Goal: Task Accomplishment & Management: Use online tool/utility

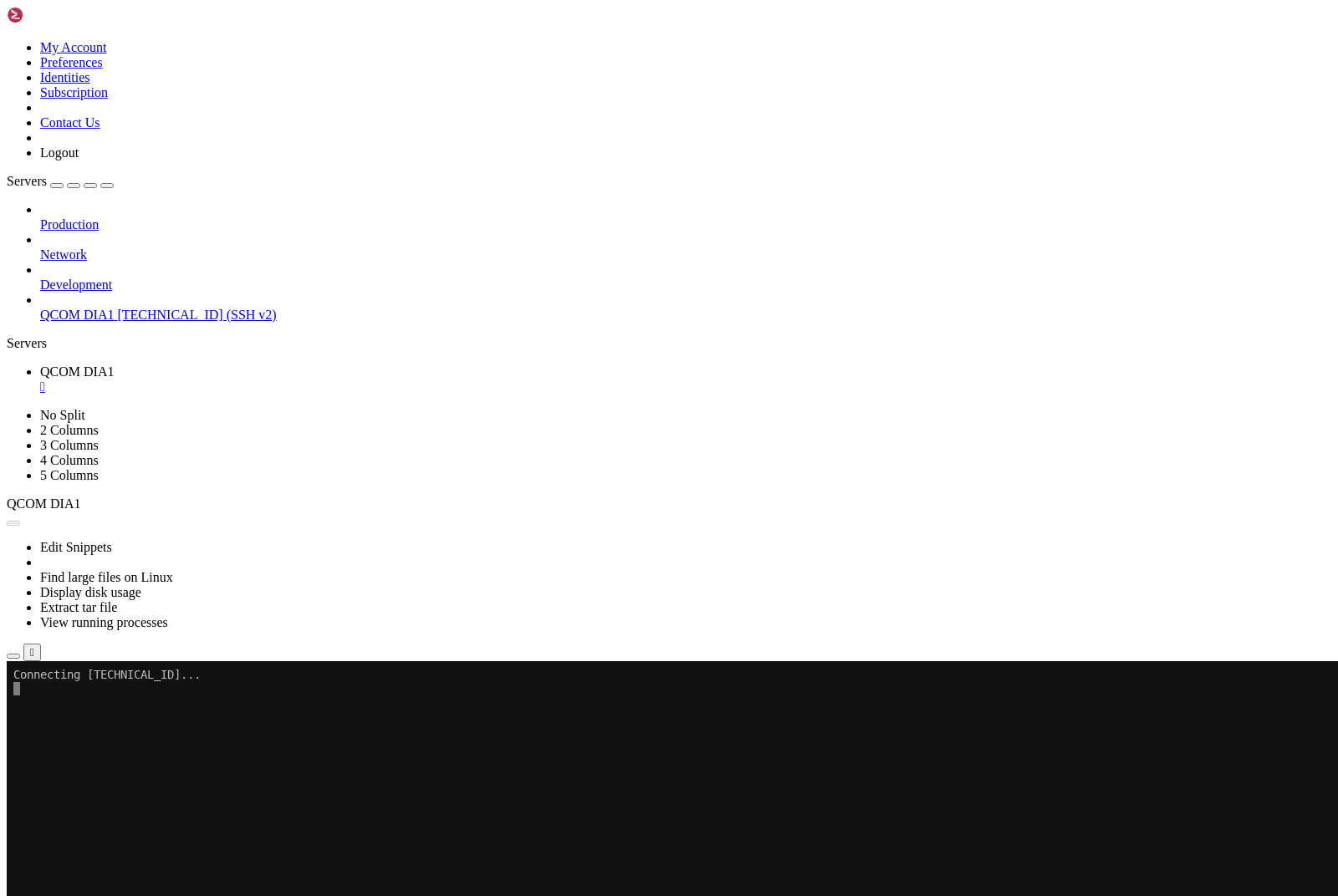
scroll to position [12, 0]
click at [63, 839] on span "Properties" at bounding box center [67, 846] width 55 height 14
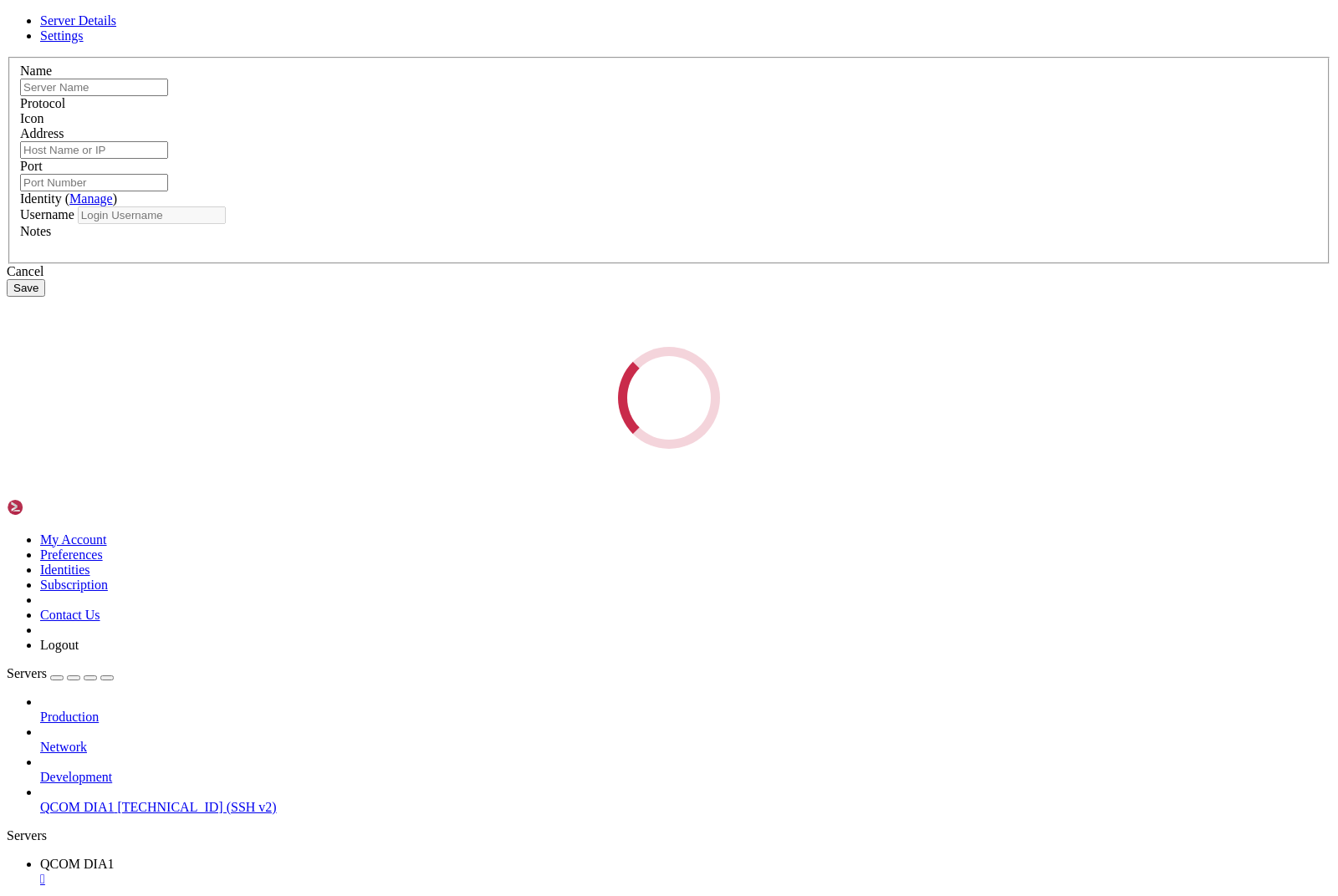
type input "QCOM DIA1"
type input "[TECHNICAL_ID]"
type input "22"
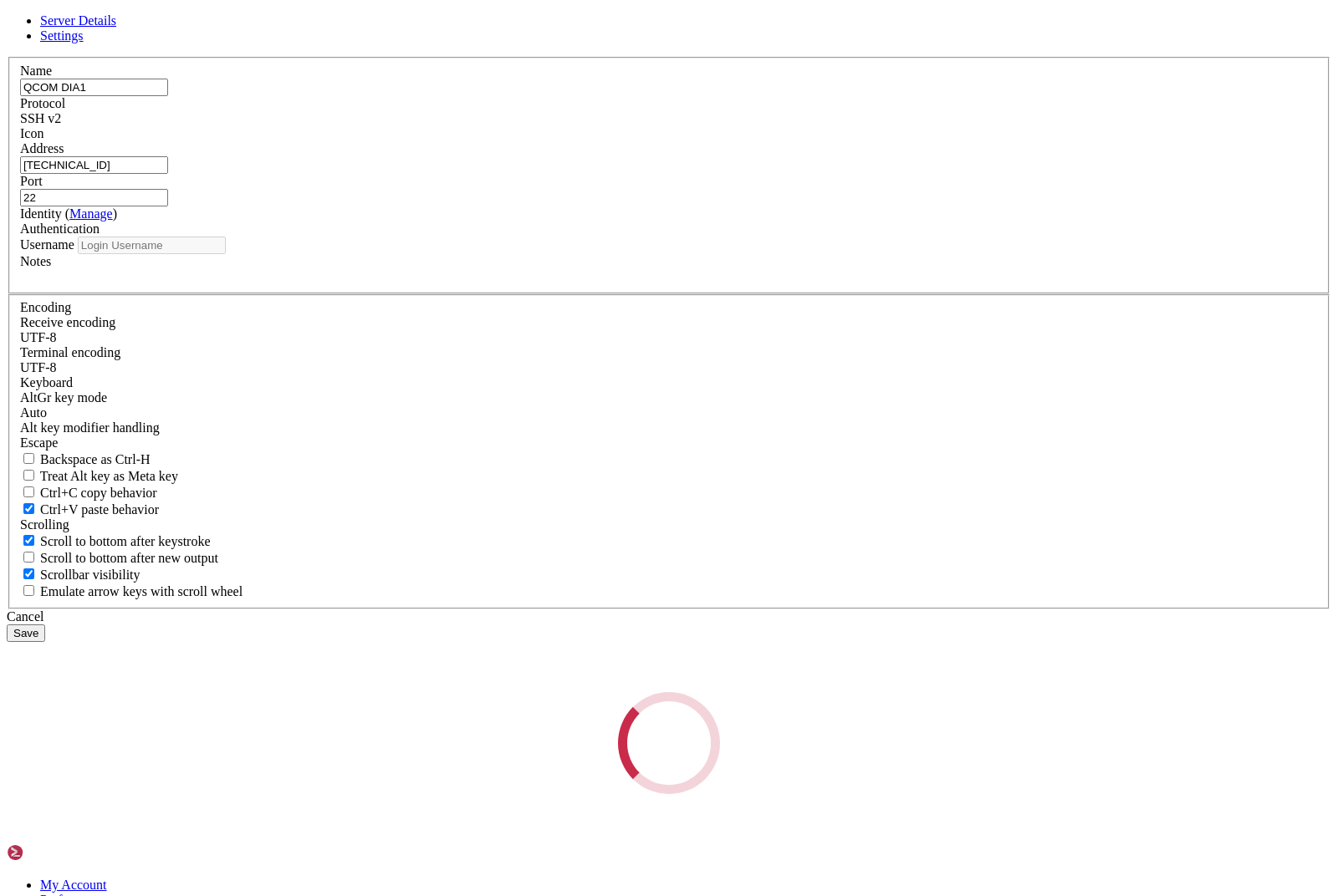
type input "root"
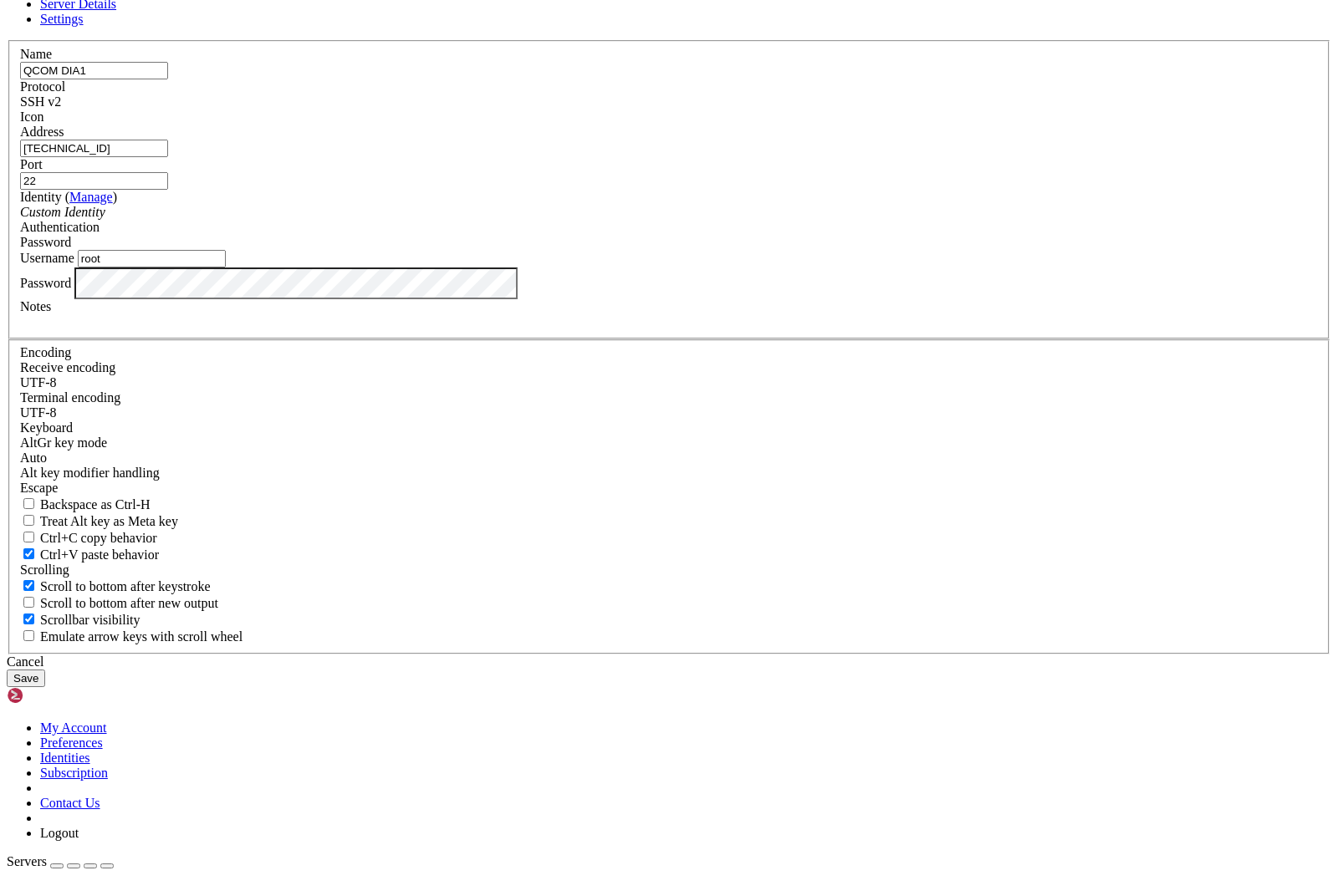
click at [168, 174] on input "[TECHNICAL_ID]" at bounding box center [93, 166] width 148 height 18
click at [46, 687] on button "Save" at bounding box center [26, 696] width 39 height 18
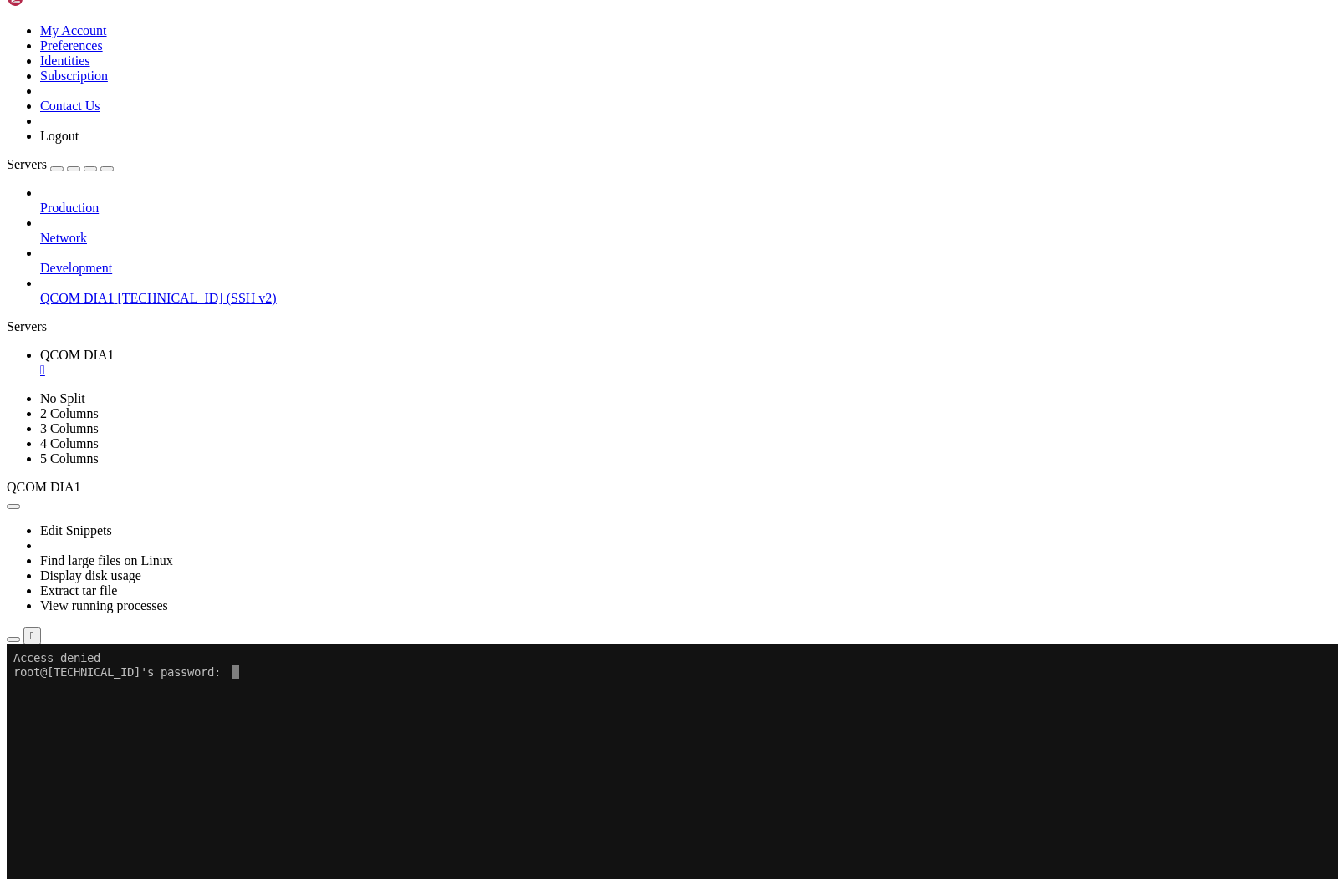
click at [89, 839] on span "Properties" at bounding box center [67, 846] width 55 height 14
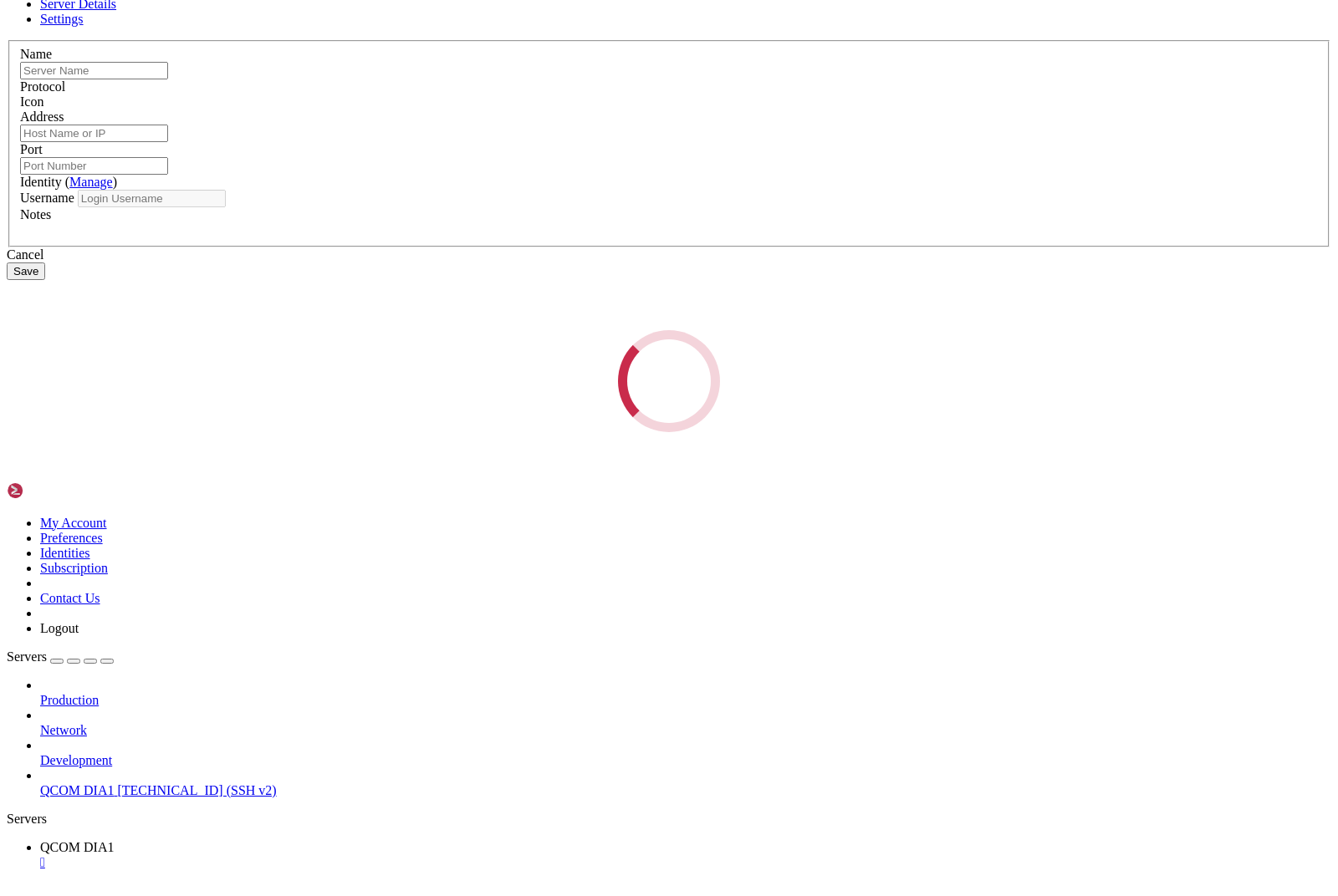
type input "QCOM DIA1"
type input "[TECHNICAL_ID]"
type input "22"
type input "root"
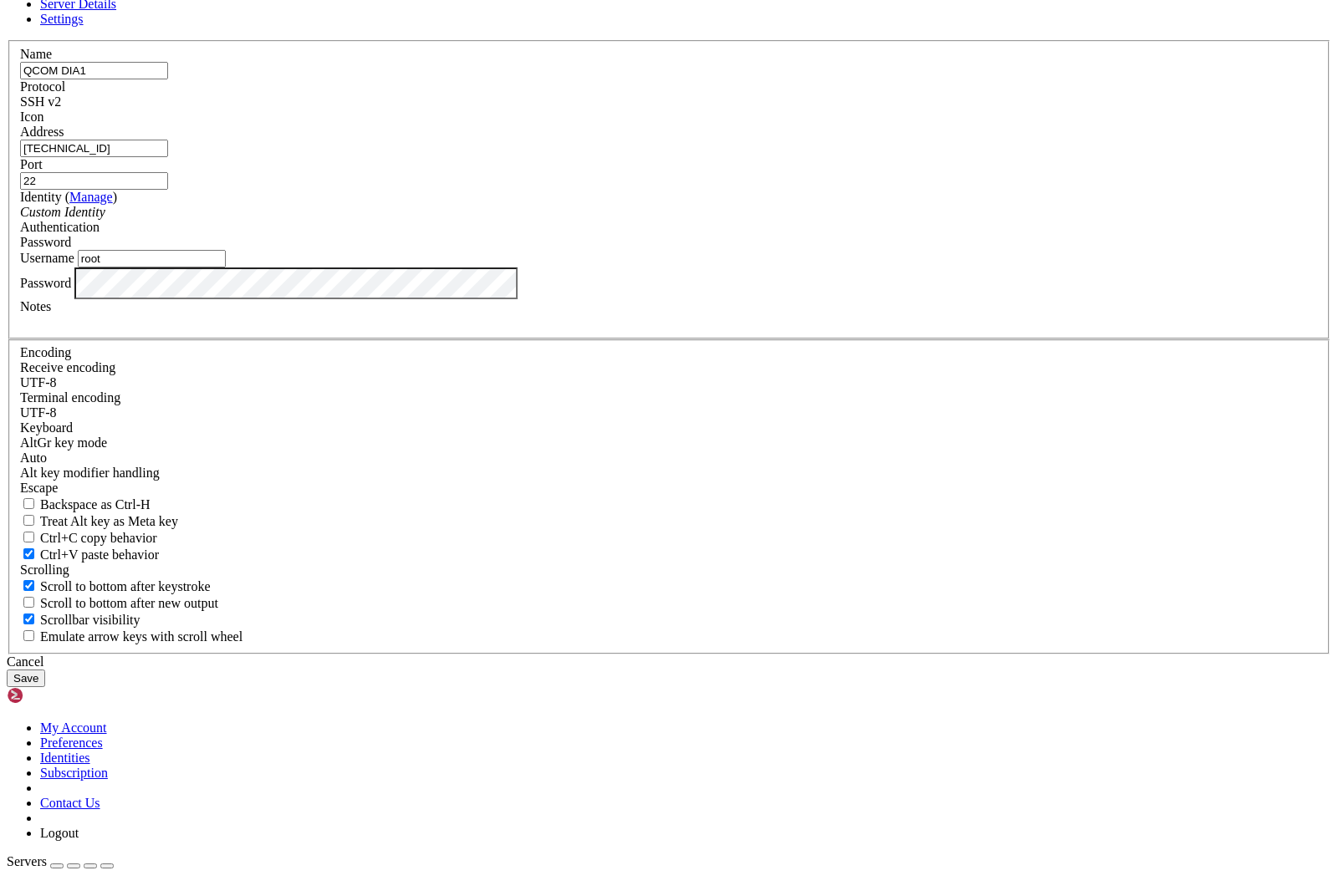
click at [83, 43] on link "Settings" at bounding box center [62, 36] width 44 height 14
click at [116, 28] on link "Server Details" at bounding box center [77, 20] width 76 height 14
click at [888, 672] on div "Cancel Save" at bounding box center [669, 688] width 1325 height 33
click at [46, 687] on button "Save" at bounding box center [26, 696] width 39 height 18
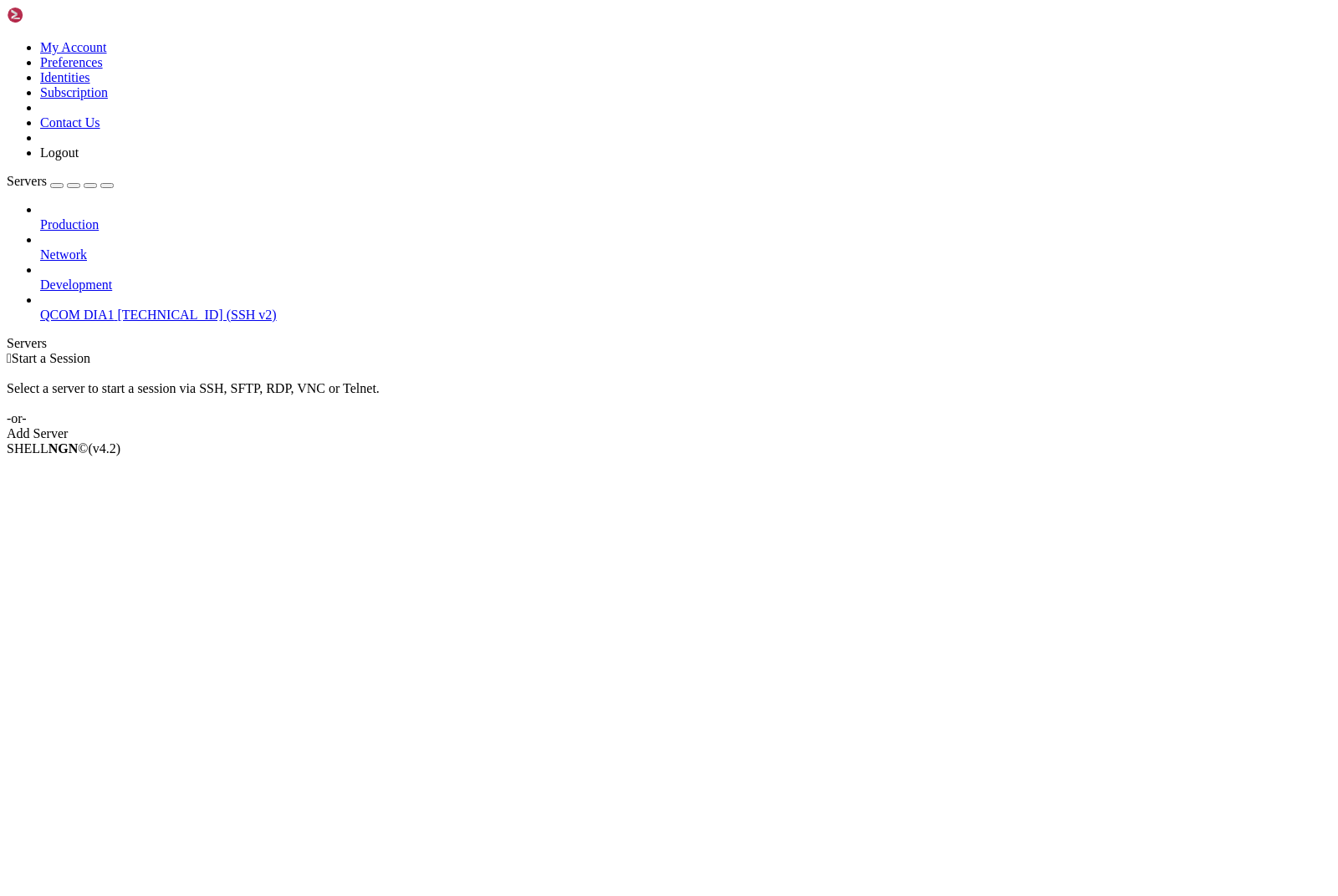
scroll to position [17, 0]
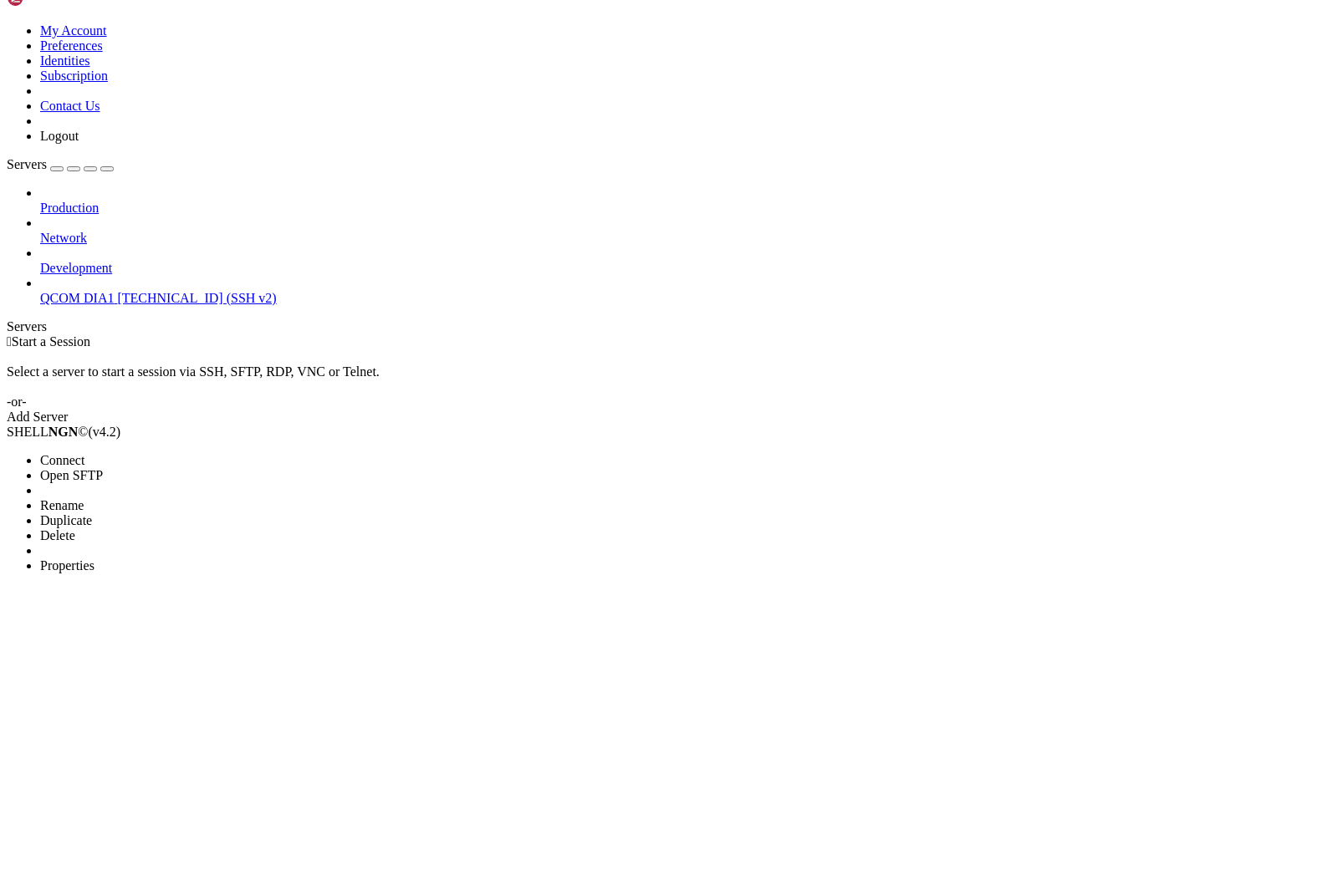
click at [123, 470] on li "Connect" at bounding box center [115, 477] width 152 height 15
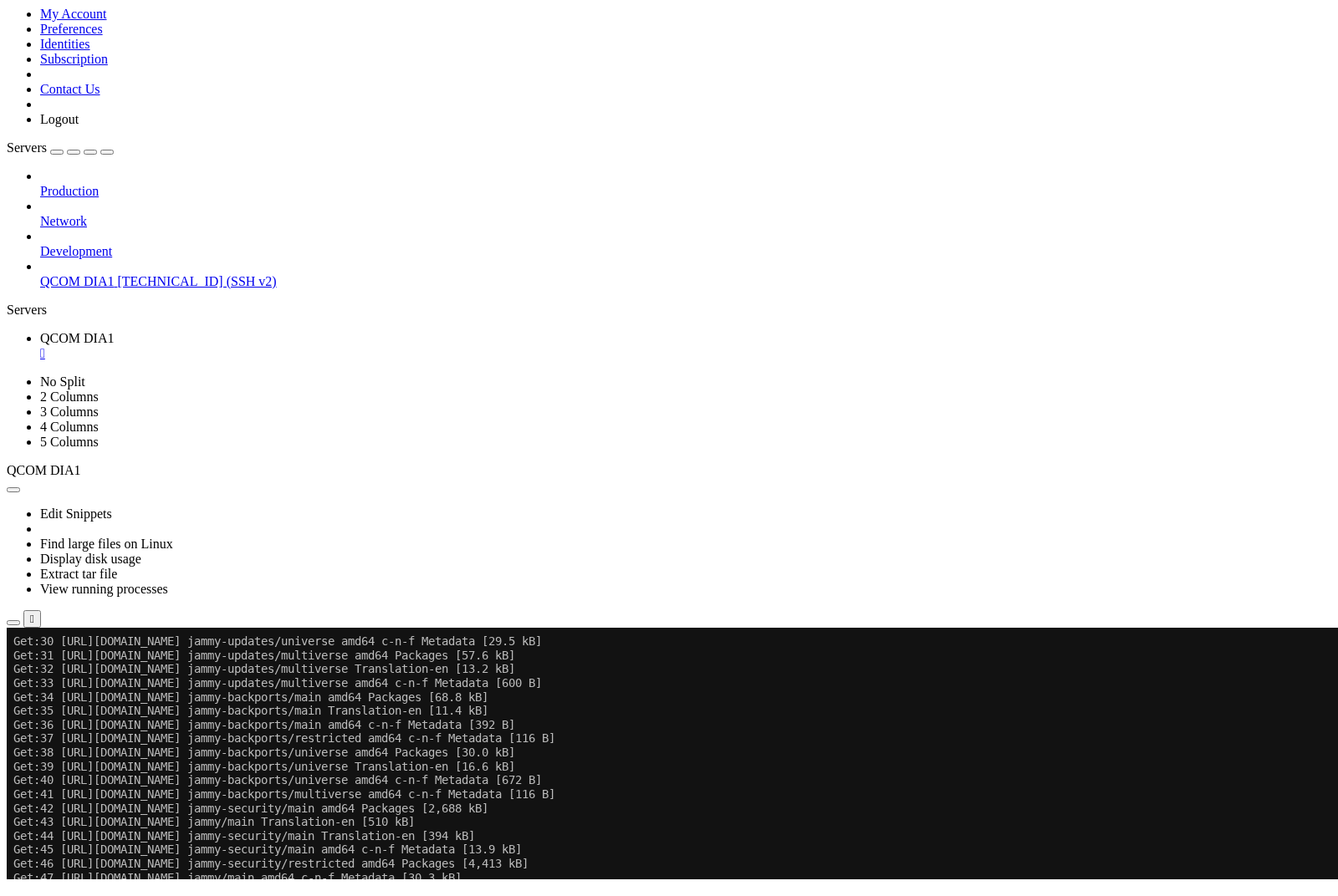
scroll to position [1417, 0]
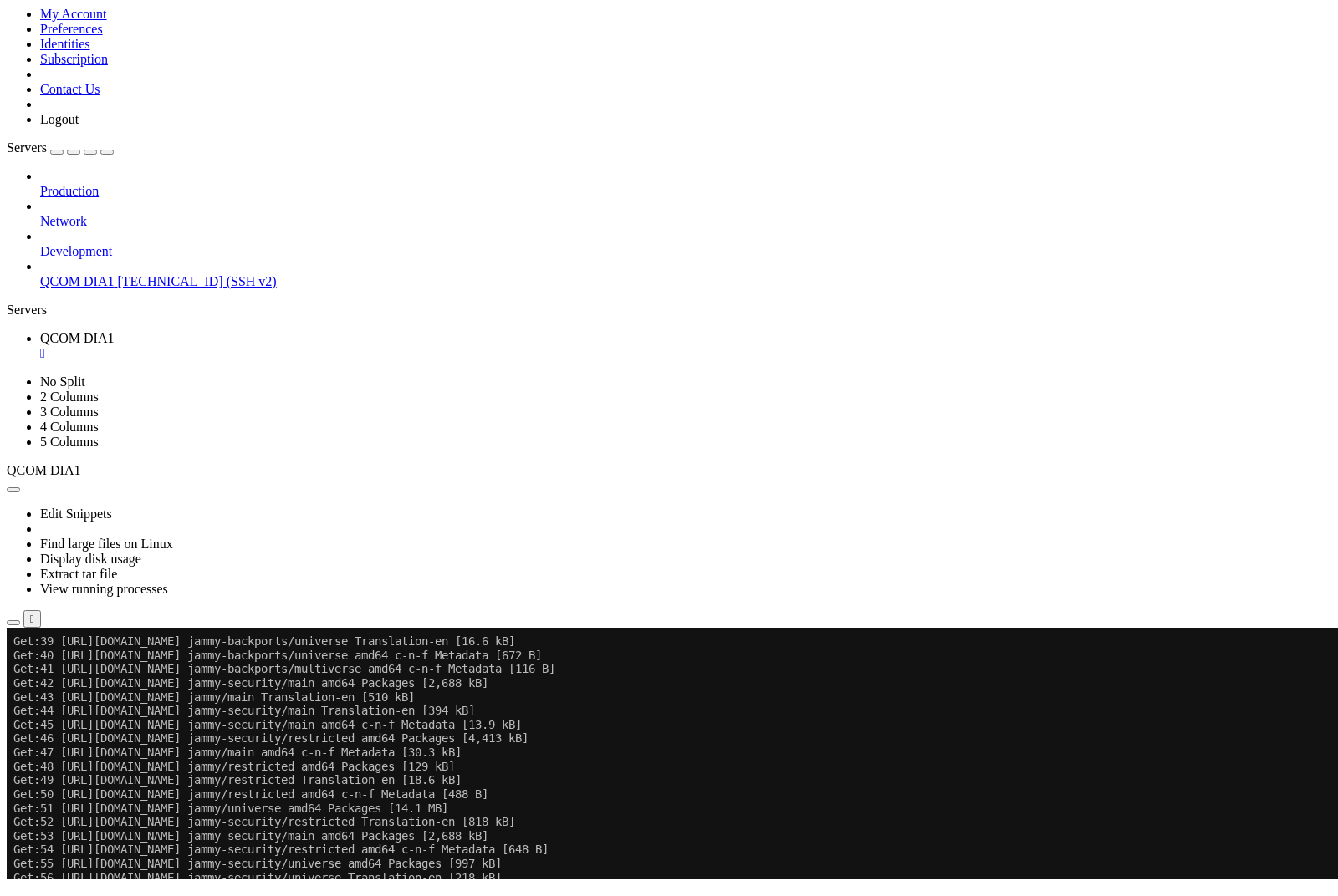
click at [13, 672] on div "button" at bounding box center [13, 672] width 0 height 0
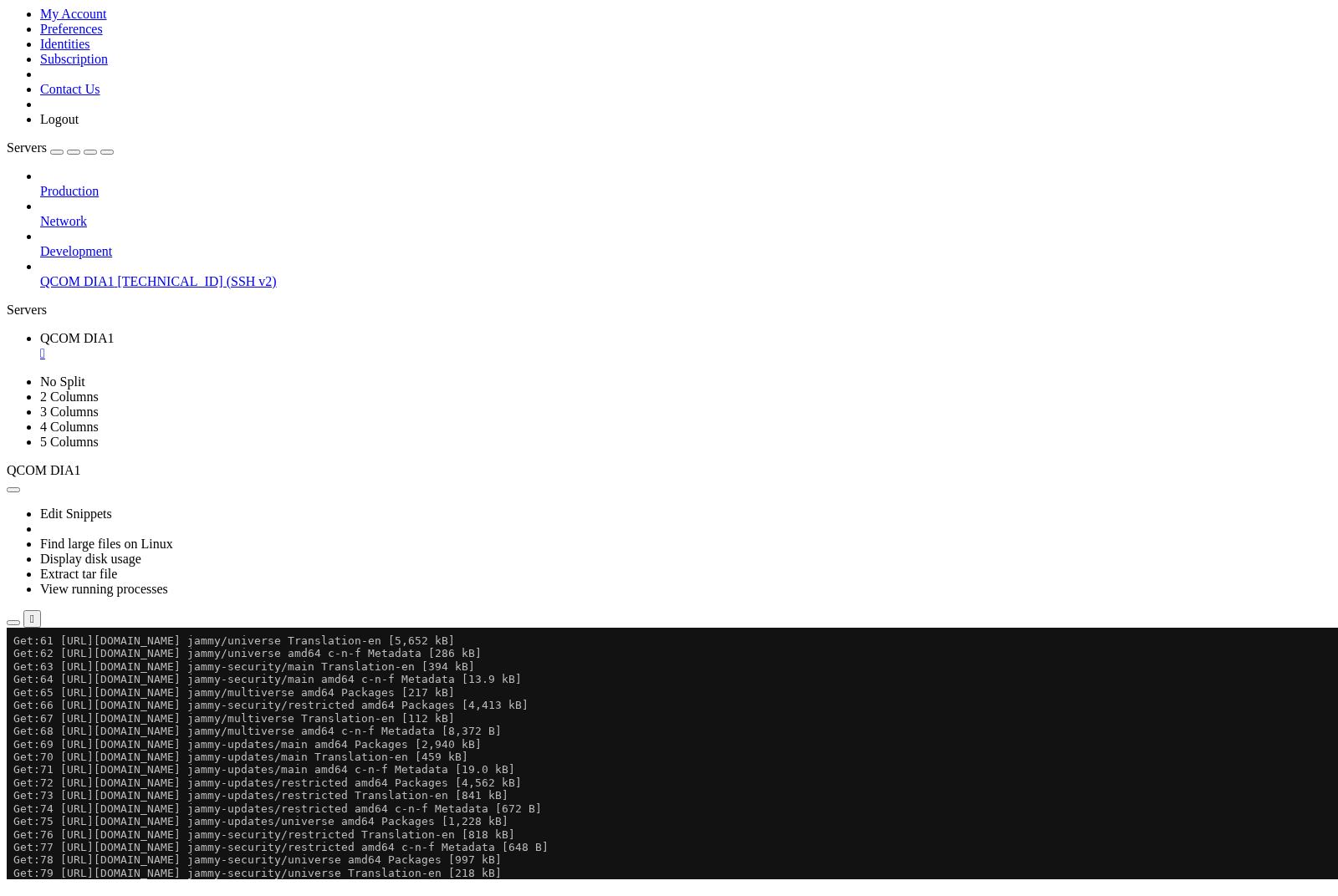
scroll to position [1717, 0]
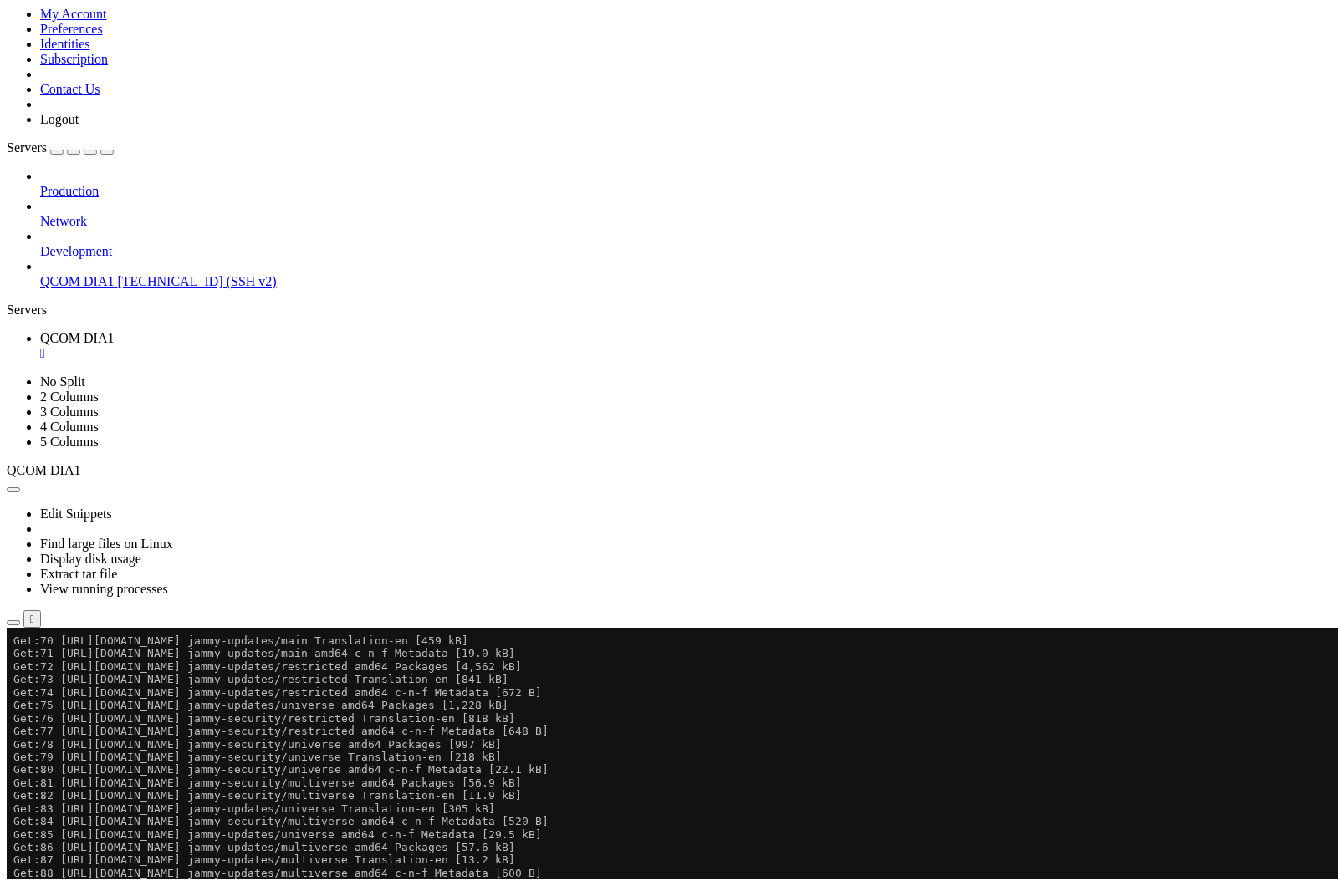
click at [30, 672] on div "button" at bounding box center [30, 672] width 0 height 0
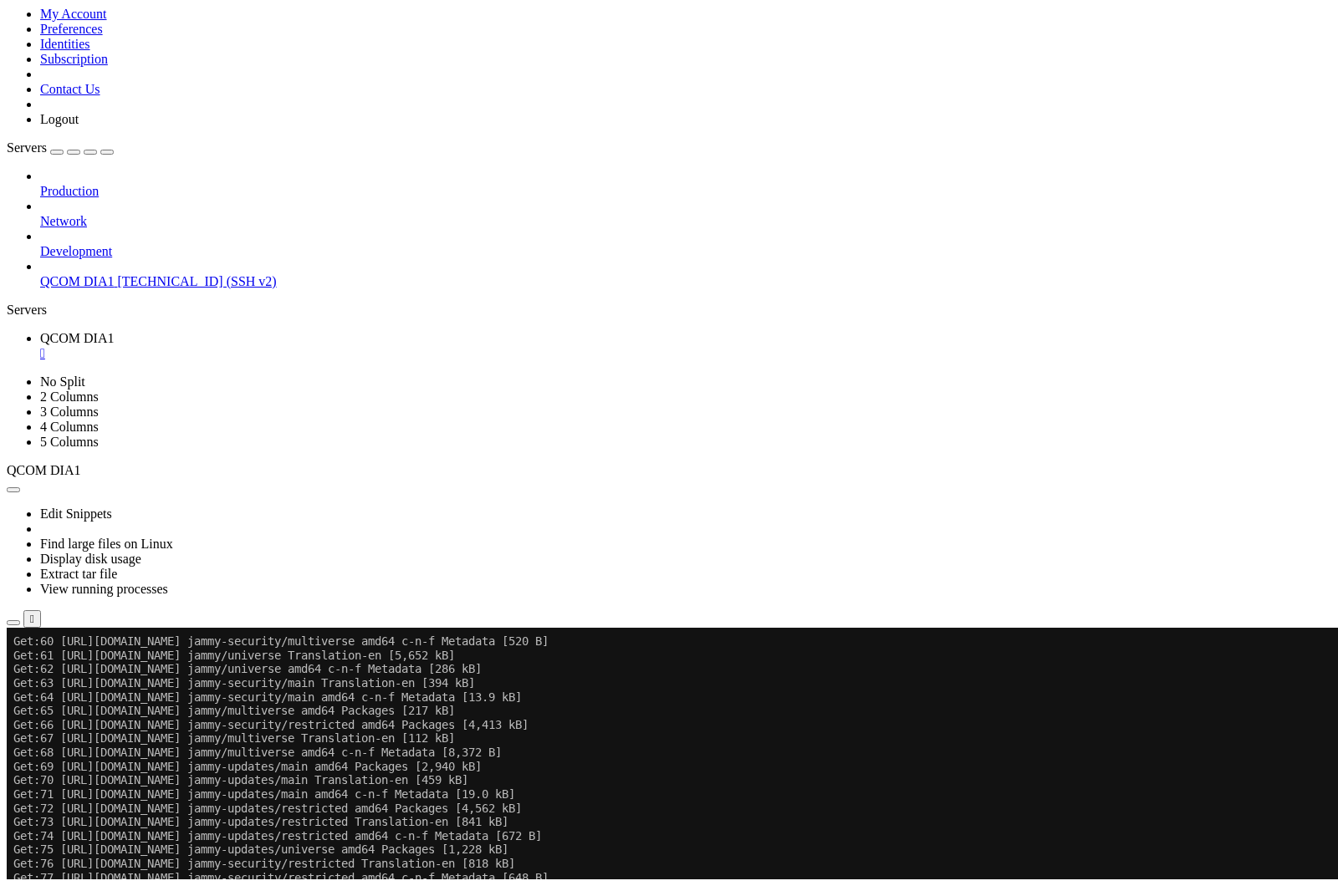
click at [13, 672] on div "button" at bounding box center [13, 672] width 0 height 0
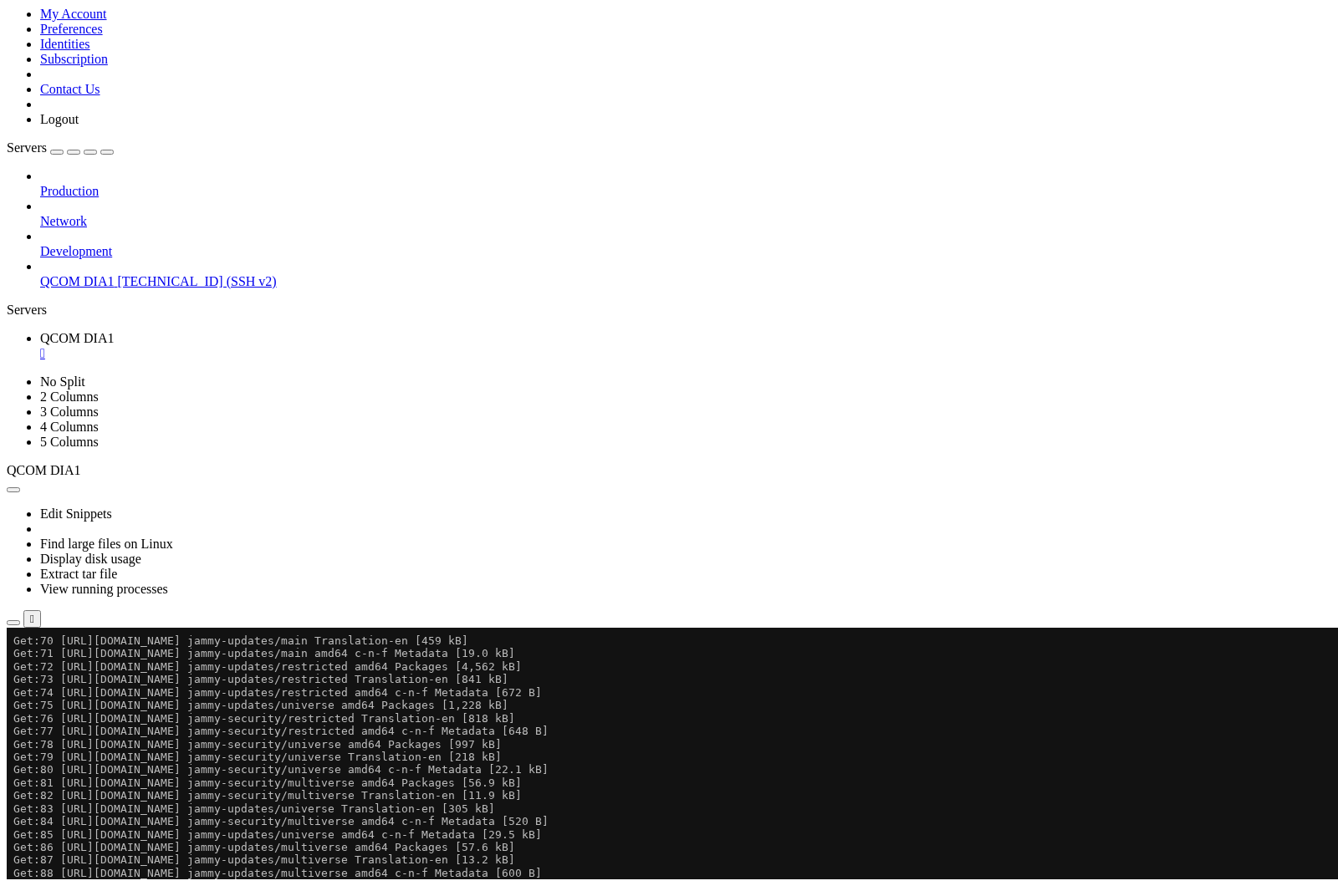
click at [30, 672] on div "button" at bounding box center [30, 672] width 0 height 0
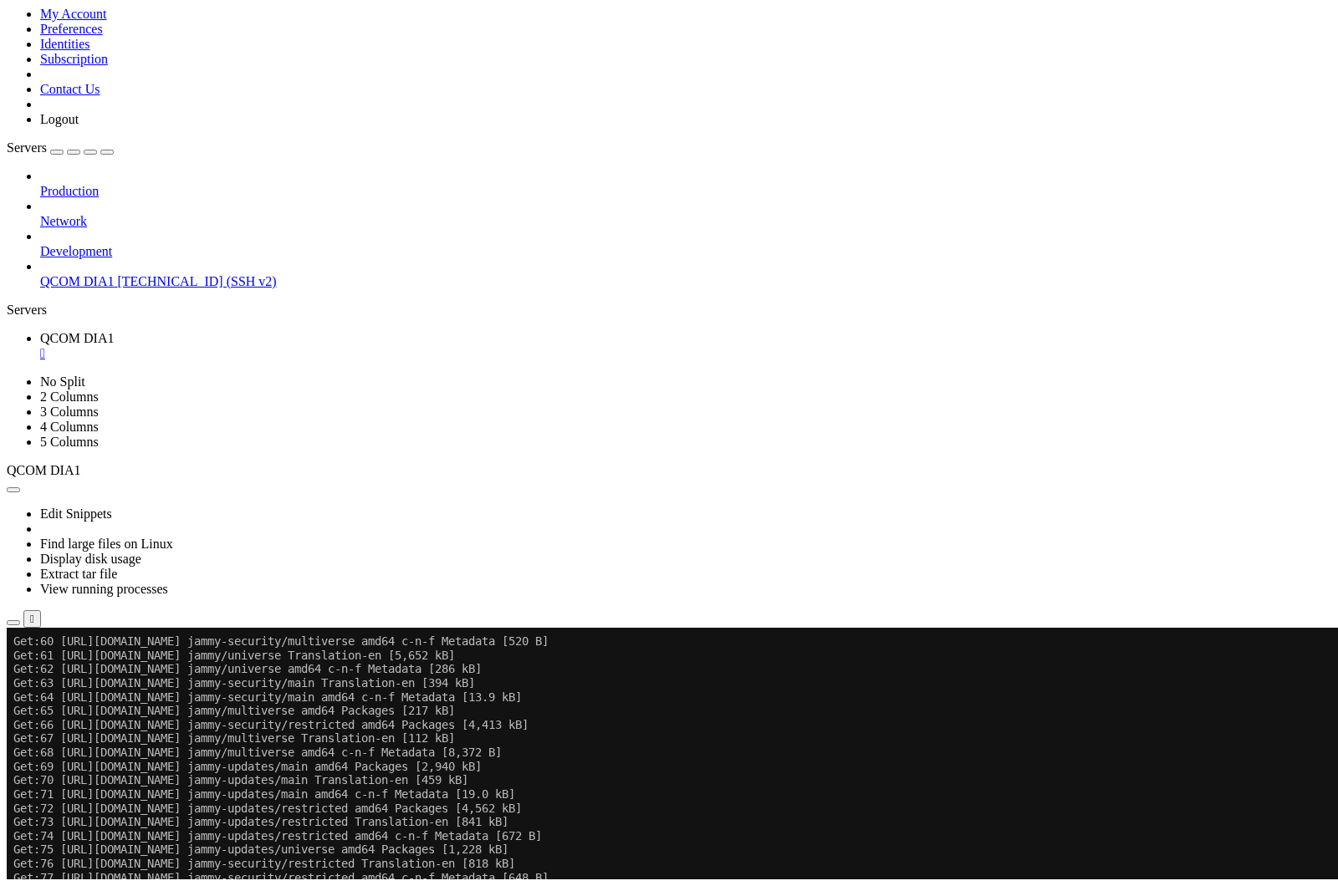
click at [13, 672] on div "button" at bounding box center [13, 672] width 0 height 0
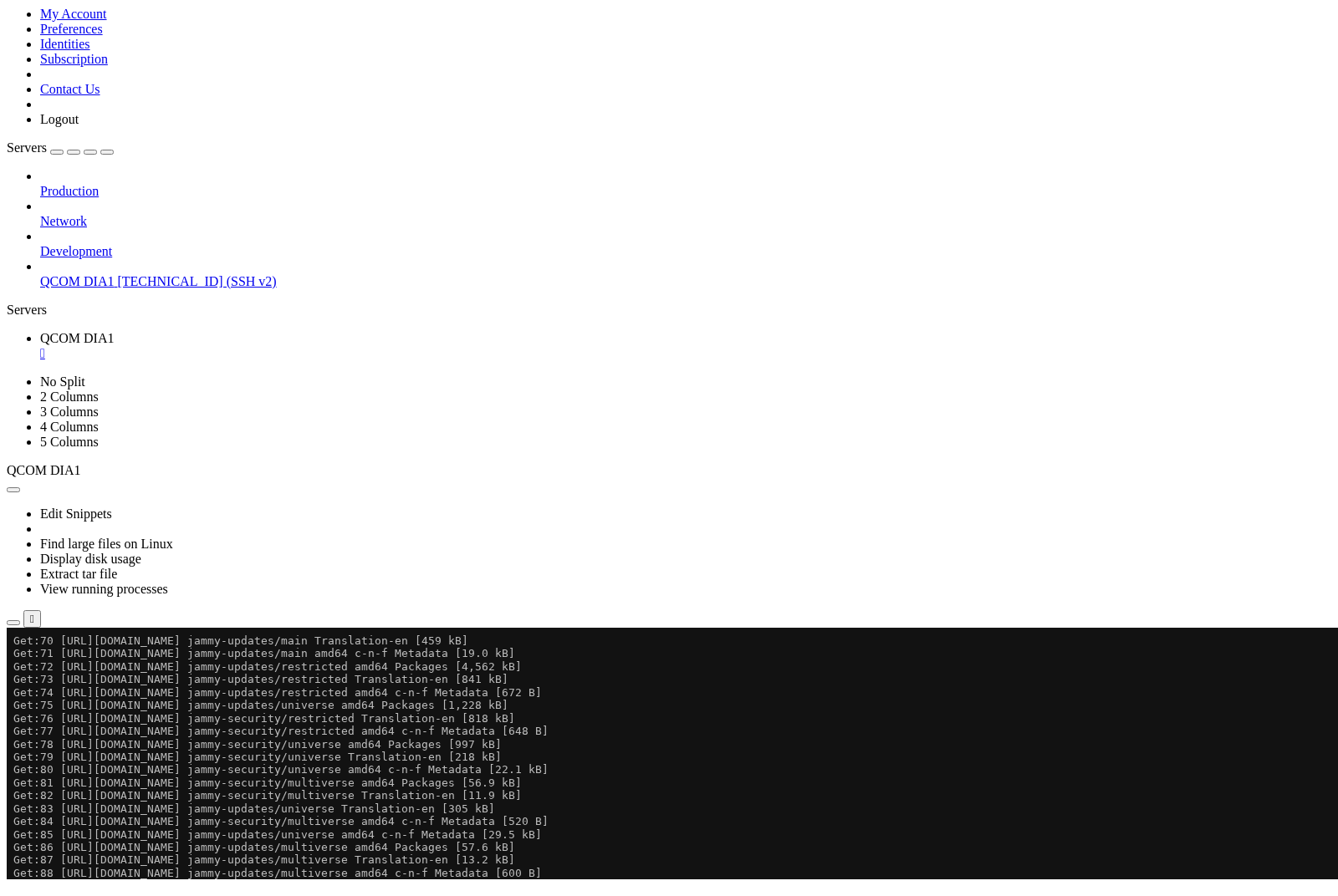
click at [30, 672] on div "button" at bounding box center [30, 672] width 0 height 0
click at [13, 672] on div "button" at bounding box center [13, 672] width 0 height 0
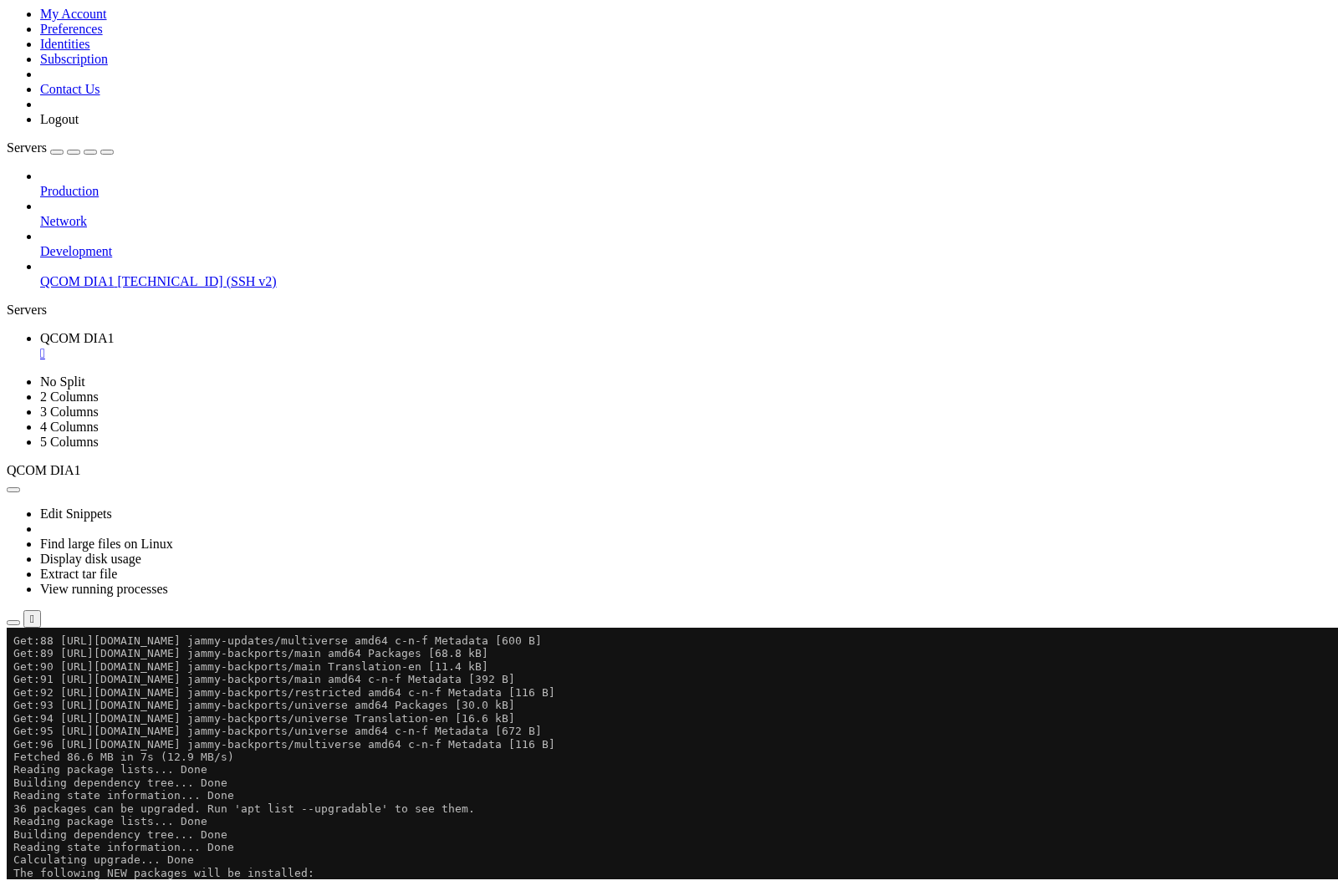
click at [13, 672] on div "button" at bounding box center [13, 672] width 0 height 0
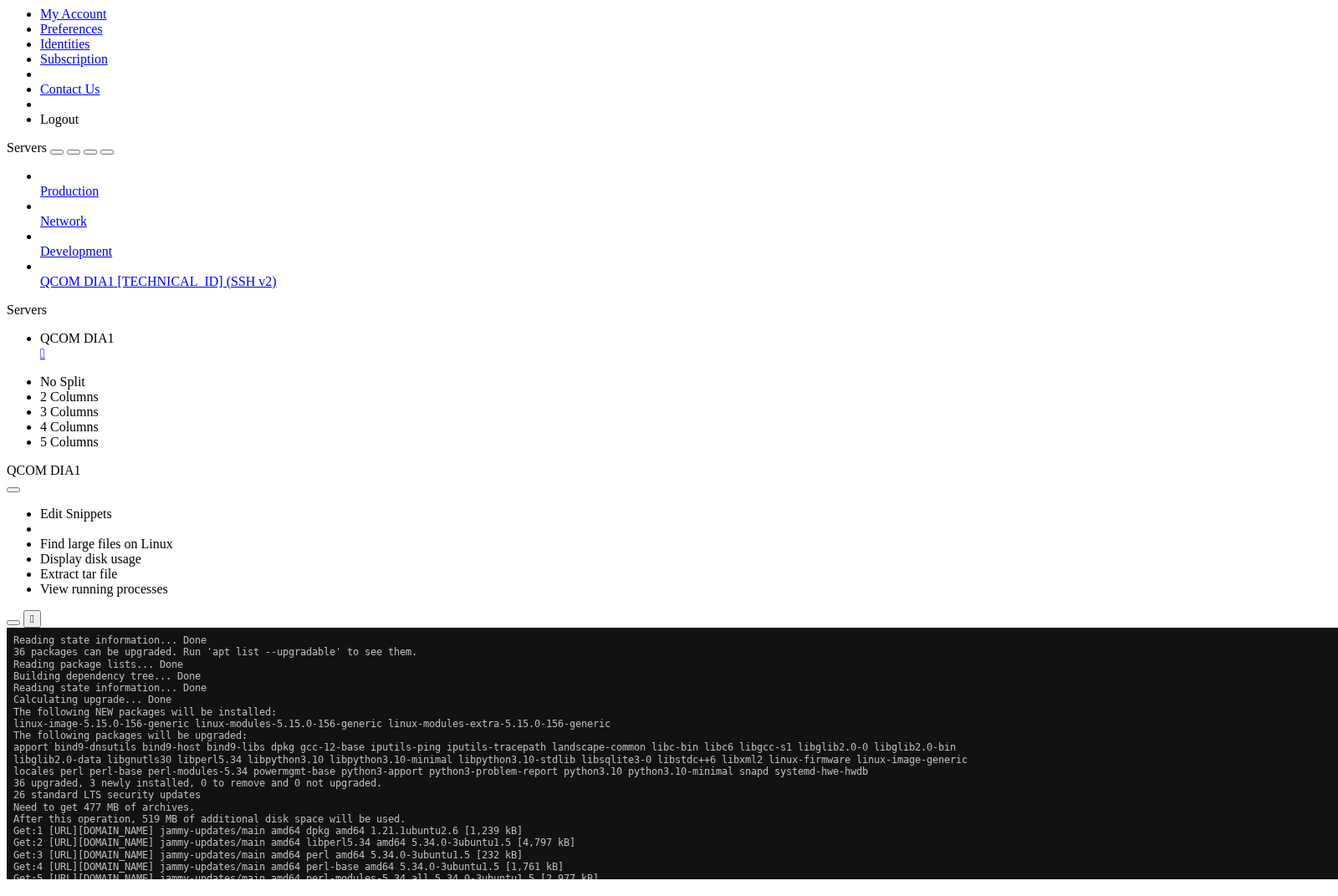
click at [13, 672] on div "button" at bounding box center [13, 672] width 0 height 0
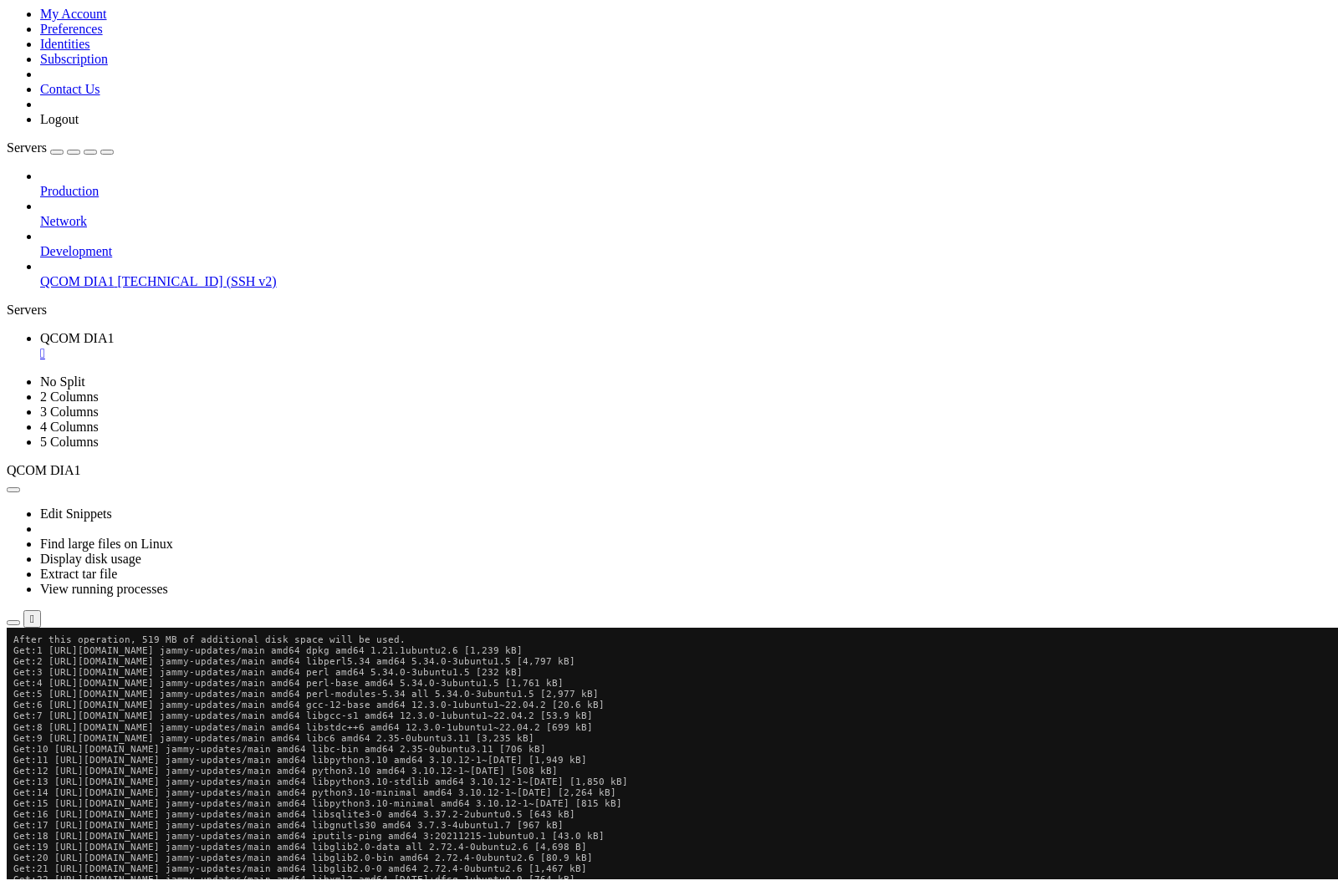
click at [30, 672] on div "button" at bounding box center [30, 672] width 0 height 0
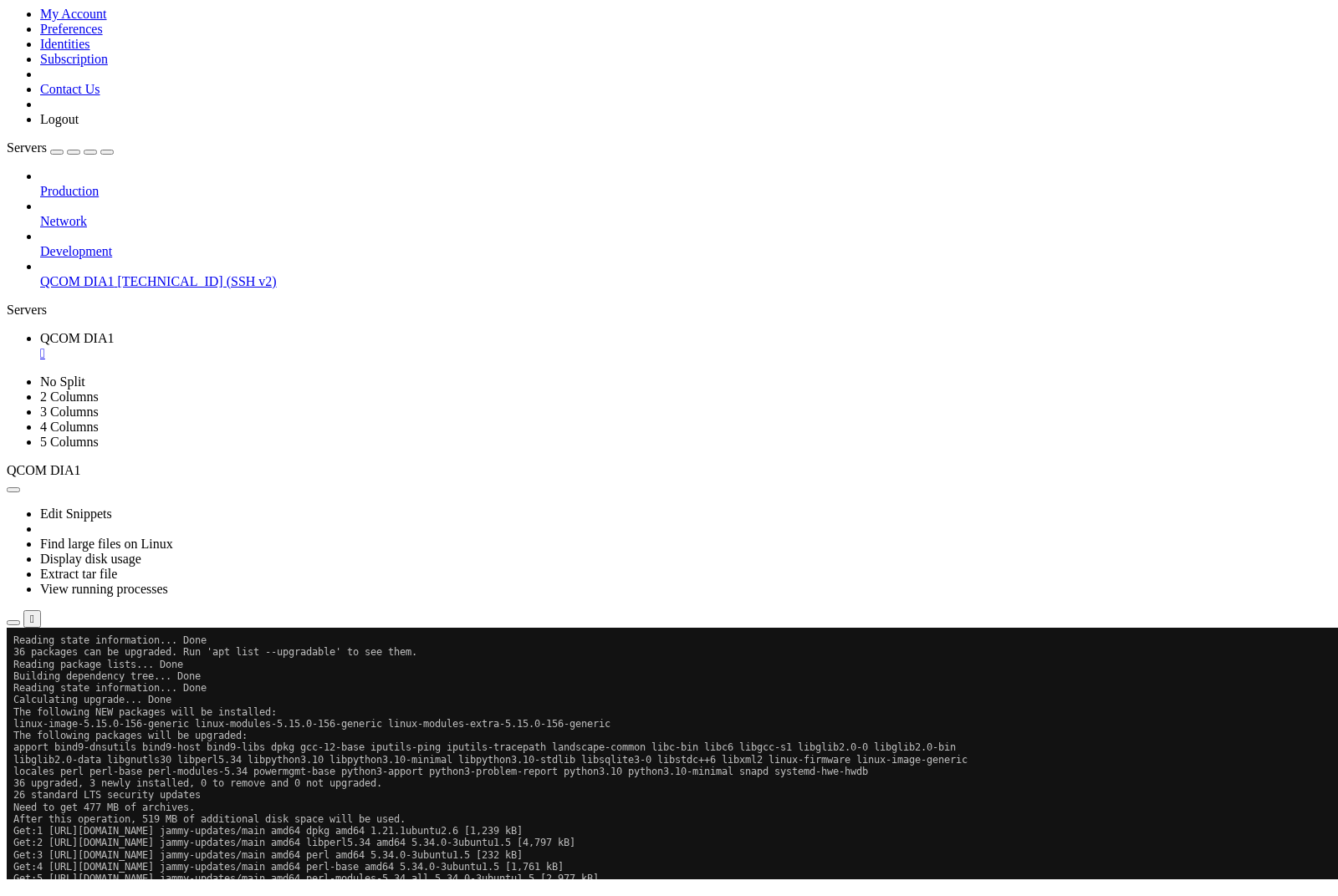
click at [13, 672] on div "button" at bounding box center [13, 672] width 0 height 0
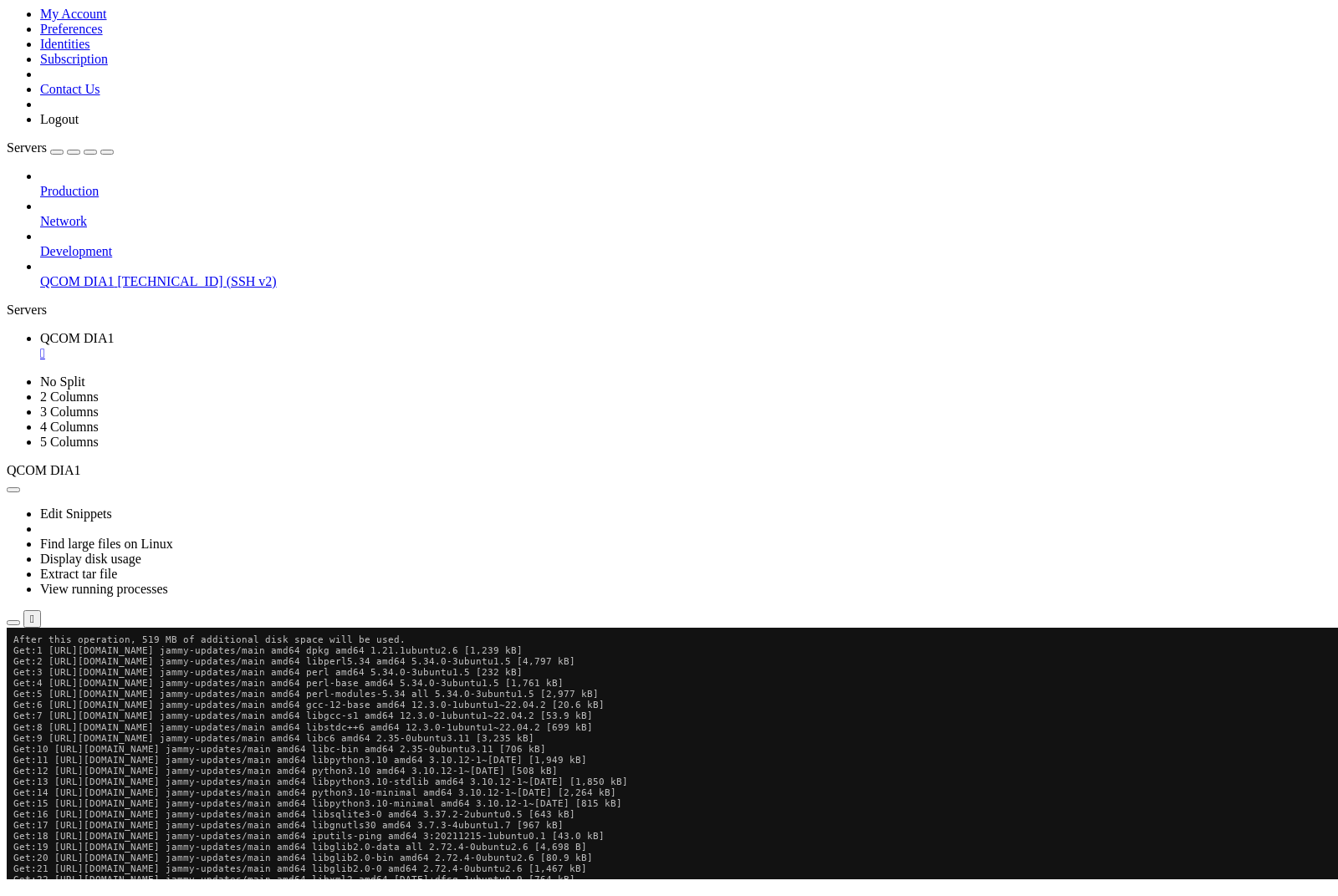
click at [30, 672] on div "button" at bounding box center [30, 672] width 0 height 0
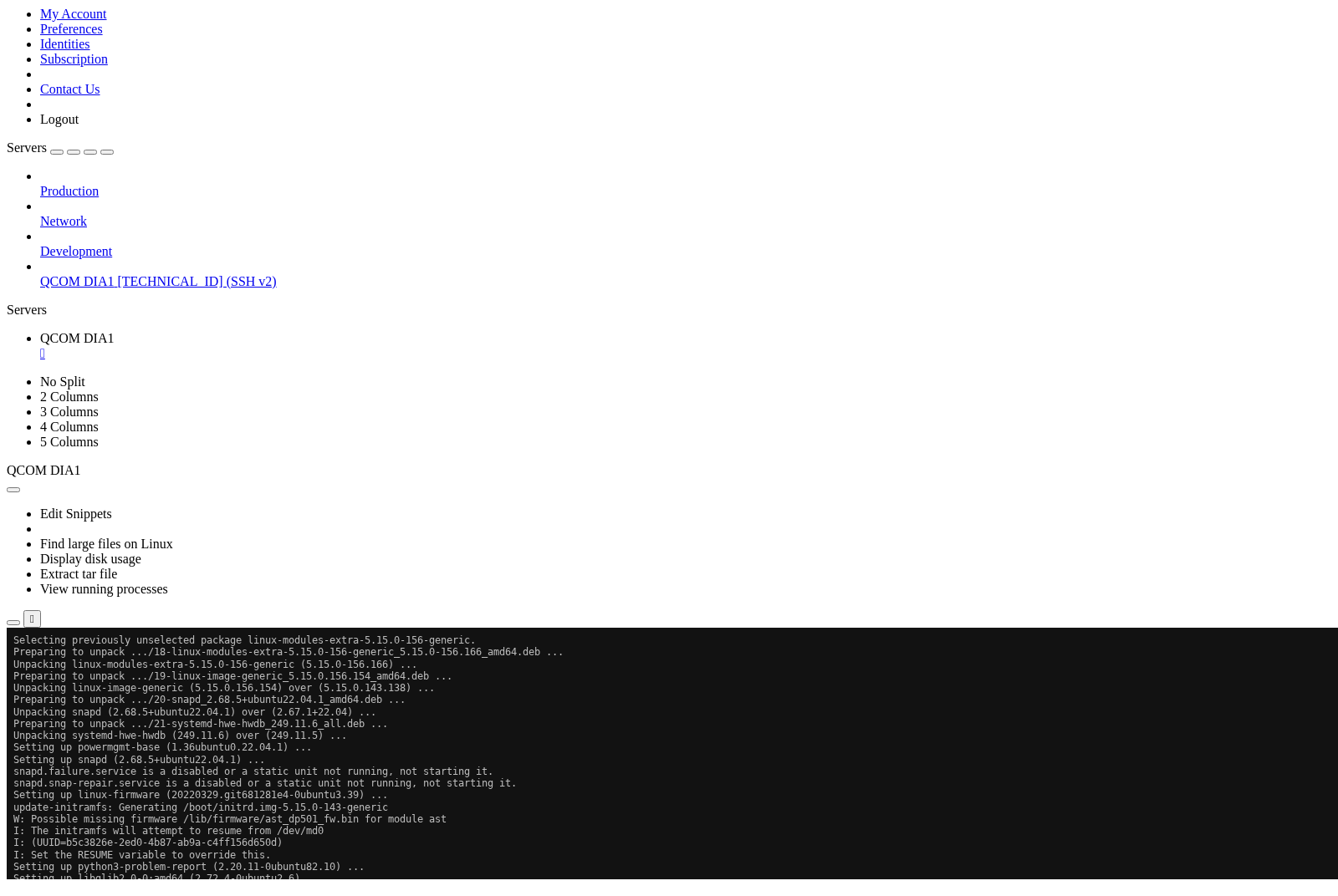
scroll to position [3742, 0]
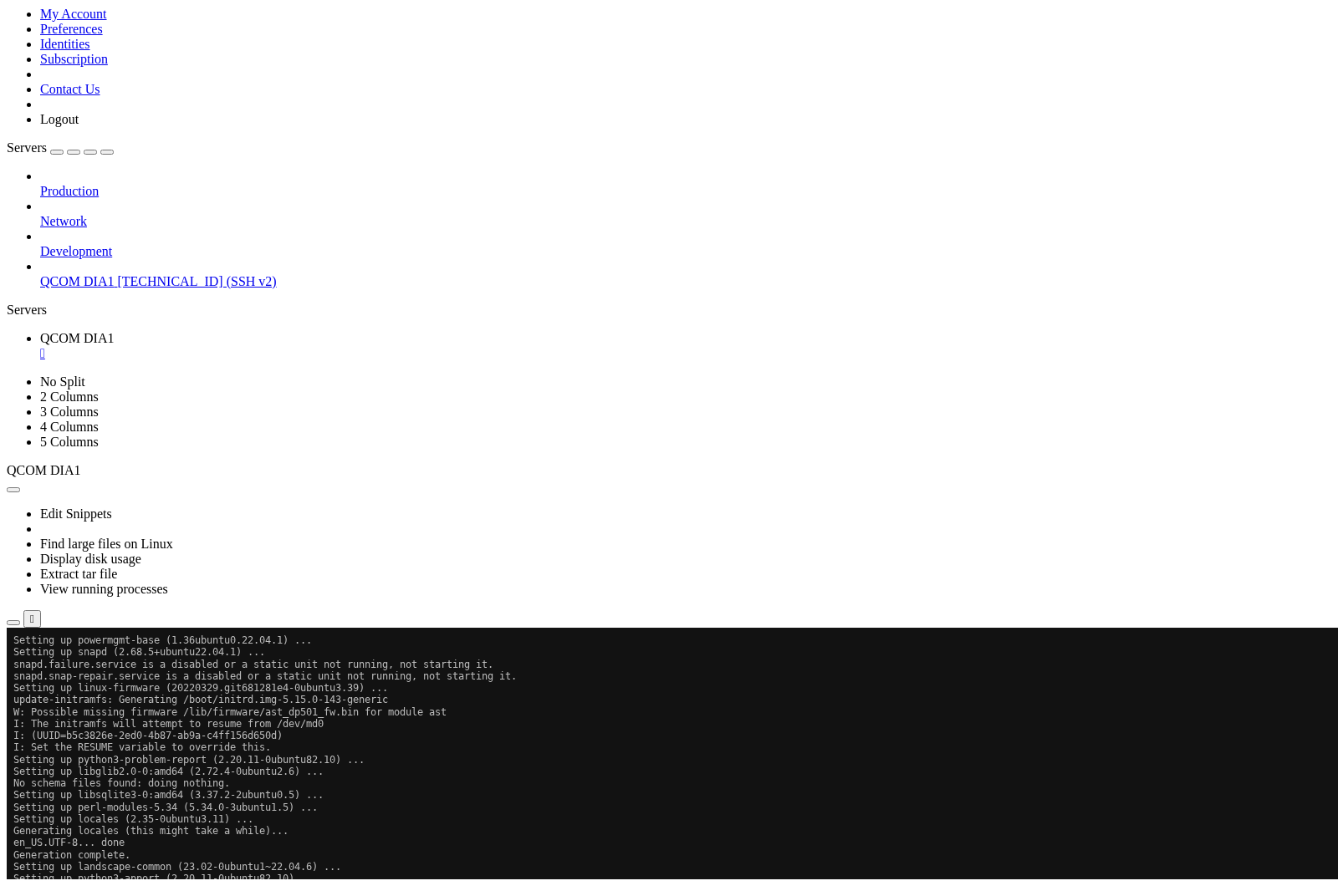
click at [13, 683] on div "button" at bounding box center [13, 683] width 0 height 0
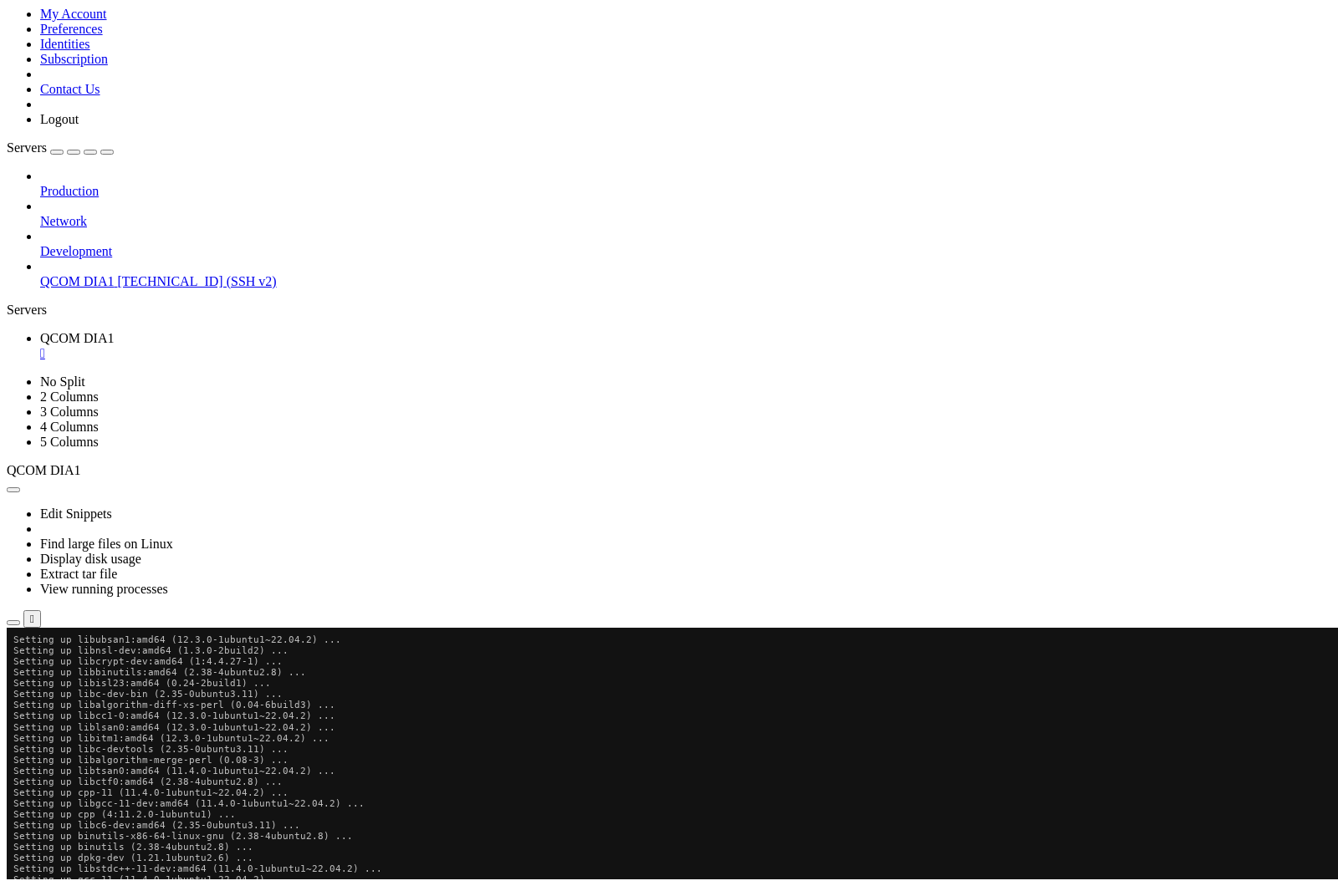
scroll to position [9697, 0]
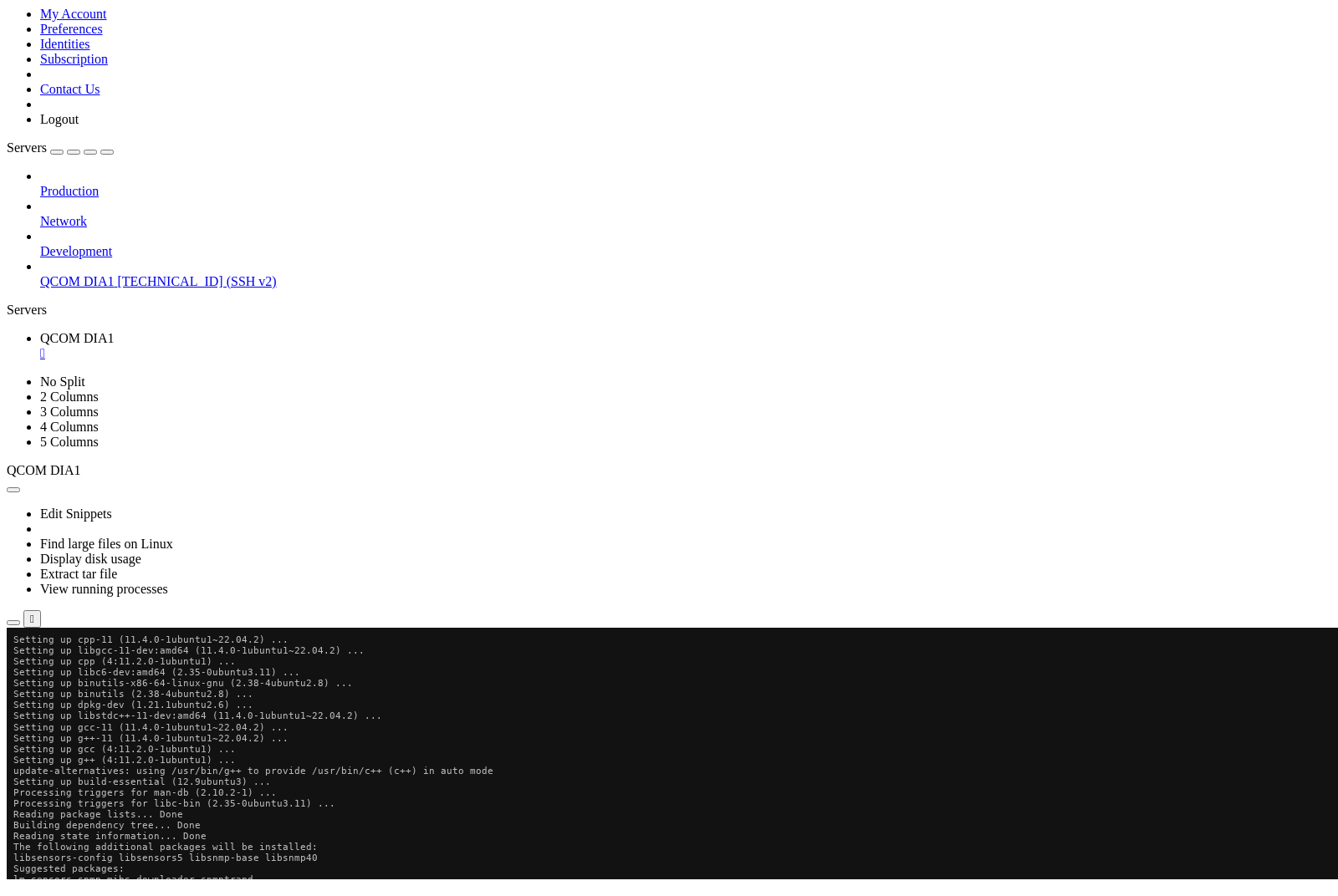
click at [13, 672] on div "button" at bounding box center [13, 672] width 0 height 0
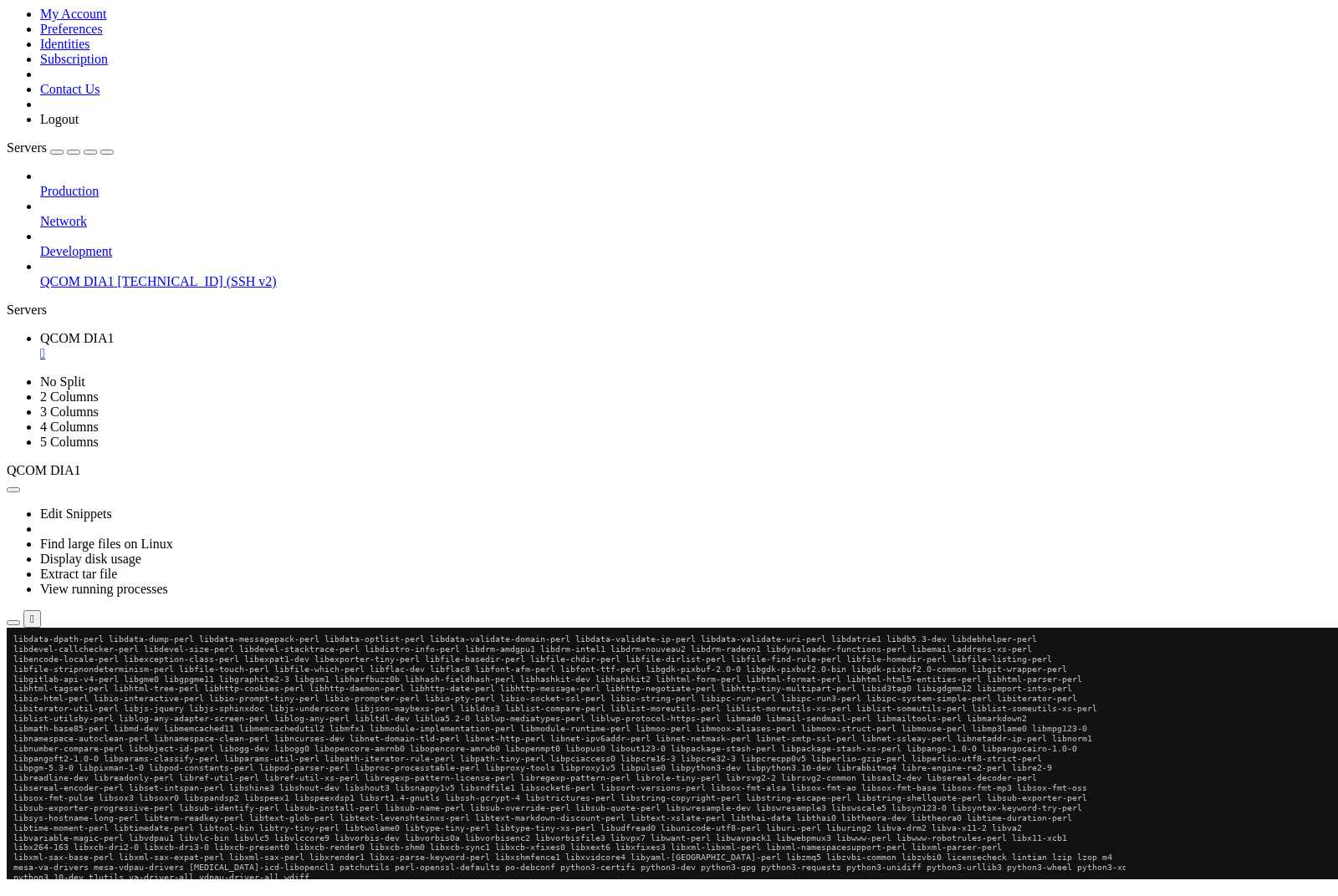
scroll to position [18705, 0]
click at [13, 672] on div "button" at bounding box center [13, 672] width 0 height 0
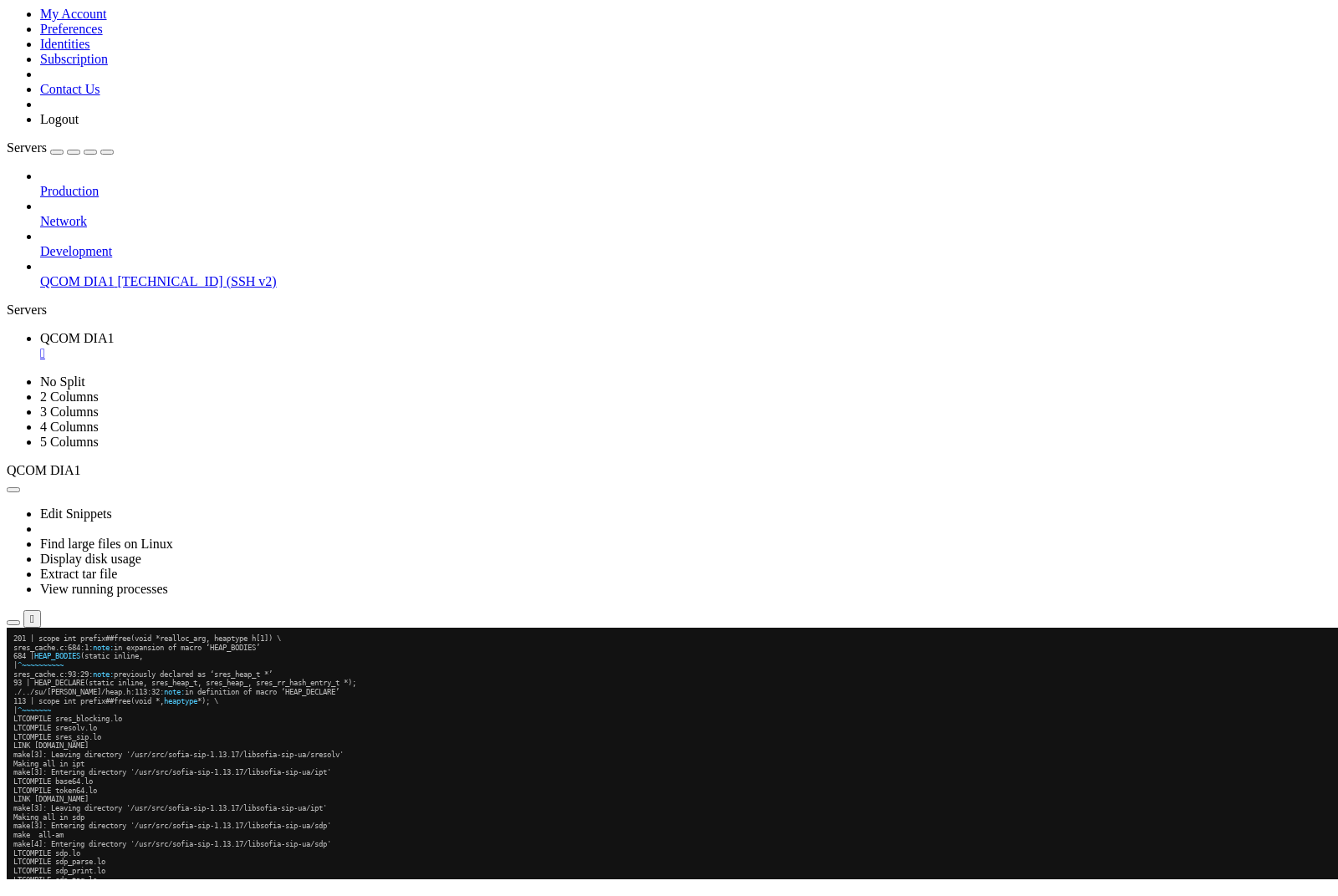
scroll to position [54221, 0]
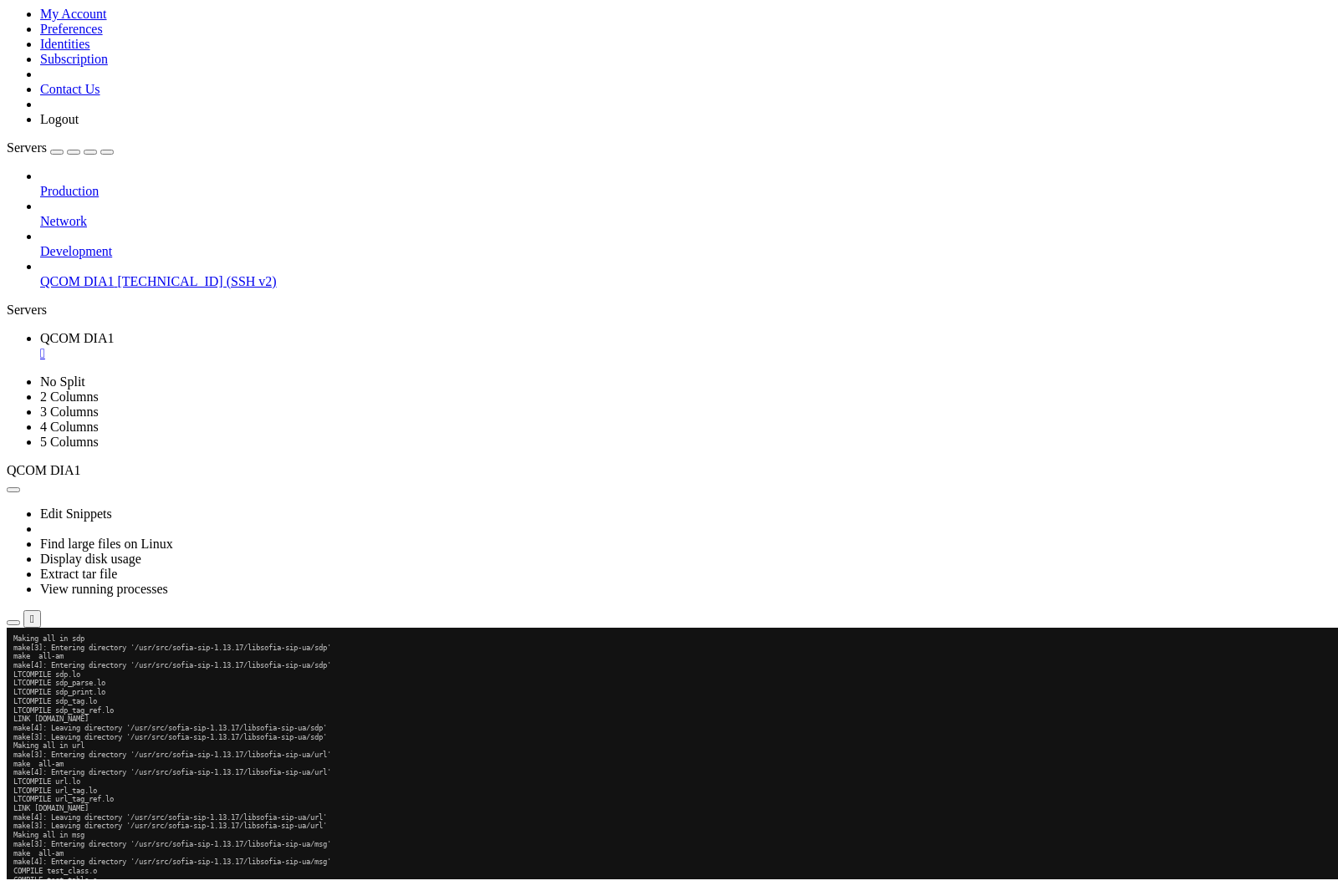
click at [13, 672] on div "button" at bounding box center [13, 672] width 0 height 0
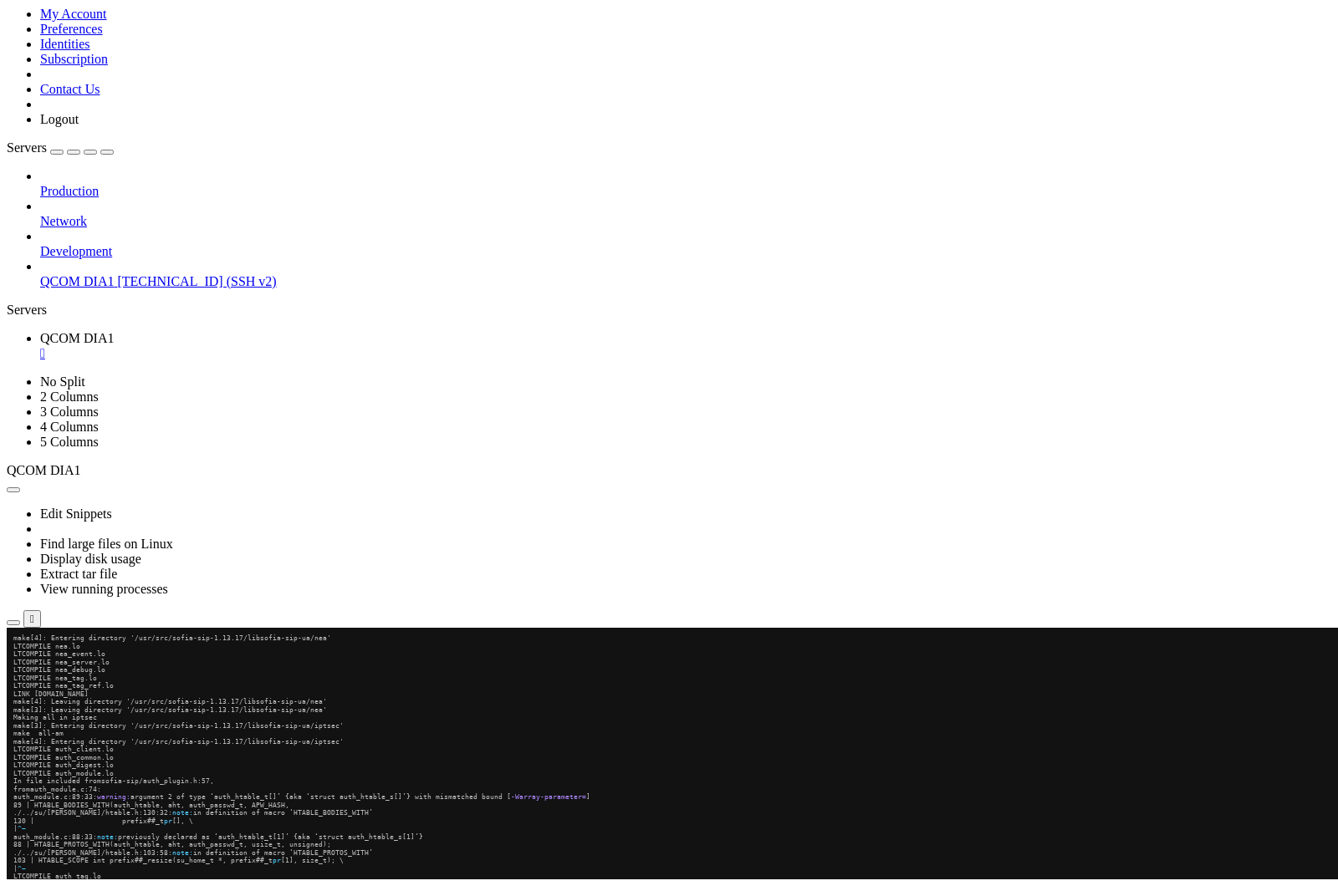
scroll to position [50603, 0]
click at [30, 672] on div "button" at bounding box center [30, 672] width 0 height 0
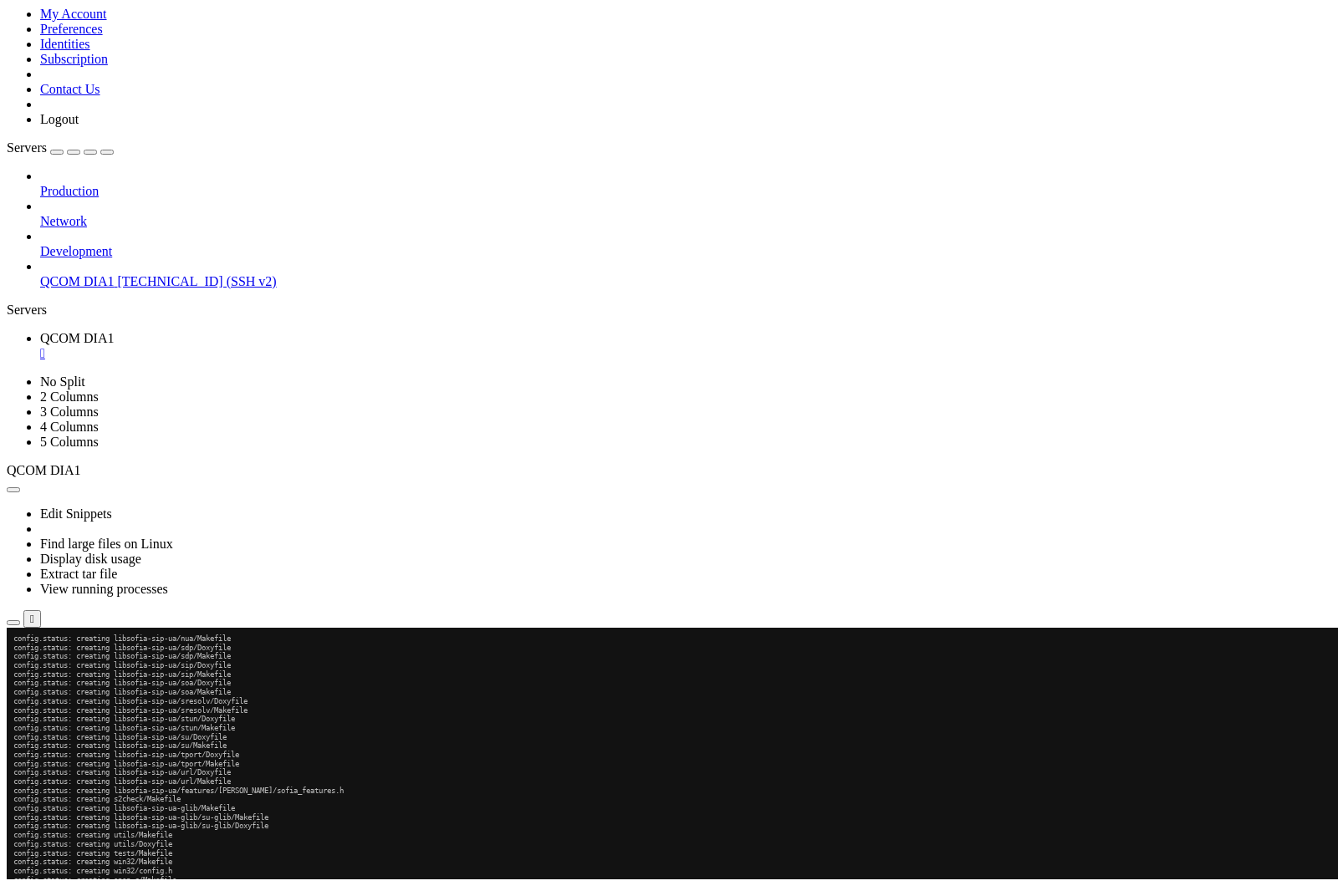
click at [30, 672] on div "button" at bounding box center [30, 672] width 0 height 0
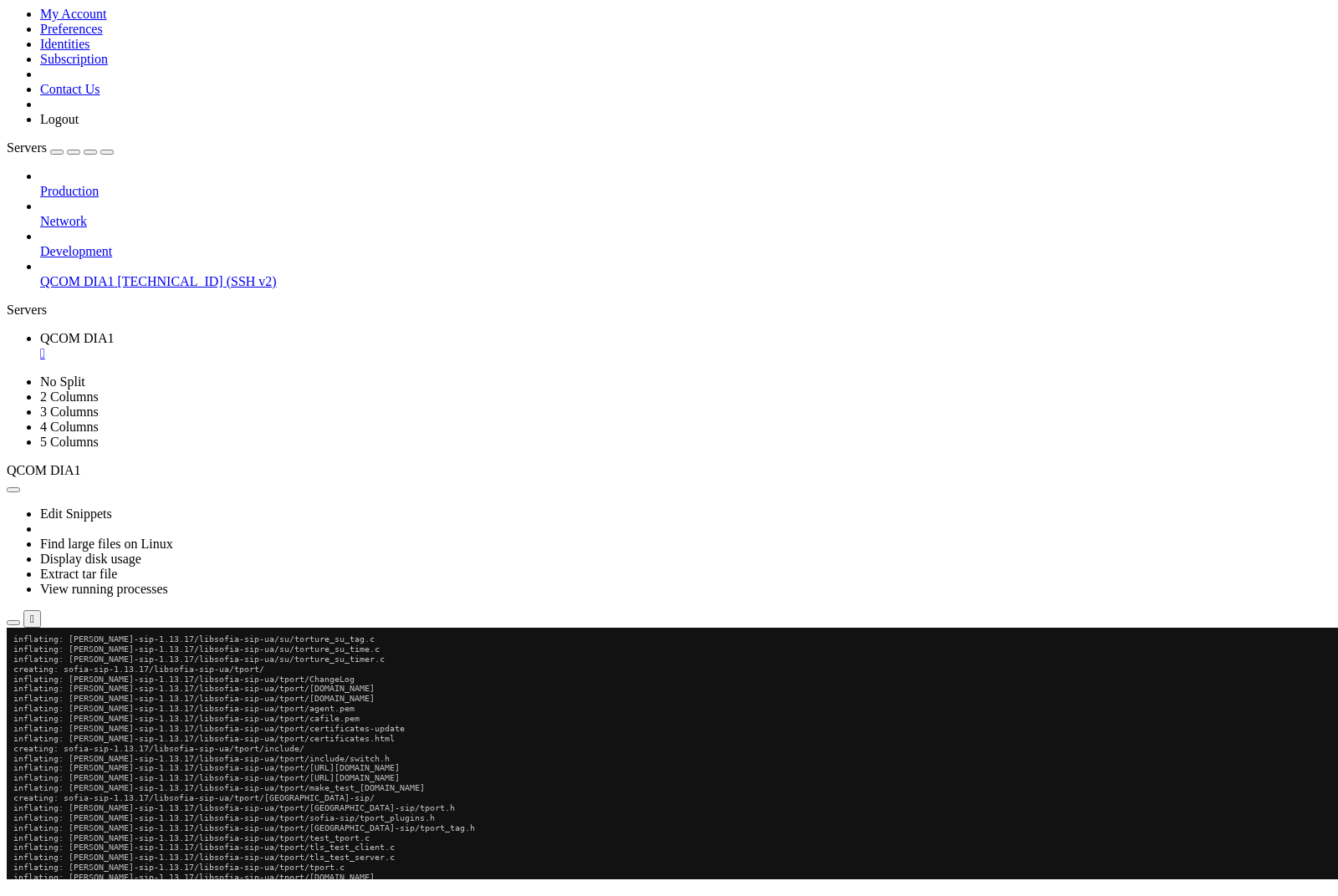
scroll to position [50826, 0]
click at [13, 672] on div "button" at bounding box center [13, 672] width 0 height 0
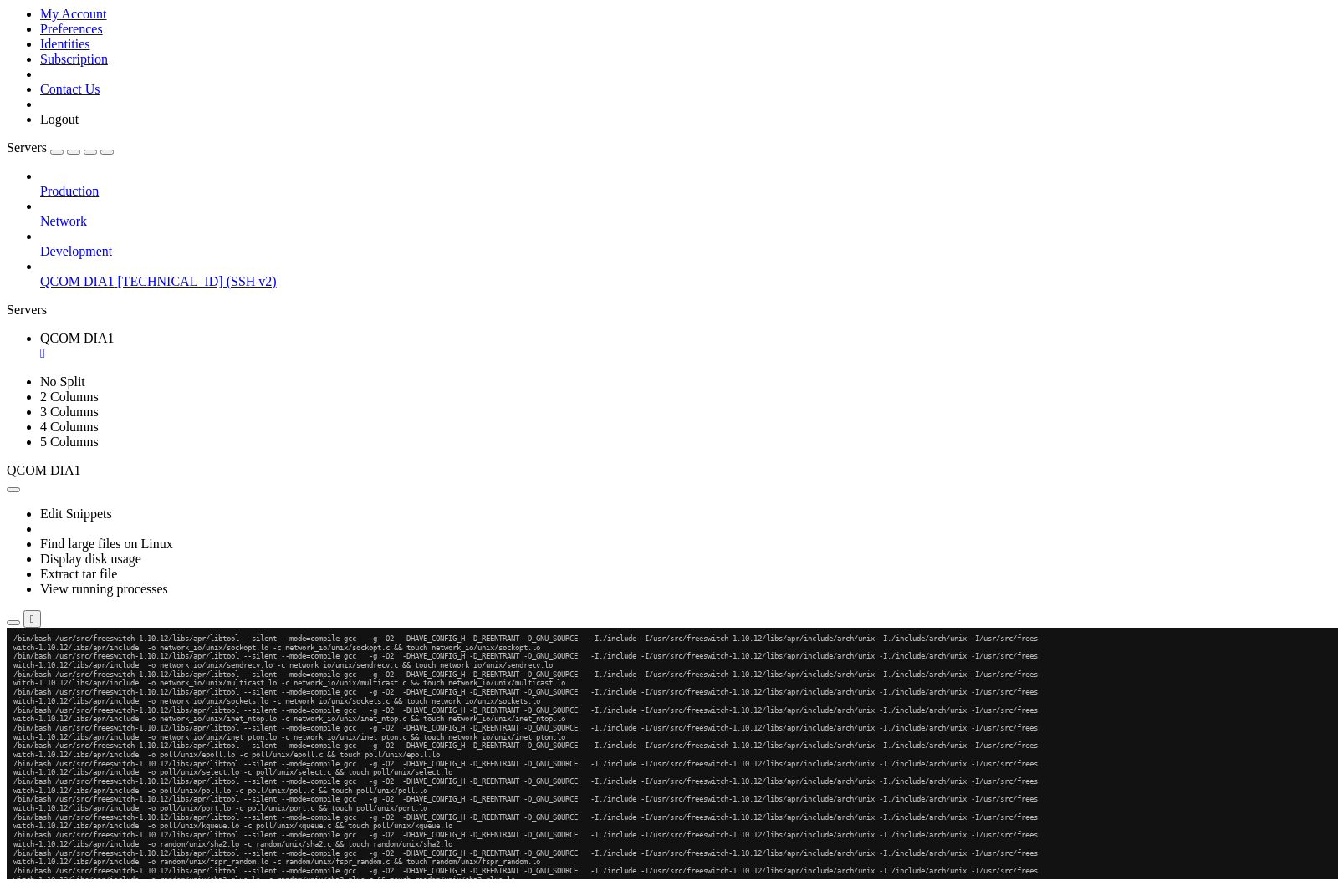
scroll to position [96798, 0]
click at [13, 672] on div "button" at bounding box center [13, 672] width 0 height 0
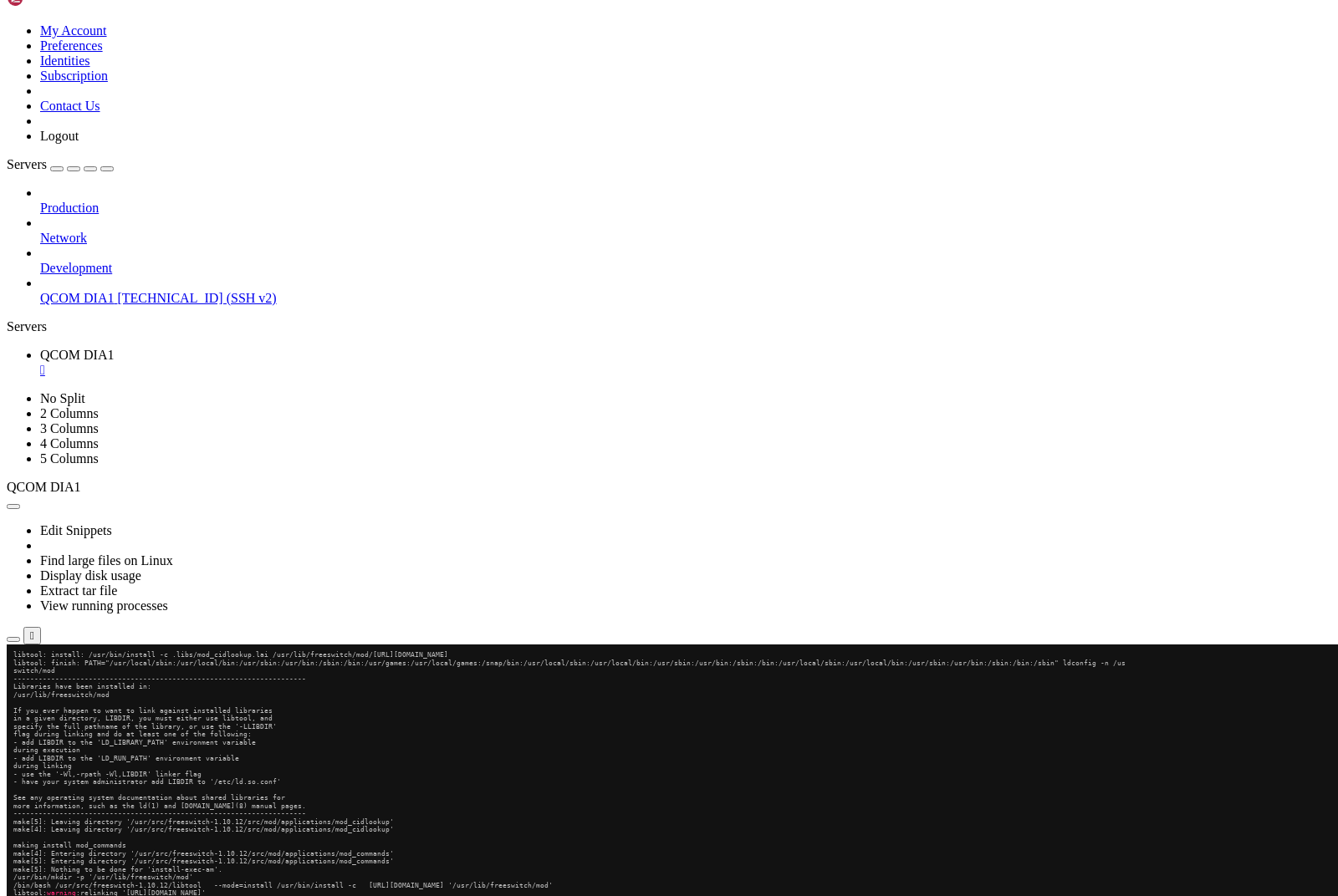
scroll to position [96486, 0]
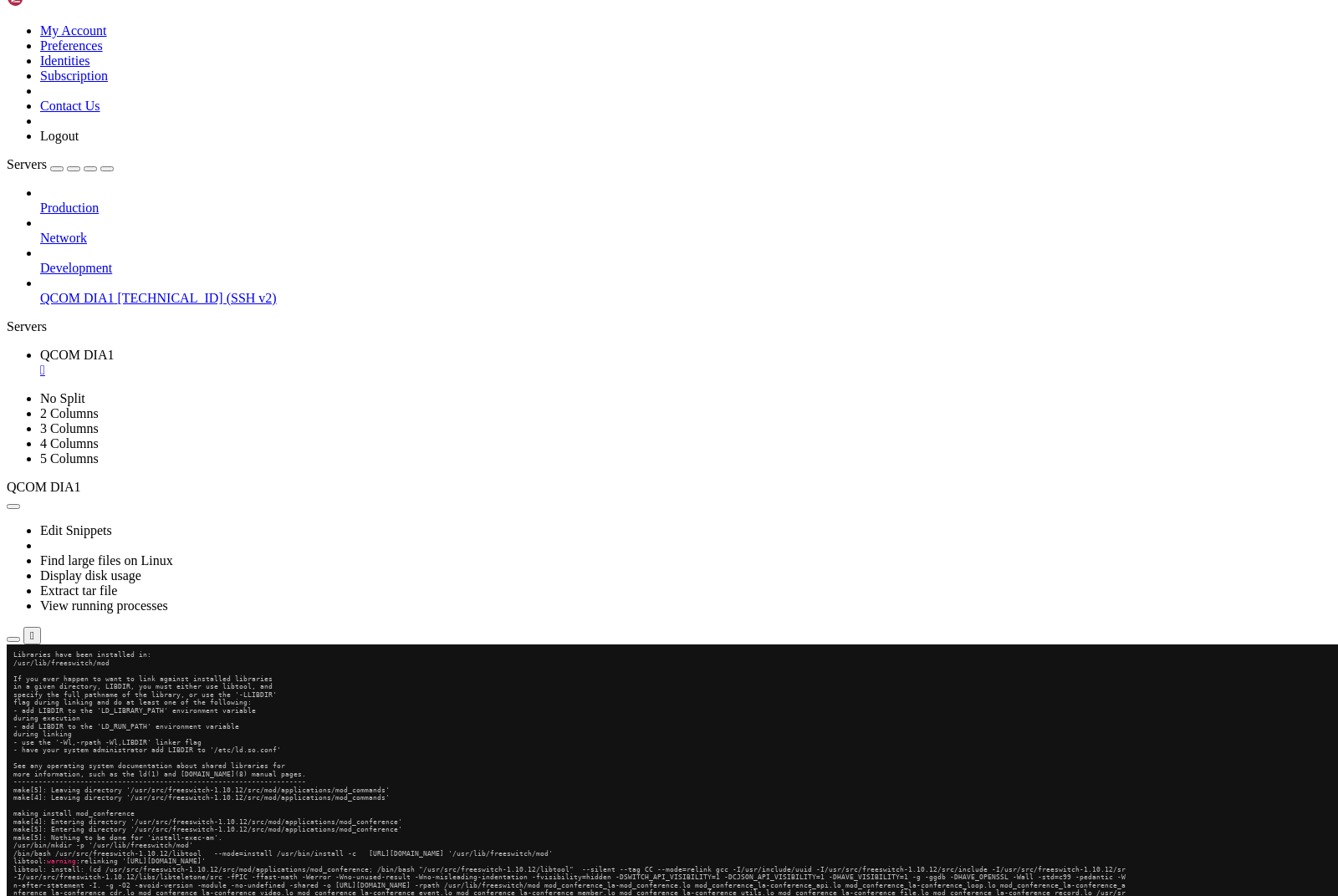
click at [13, 672] on div "button" at bounding box center [13, 672] width 0 height 0
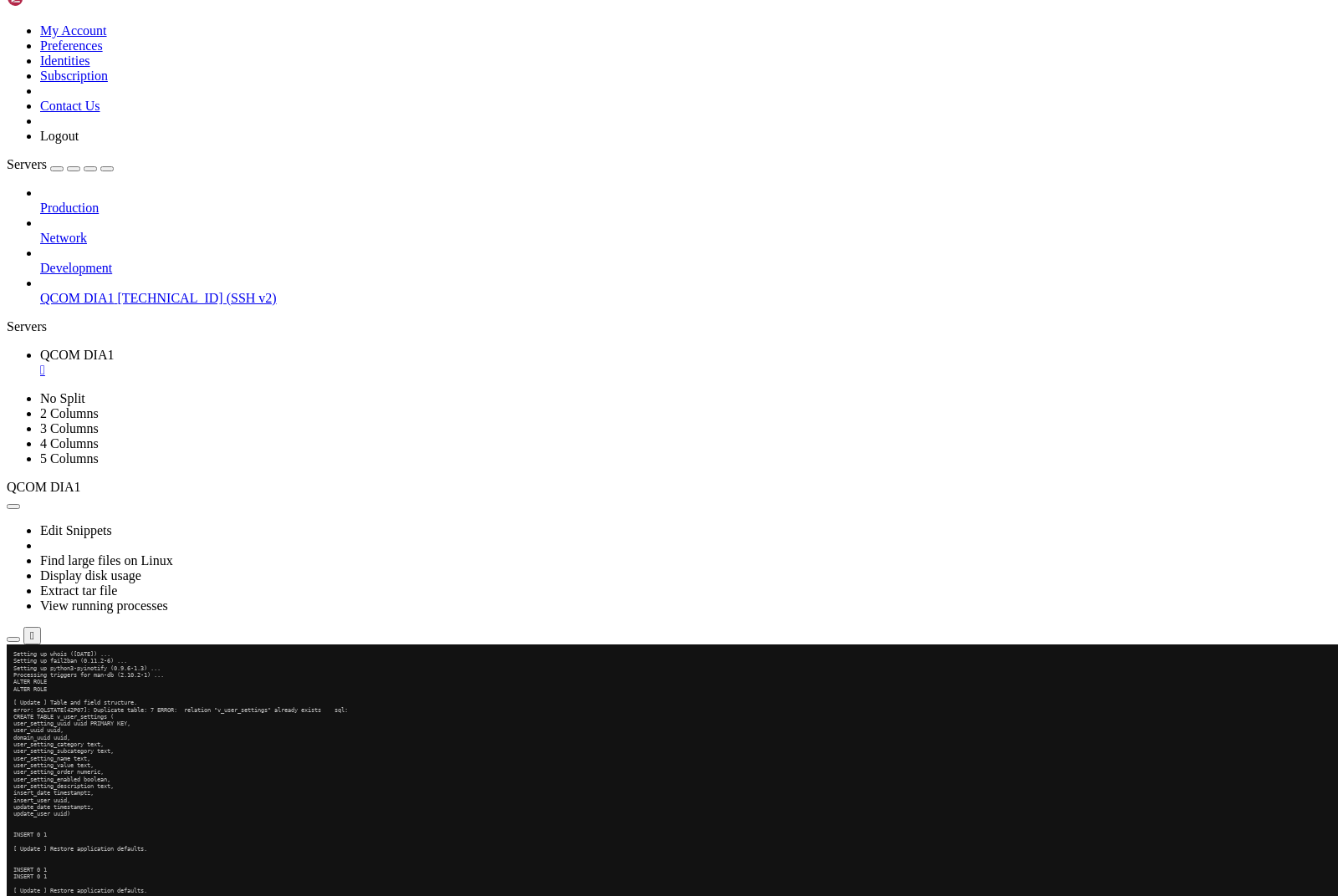
scroll to position [97319, 0]
click at [30, 672] on div "button" at bounding box center [30, 672] width 0 height 0
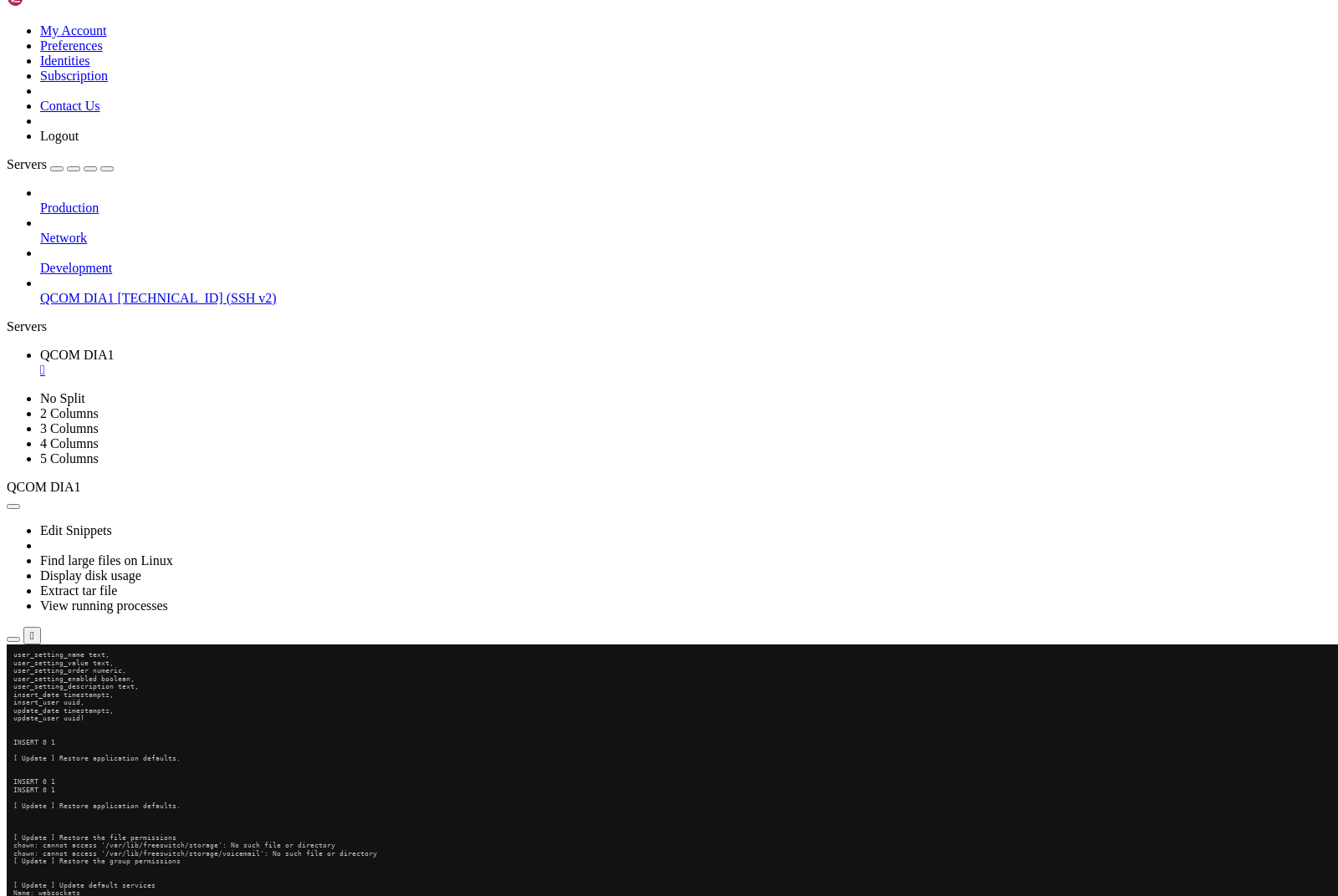
click at [30, 680] on div "button" at bounding box center [30, 680] width 0 height 0
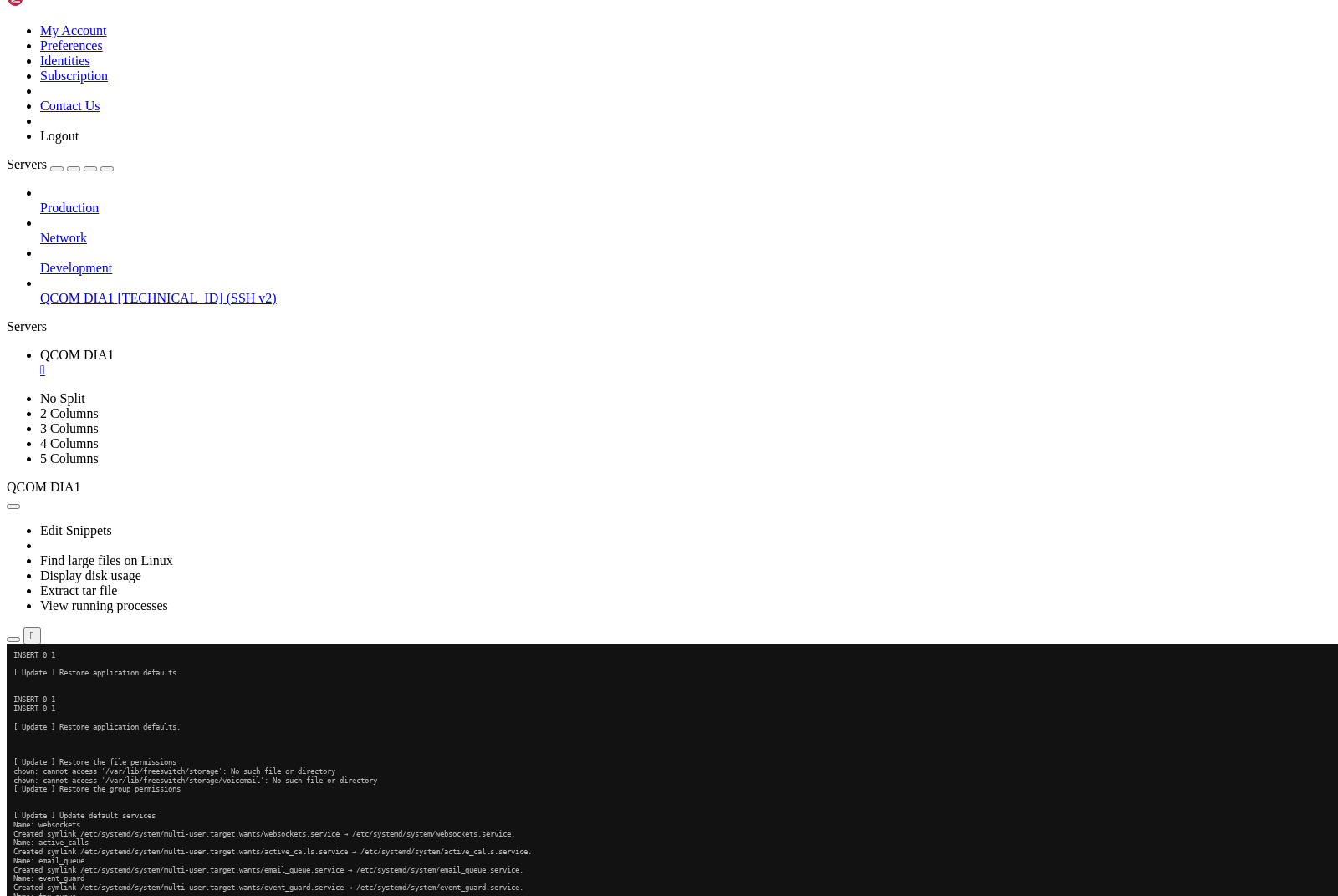
scroll to position [125347, 0]
click at [30, 681] on div "button" at bounding box center [30, 681] width 0 height 0
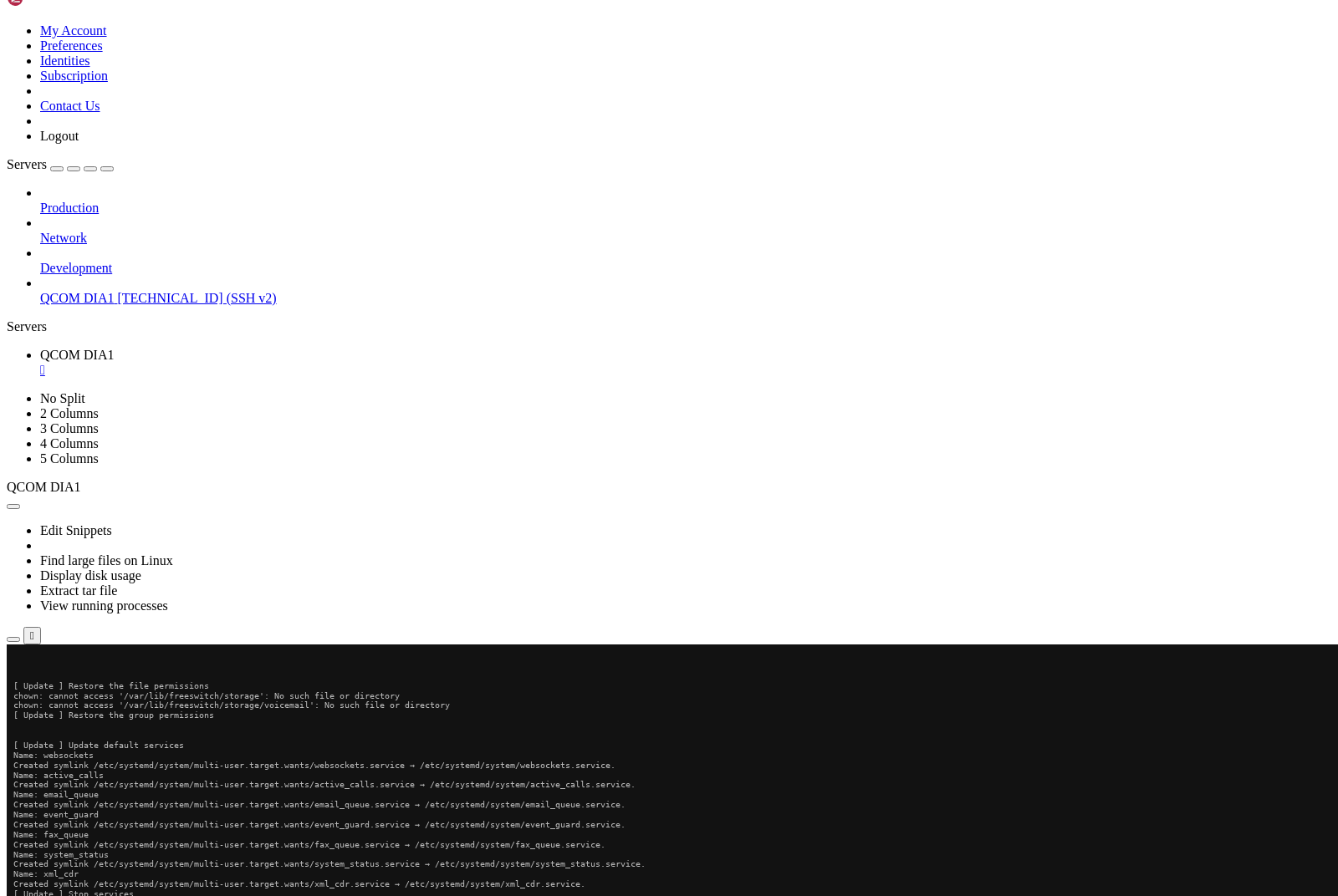
click at [30, 681] on div "button" at bounding box center [30, 681] width 0 height 0
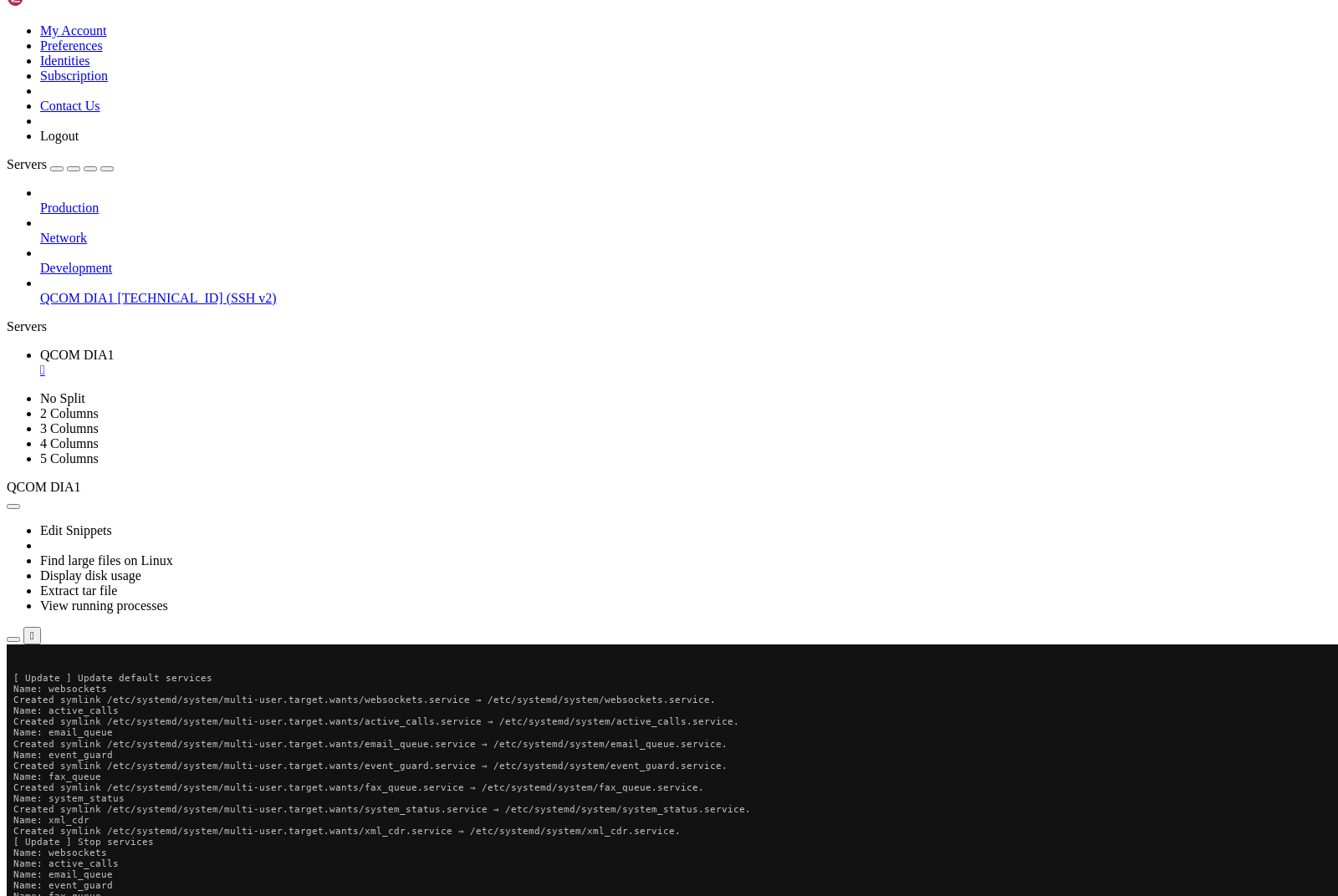
scroll to position [153377, 0]
click at [30, 683] on div "button" at bounding box center [30, 683] width 0 height 0
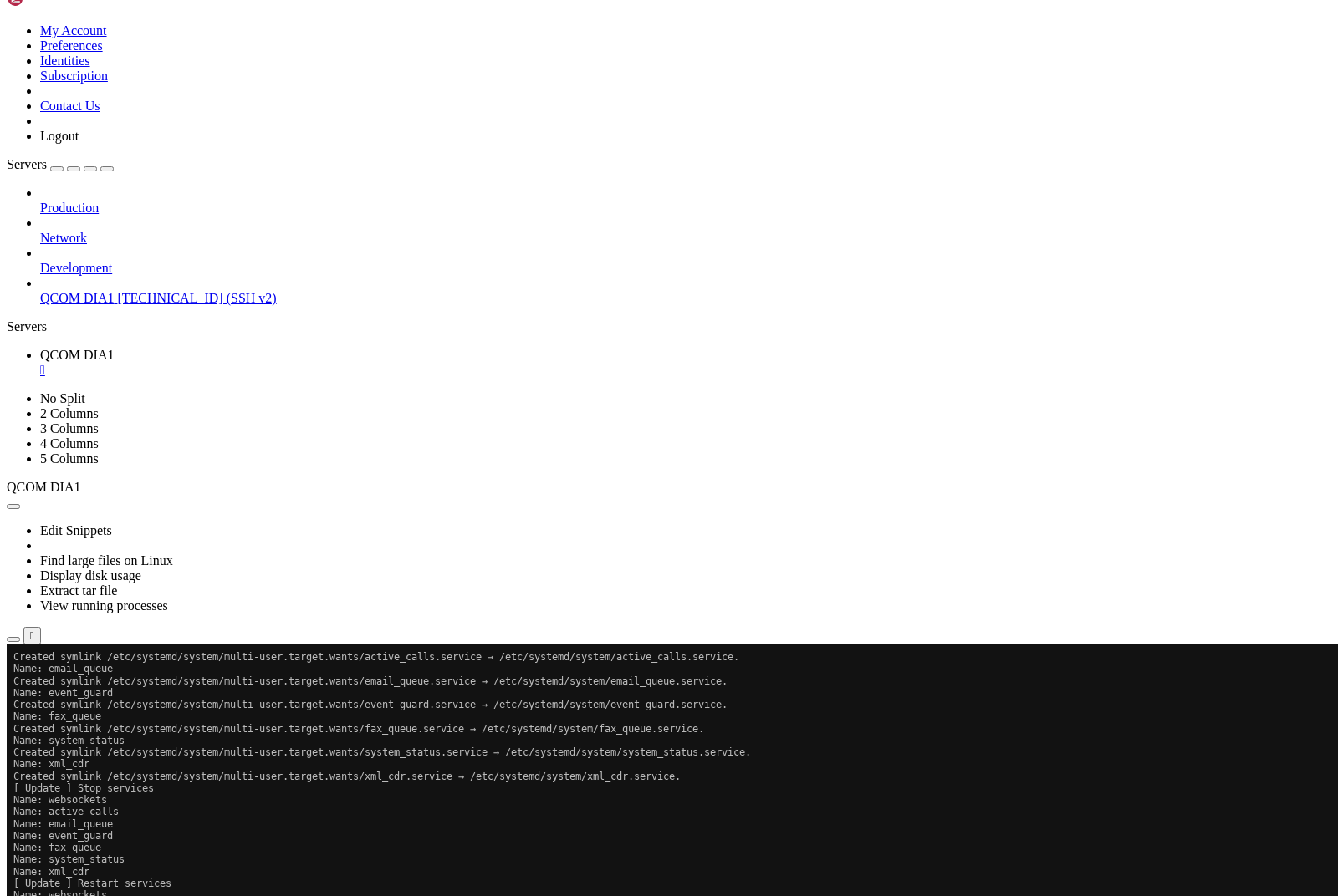
click at [30, 683] on div "button" at bounding box center [30, 683] width 0 height 0
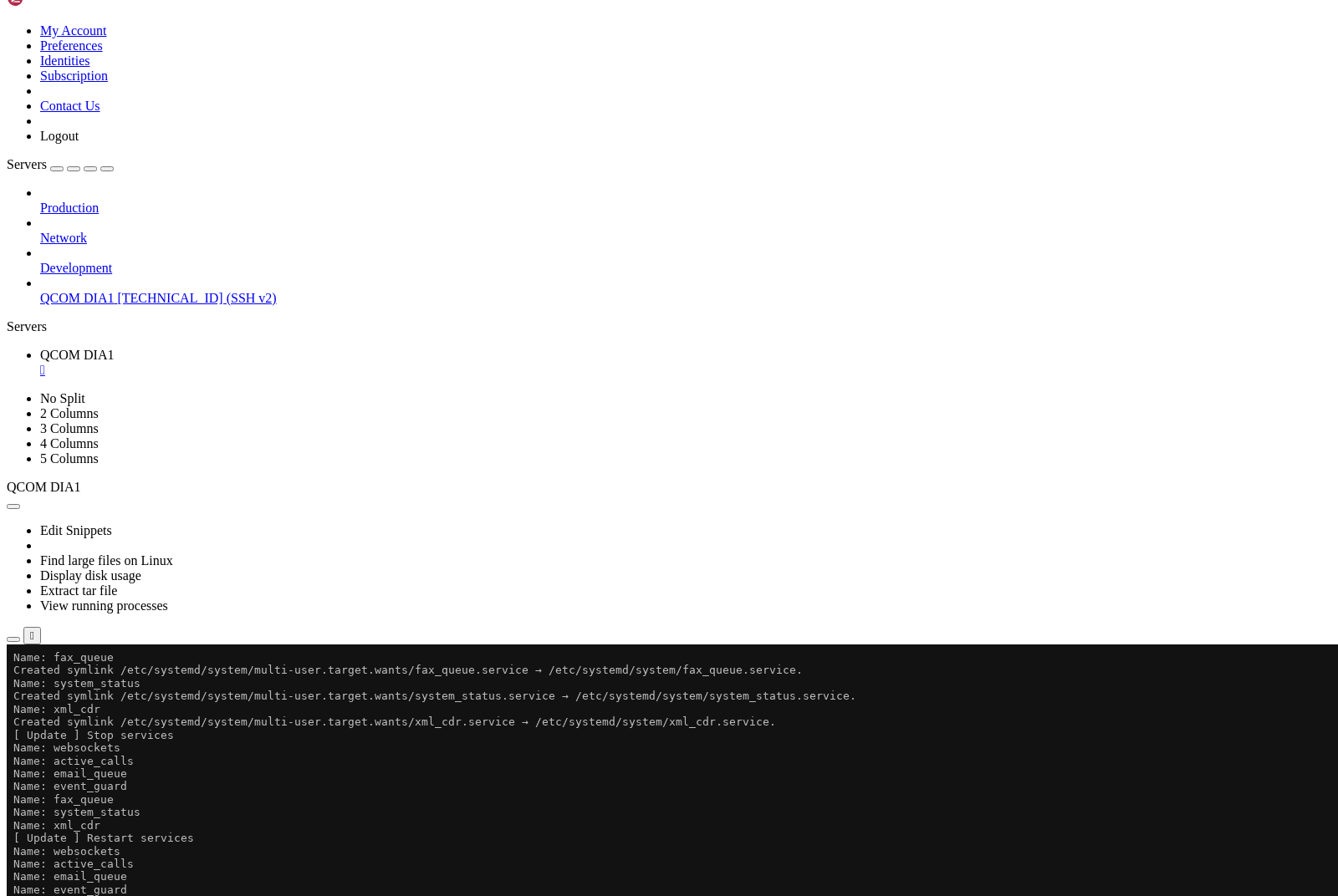
click at [30, 683] on div "button" at bounding box center [30, 683] width 0 height 0
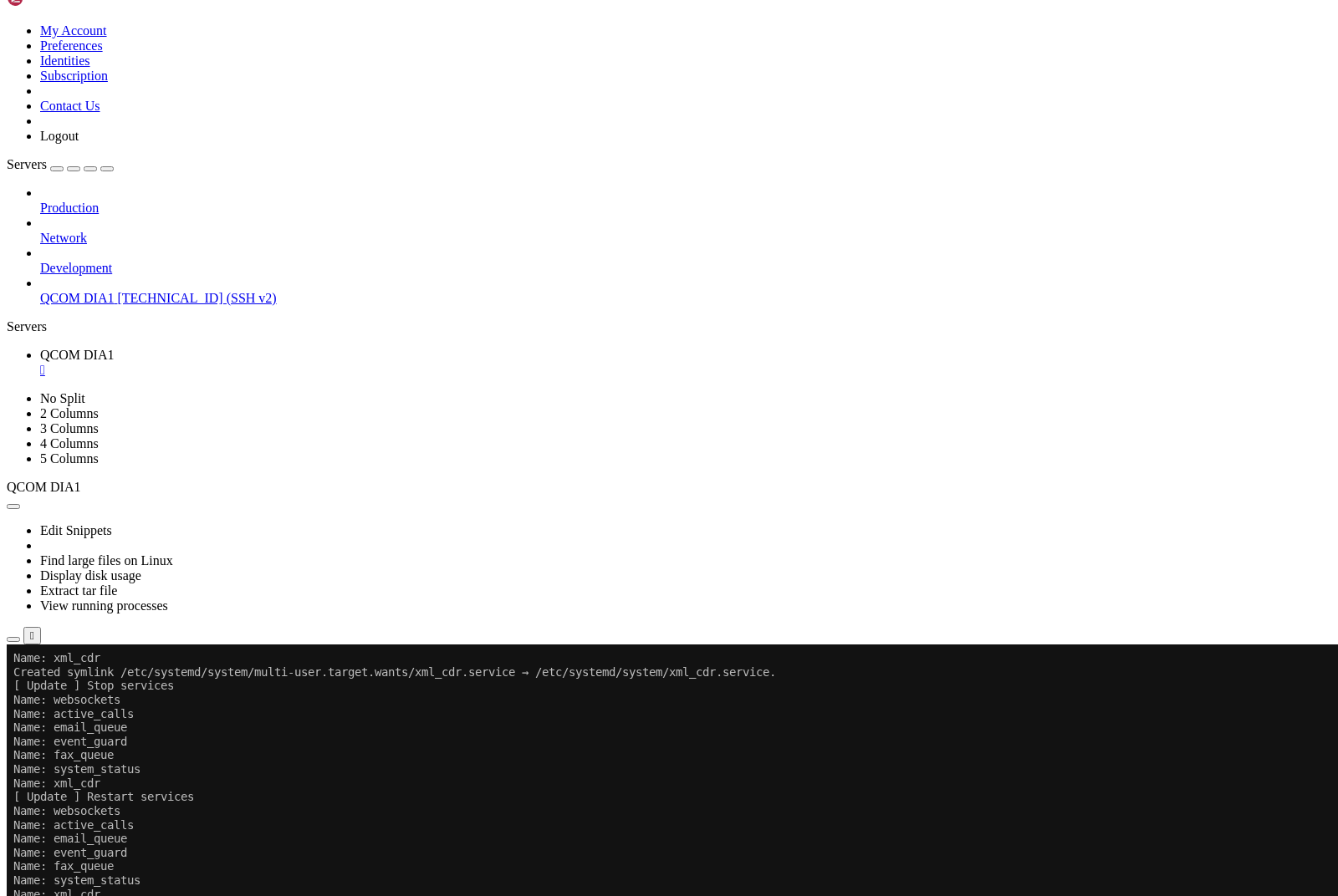
click at [30, 683] on div "button" at bounding box center [30, 683] width 0 height 0
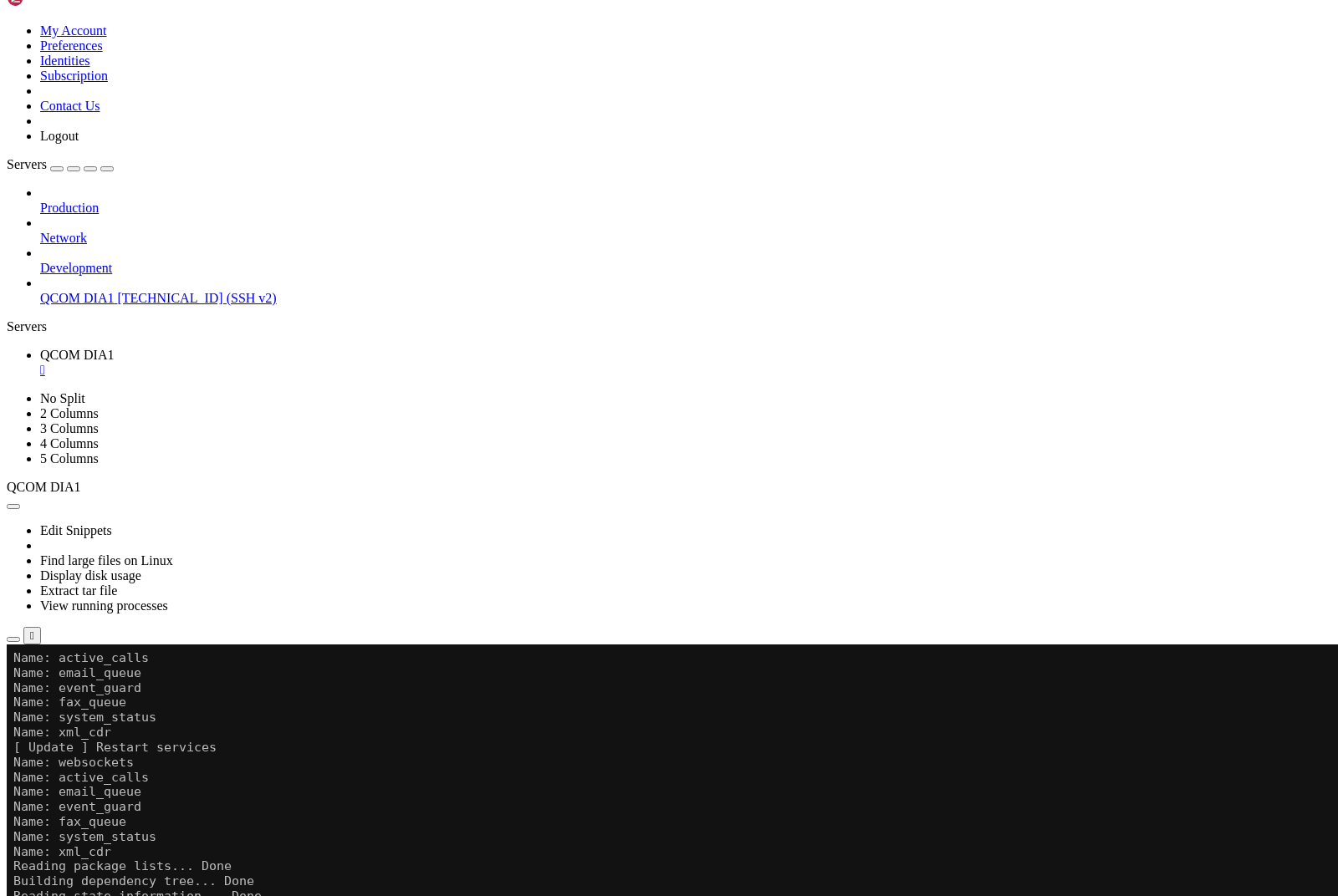
click at [30, 687] on div "button" at bounding box center [30, 687] width 0 height 0
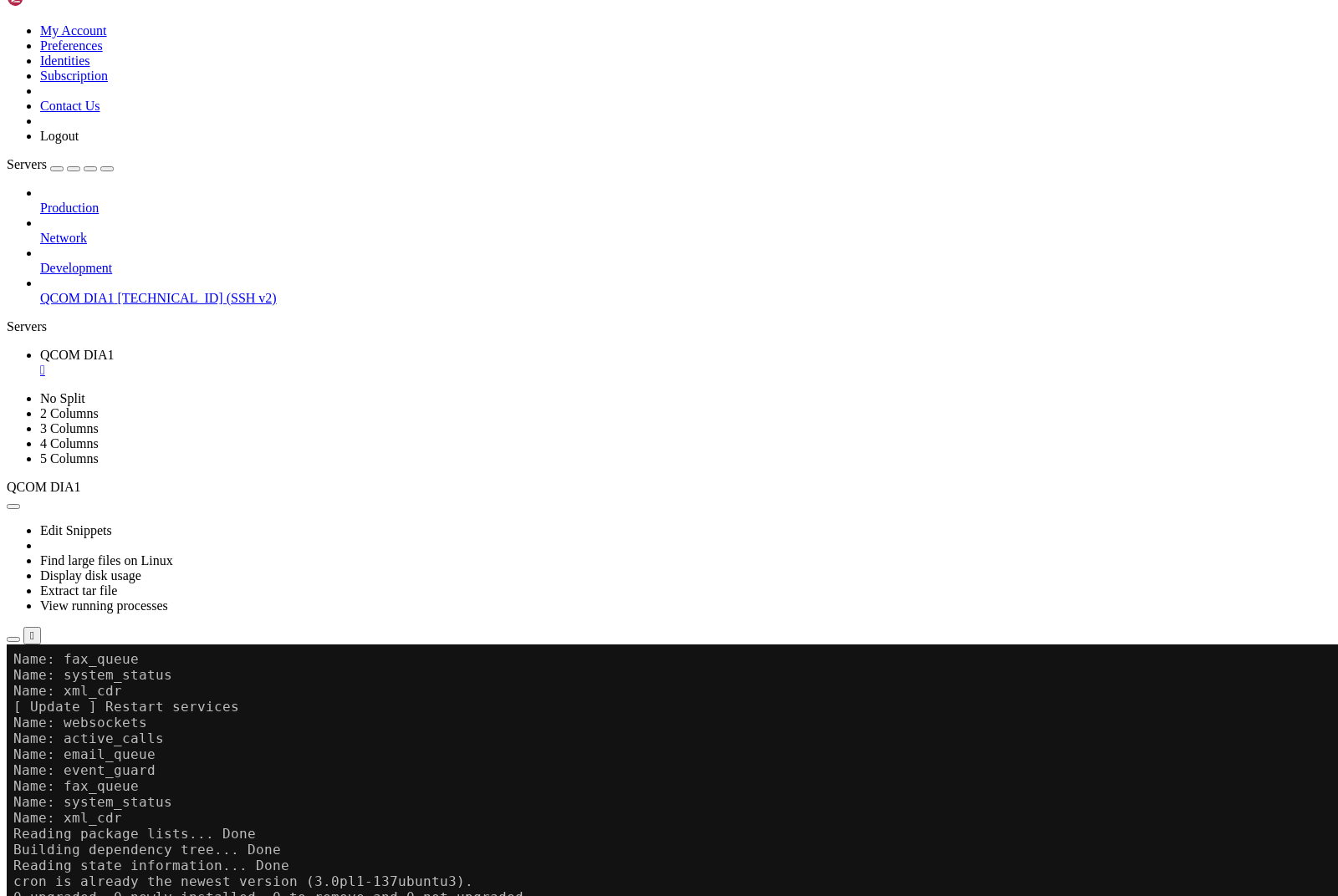
click at [30, 687] on div "button" at bounding box center [30, 687] width 0 height 0
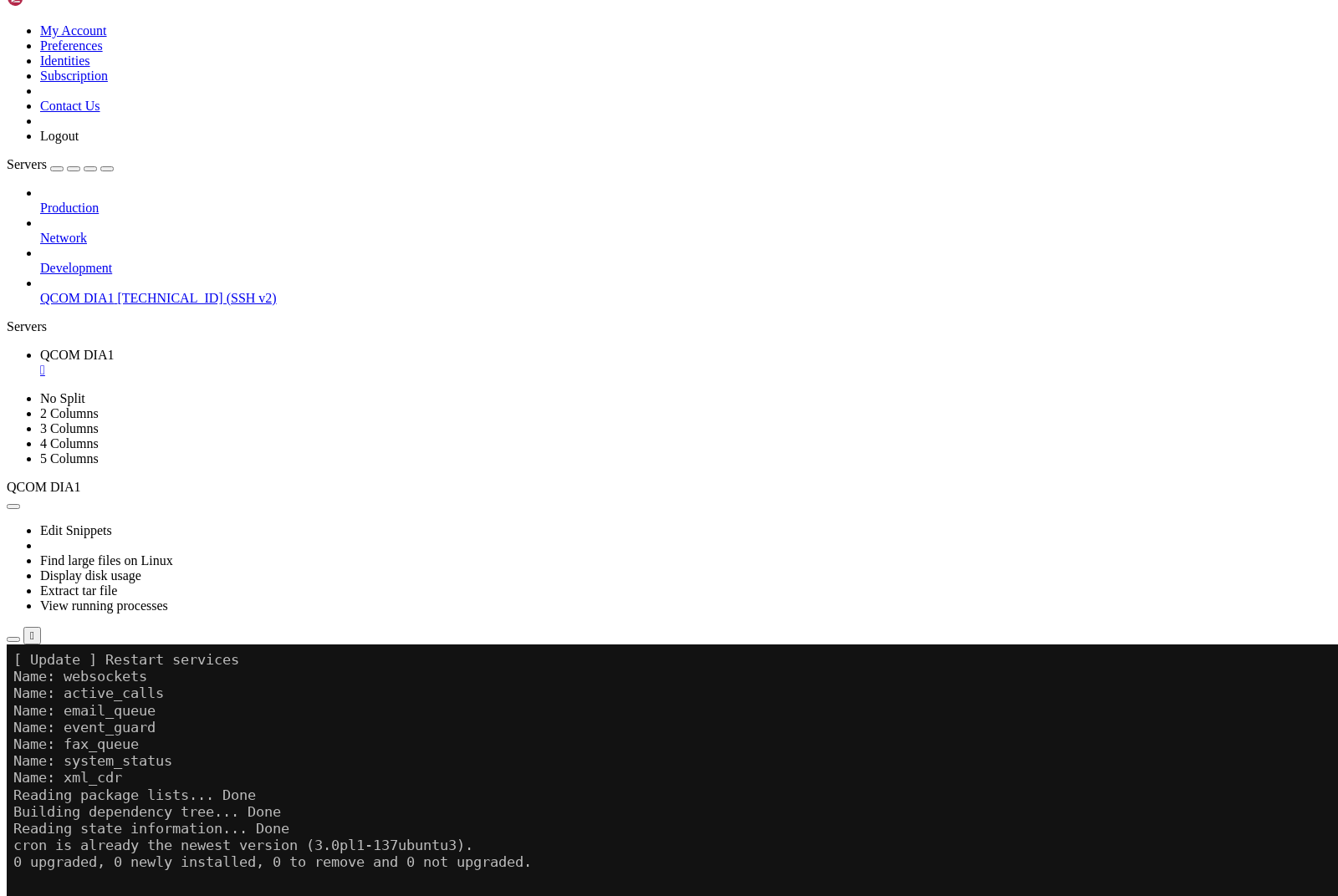
click at [30, 688] on div "button" at bounding box center [30, 688] width 0 height 0
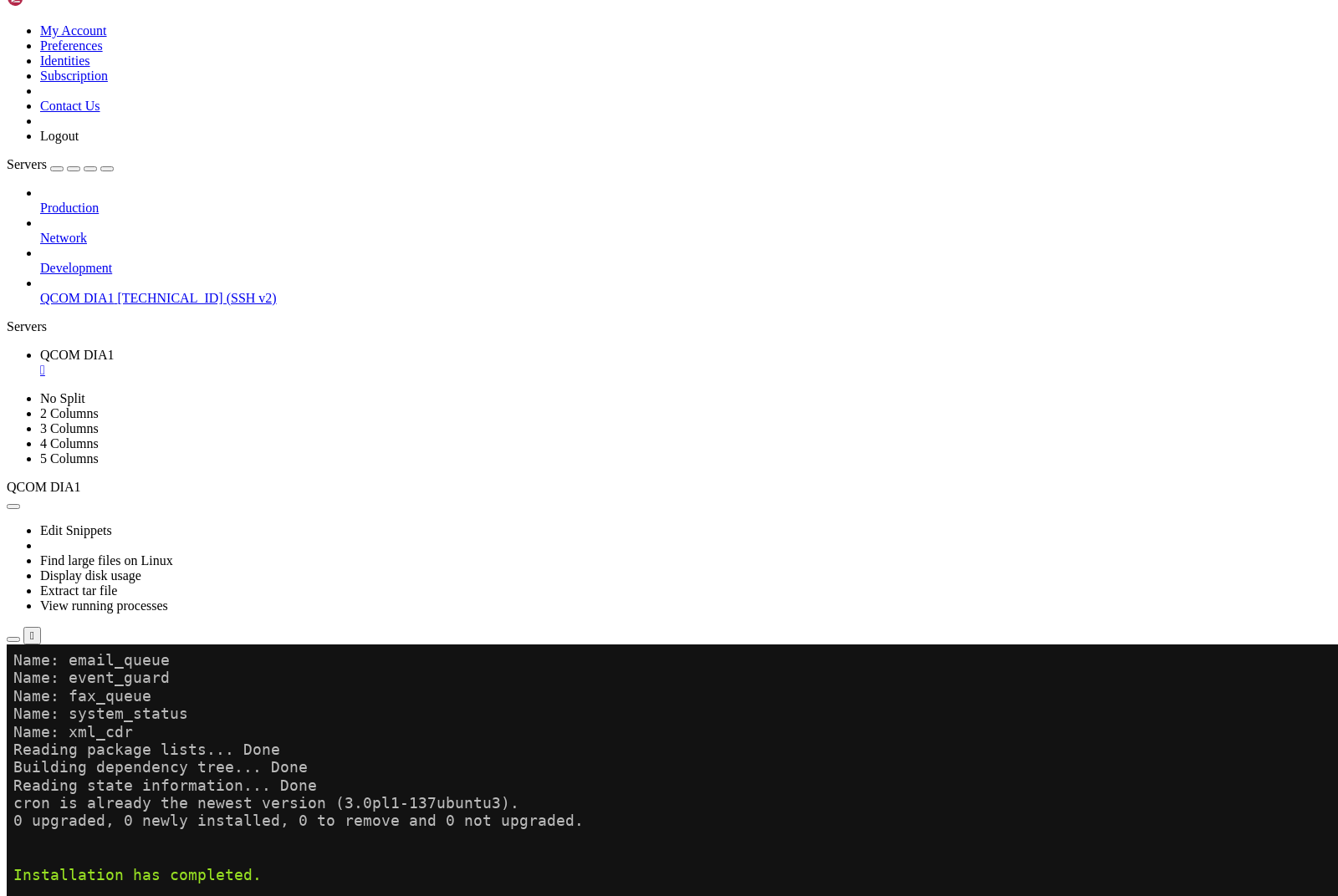
click at [30, 689] on div "button" at bounding box center [30, 689] width 0 height 0
click at [37, 692] on button "button" at bounding box center [30, 689] width 13 height 5
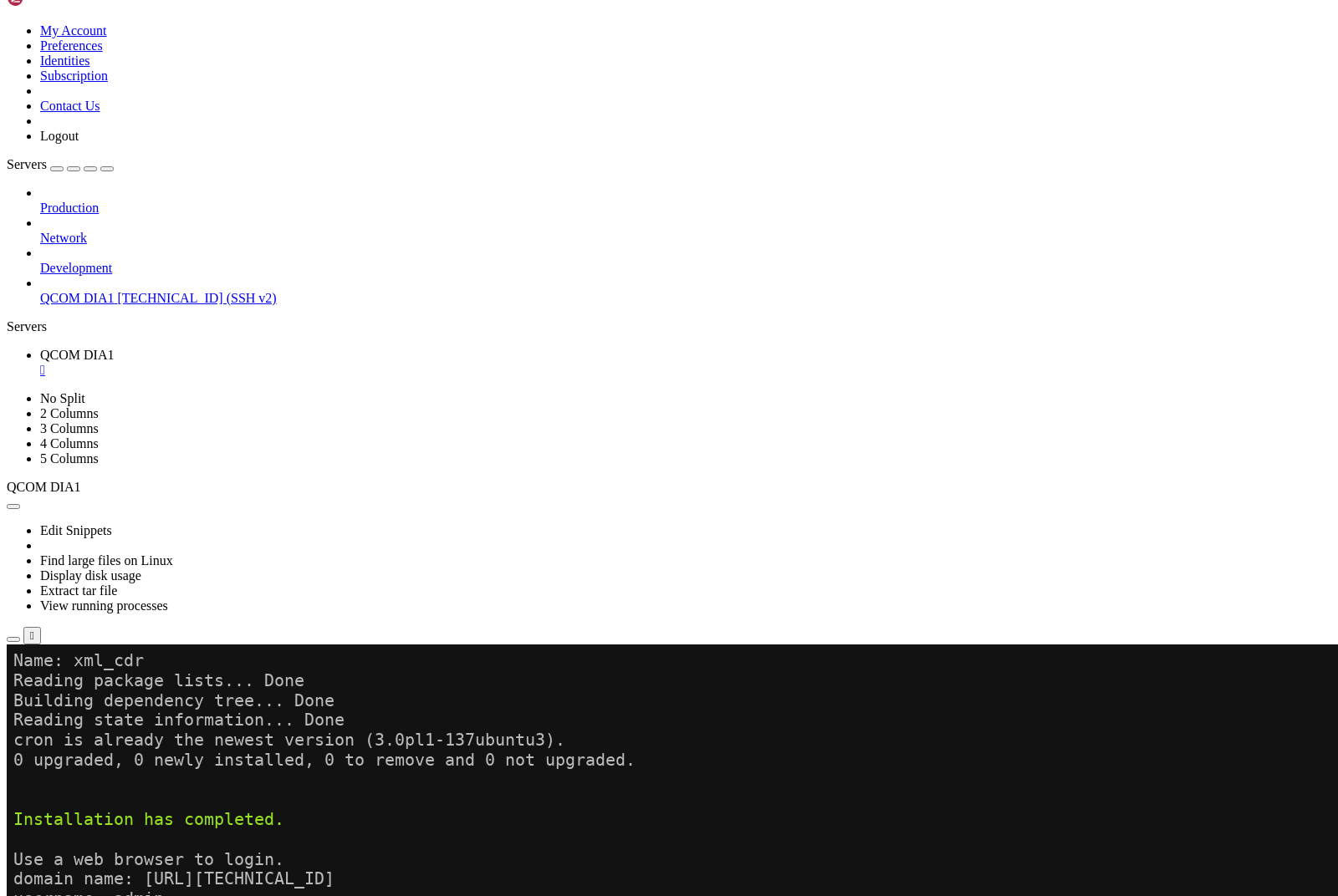
scroll to position [279522, 0]
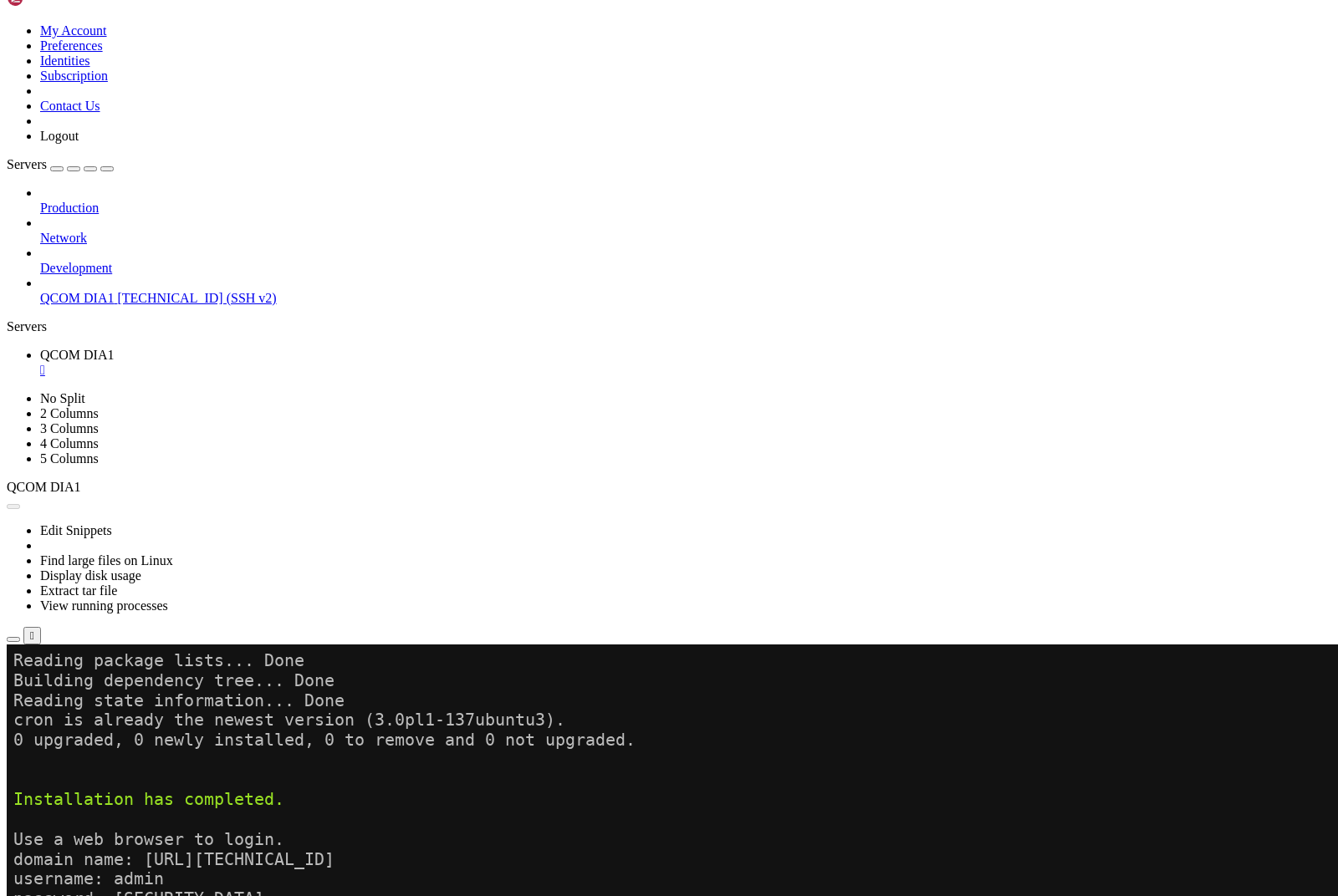
click at [73, 698] on button "Reconnect" at bounding box center [40, 706] width 67 height 18
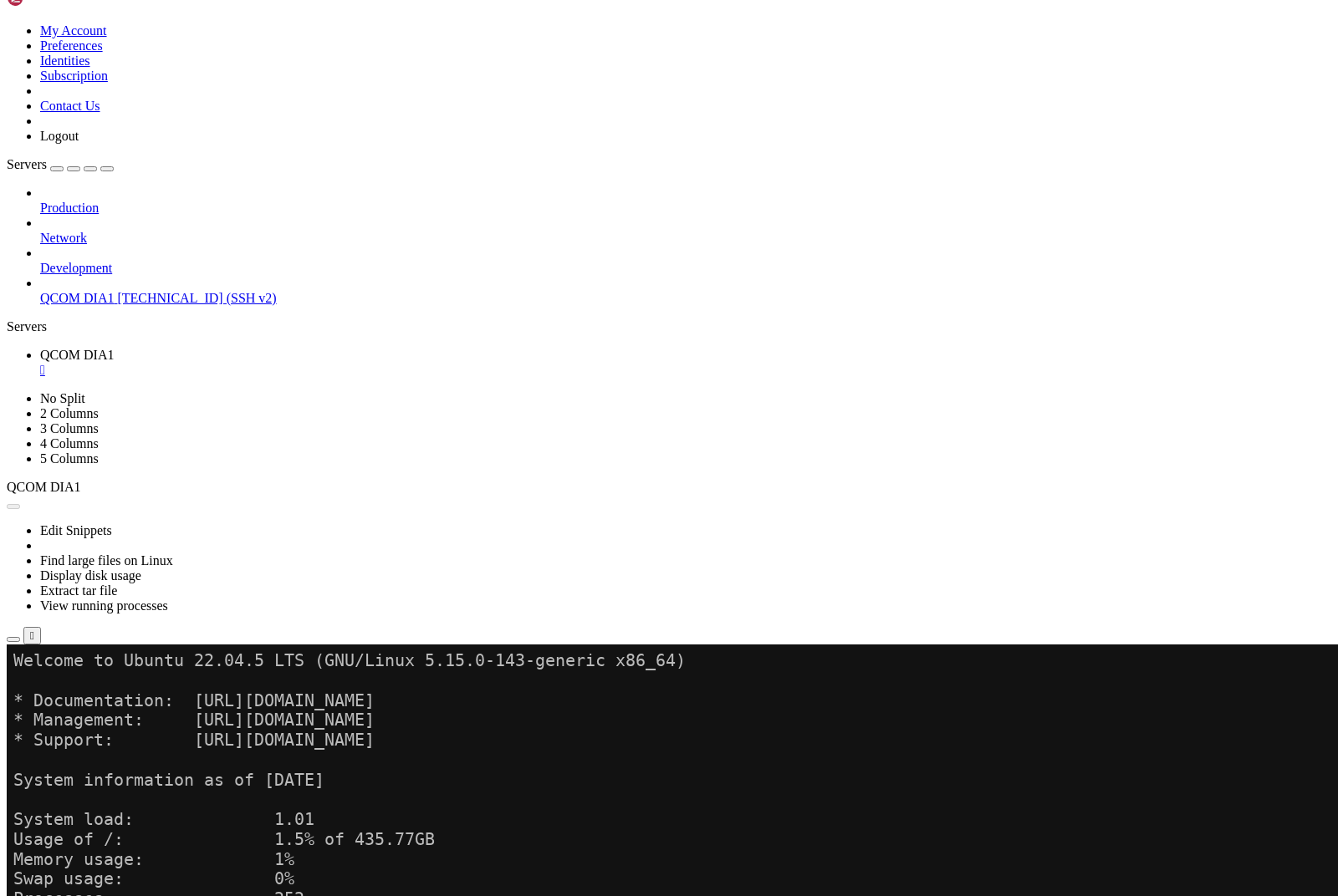
click at [73, 698] on button "Reconnect" at bounding box center [40, 706] width 67 height 18
paste textarea "cd /etc/fusionpbx mv config.conf config.conf.backup"
type textarea "cd /etc/fusionpbx mv config.conf config.conf.backup"
click at [73, 698] on button "Reconnect" at bounding box center [40, 706] width 67 height 18
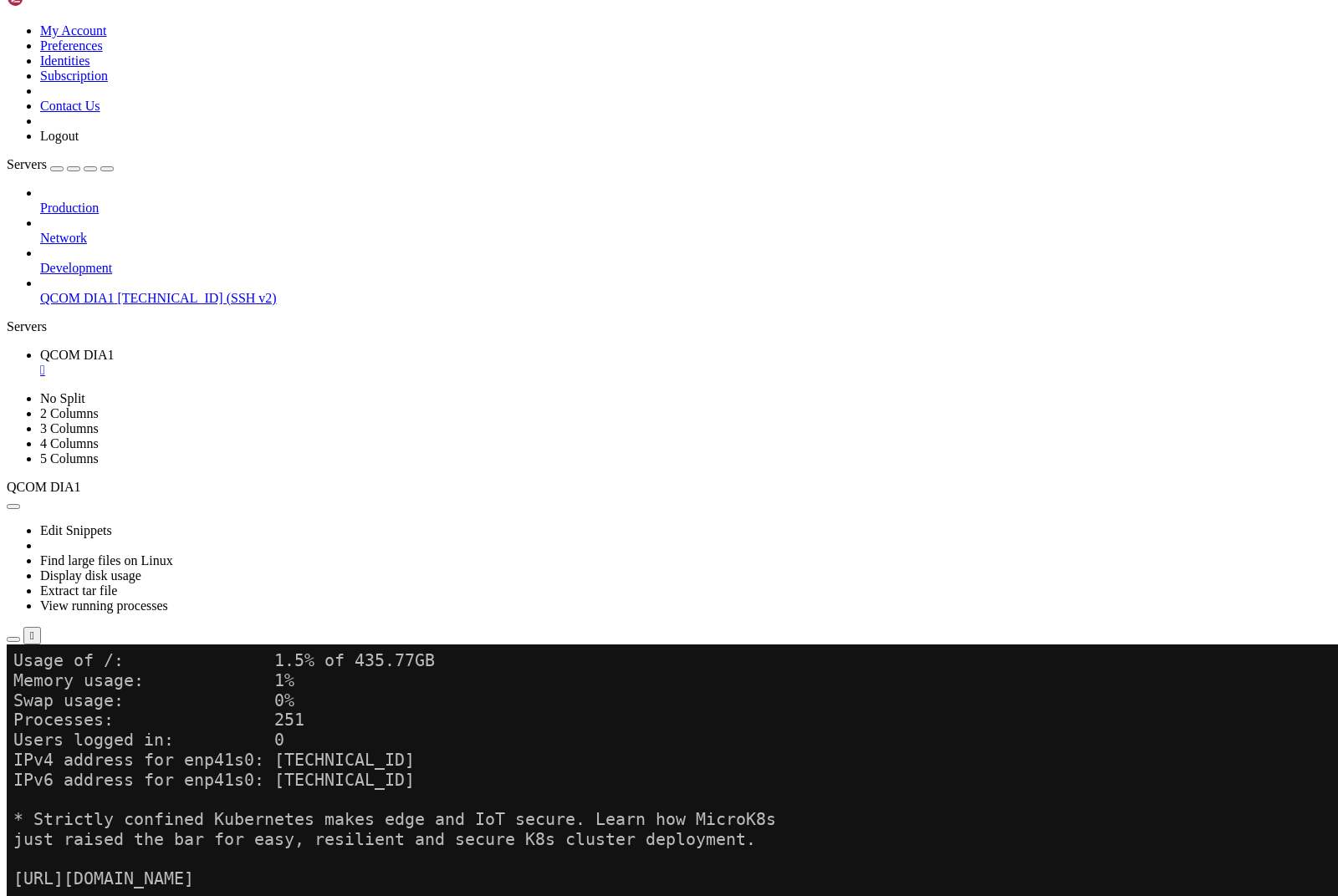
scroll to position [279721, 0]
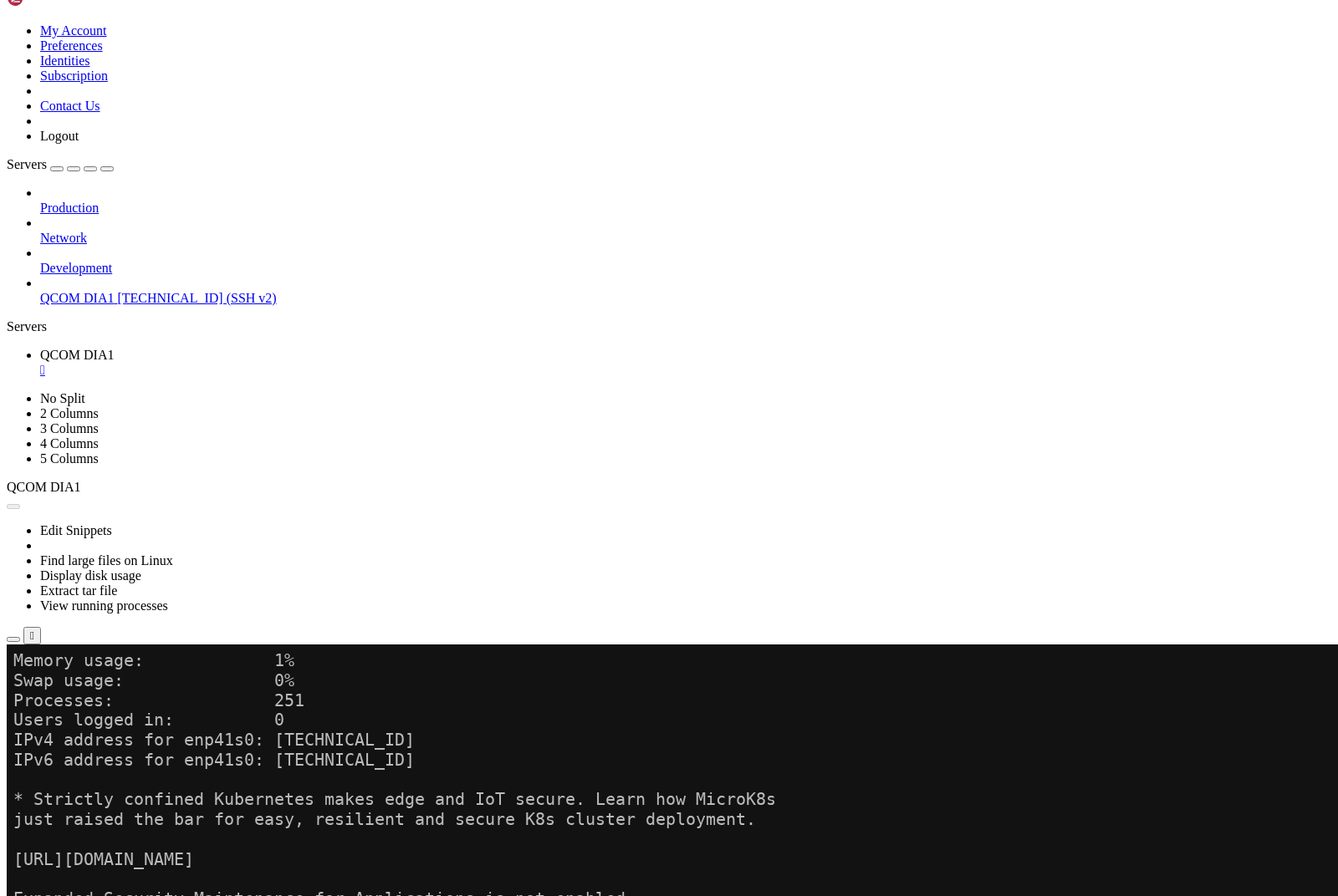
click at [73, 698] on button "Reconnect" at bounding box center [40, 706] width 67 height 18
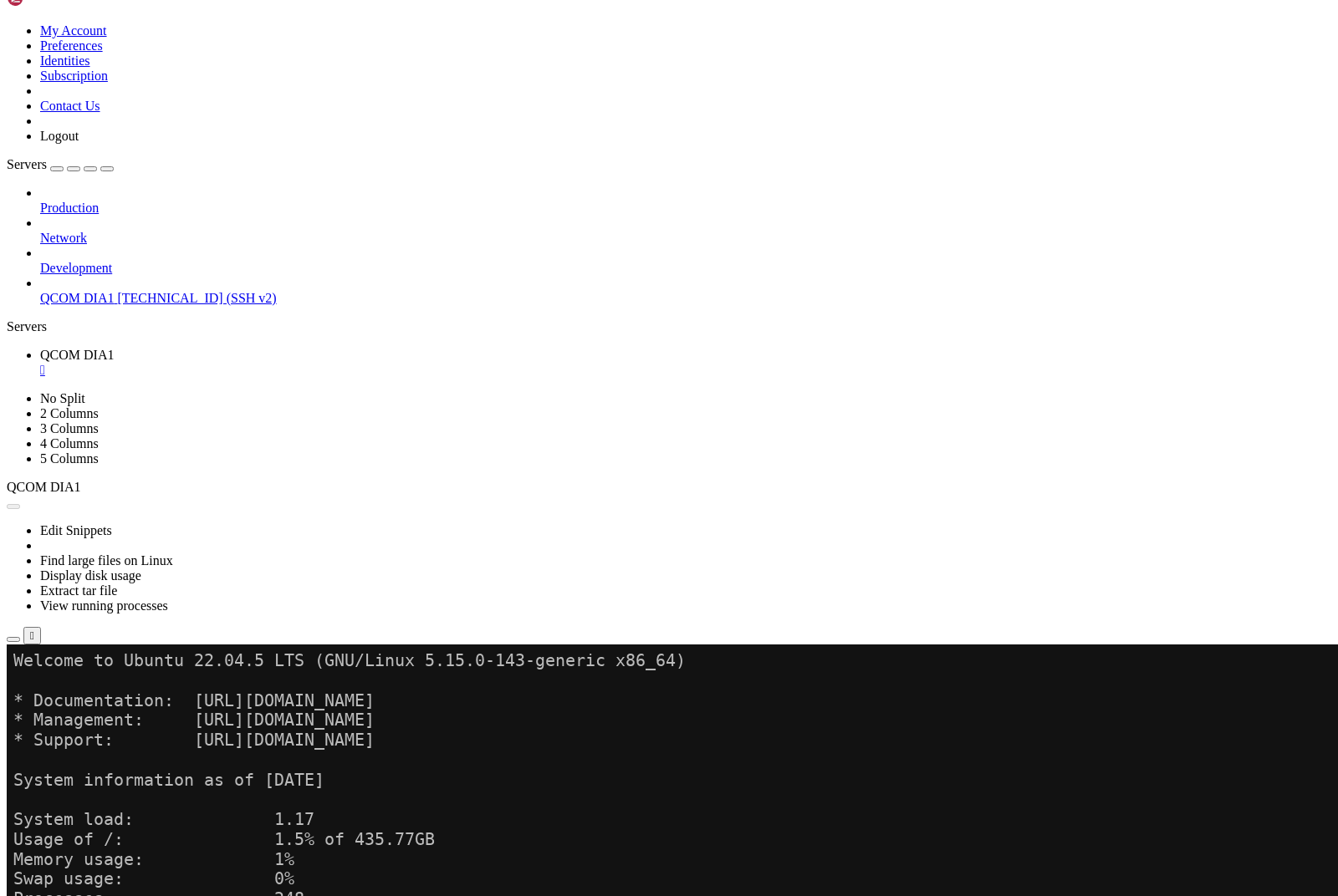
click at [73, 698] on button "Reconnect" at bounding box center [40, 706] width 67 height 18
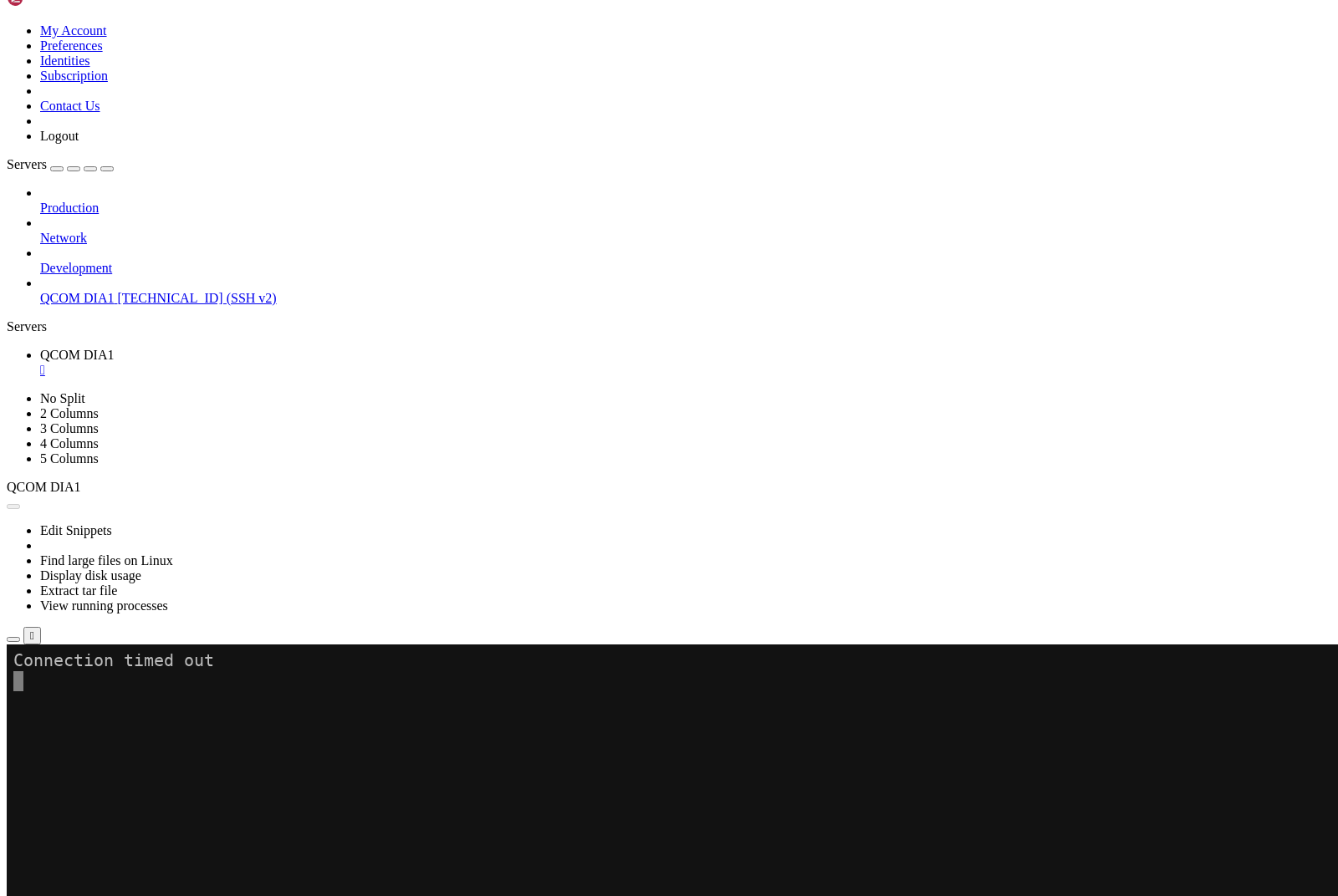
click at [73, 698] on button "Reconnect" at bounding box center [40, 706] width 67 height 18
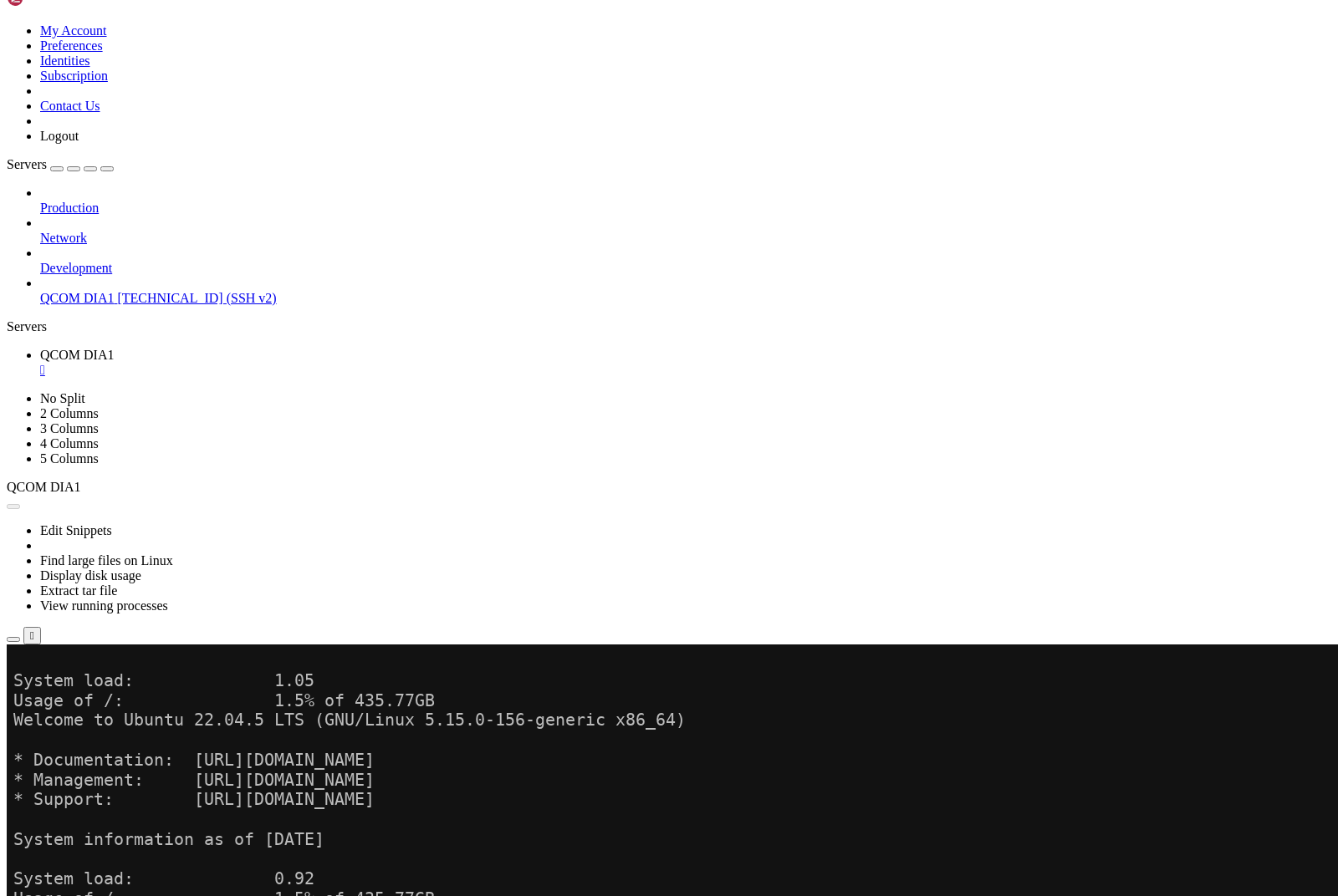
scroll to position [279661, 0]
click at [73, 698] on button "Reconnect" at bounding box center [40, 706] width 67 height 18
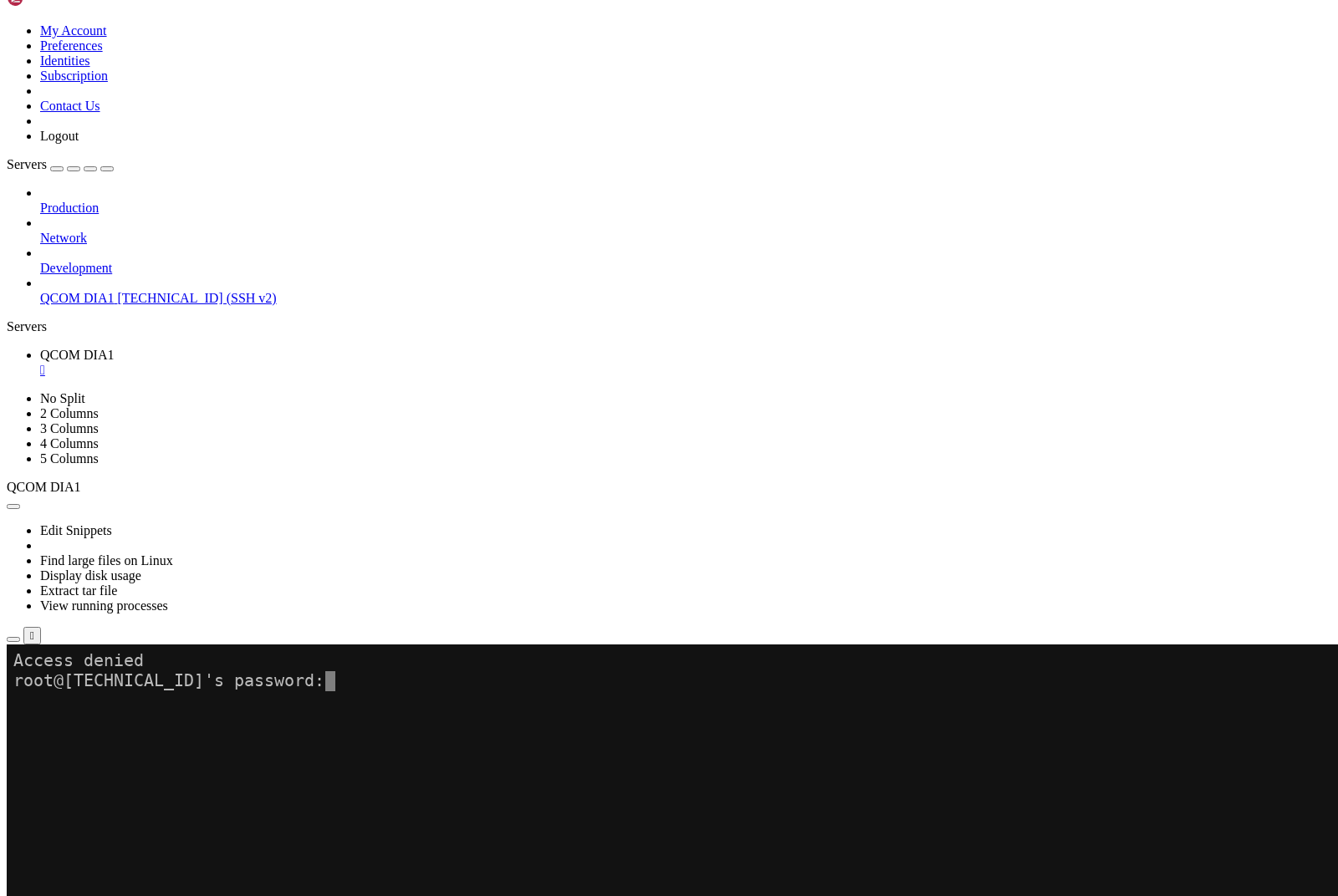
click at [7, 391] on link at bounding box center [7, 391] width 0 height 0
click at [98, 407] on link "2 Columns" at bounding box center [68, 414] width 59 height 14
click at [120, 829] on li "Properties" at bounding box center [115, 835] width 152 height 15
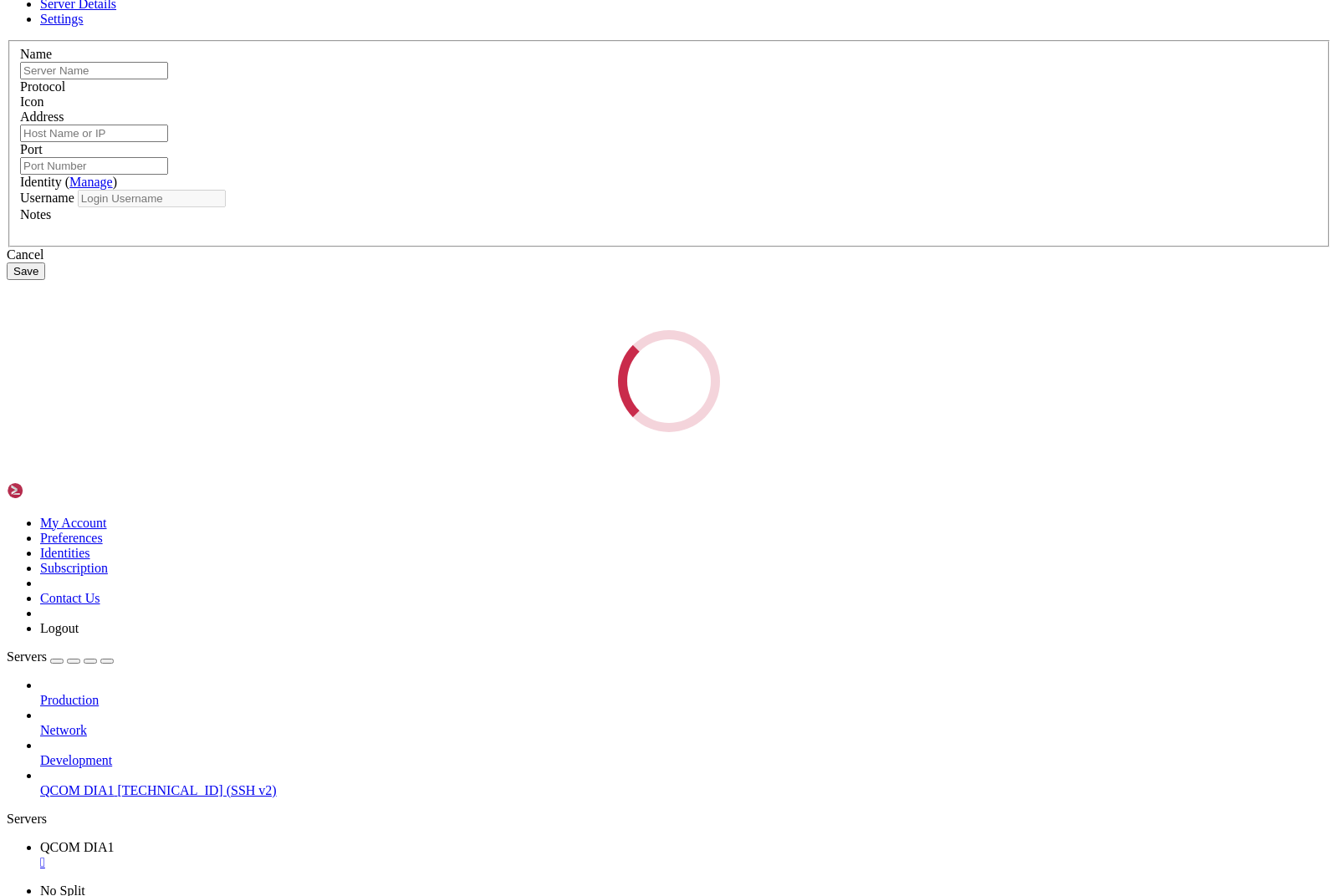
type input "QCOM DIA1"
type input "[TECHNICAL_ID]"
type input "22"
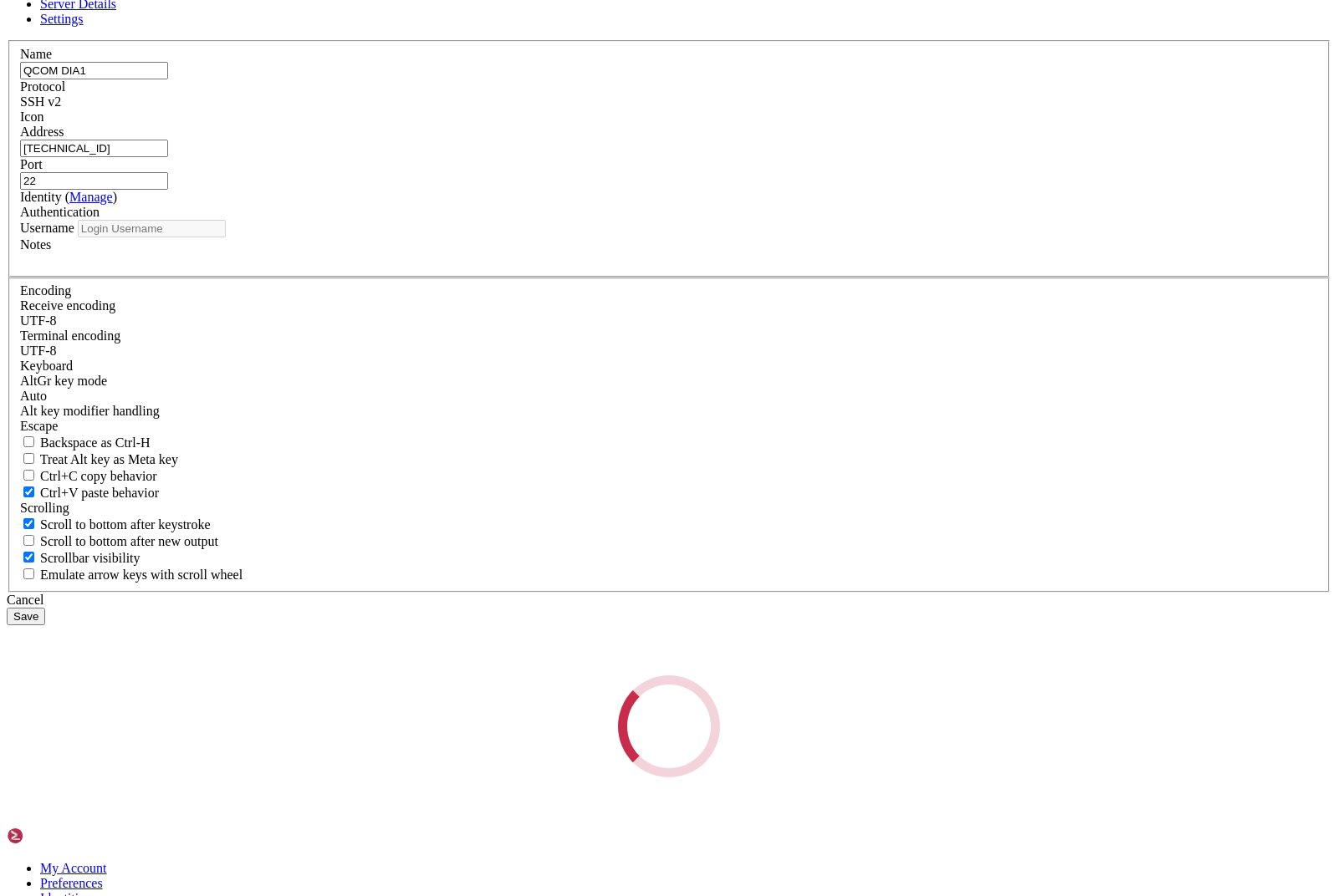
type input "root"
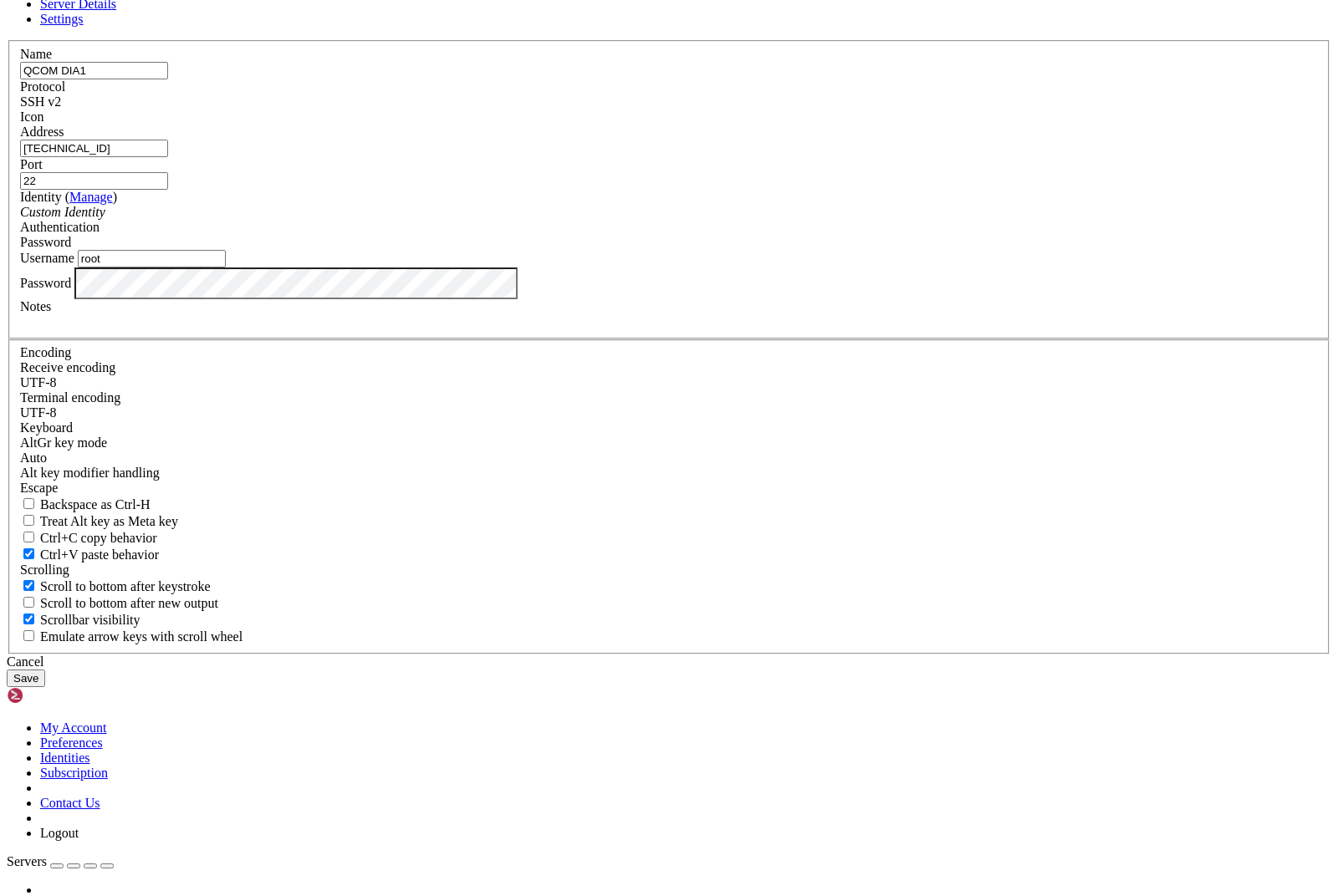
click at [46, 670] on button "Save" at bounding box center [26, 679] width 39 height 18
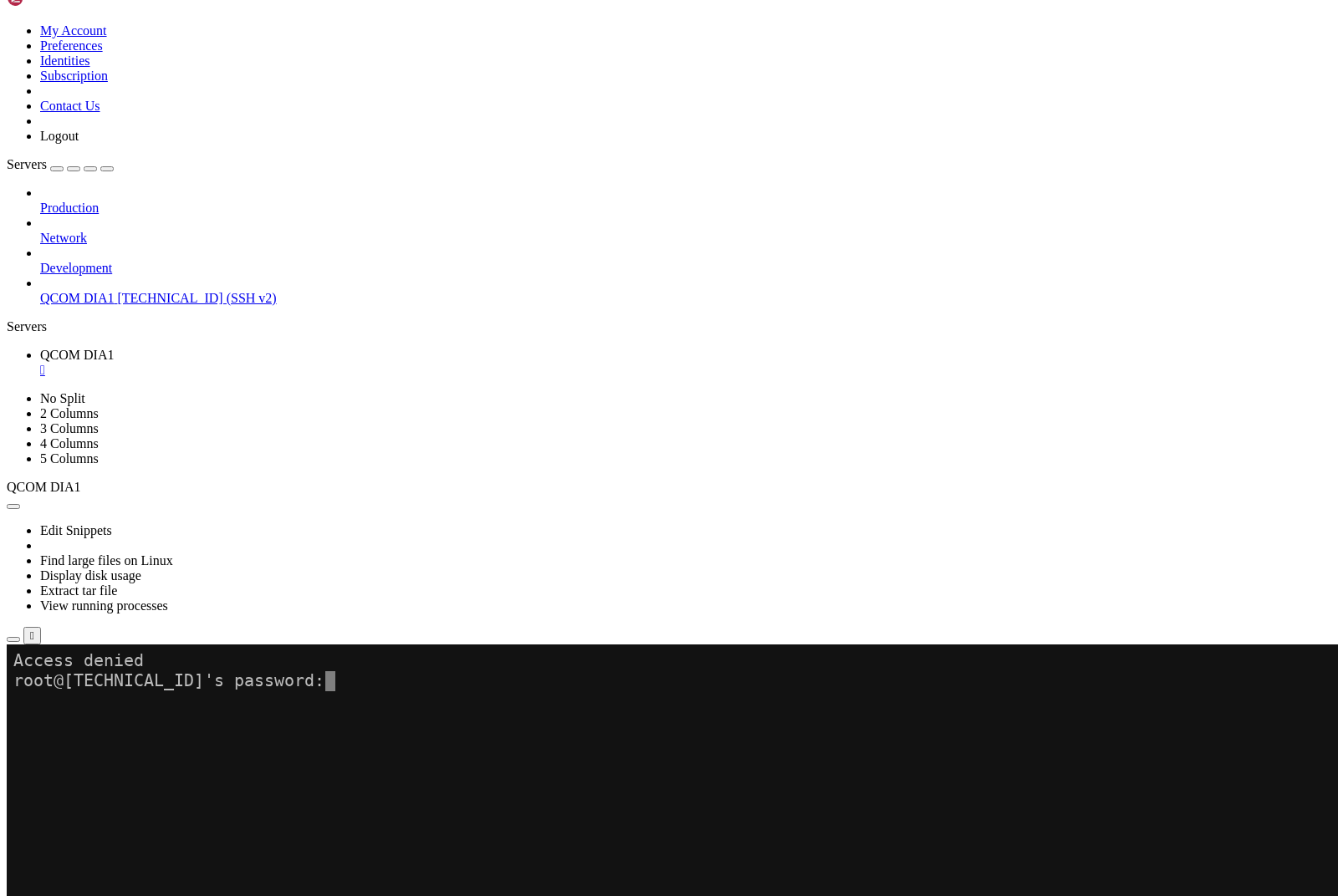
click at [109, 291] on link "QCOM DIA1 167.235.1.242 (SSH v2)" at bounding box center [685, 298] width 1291 height 15
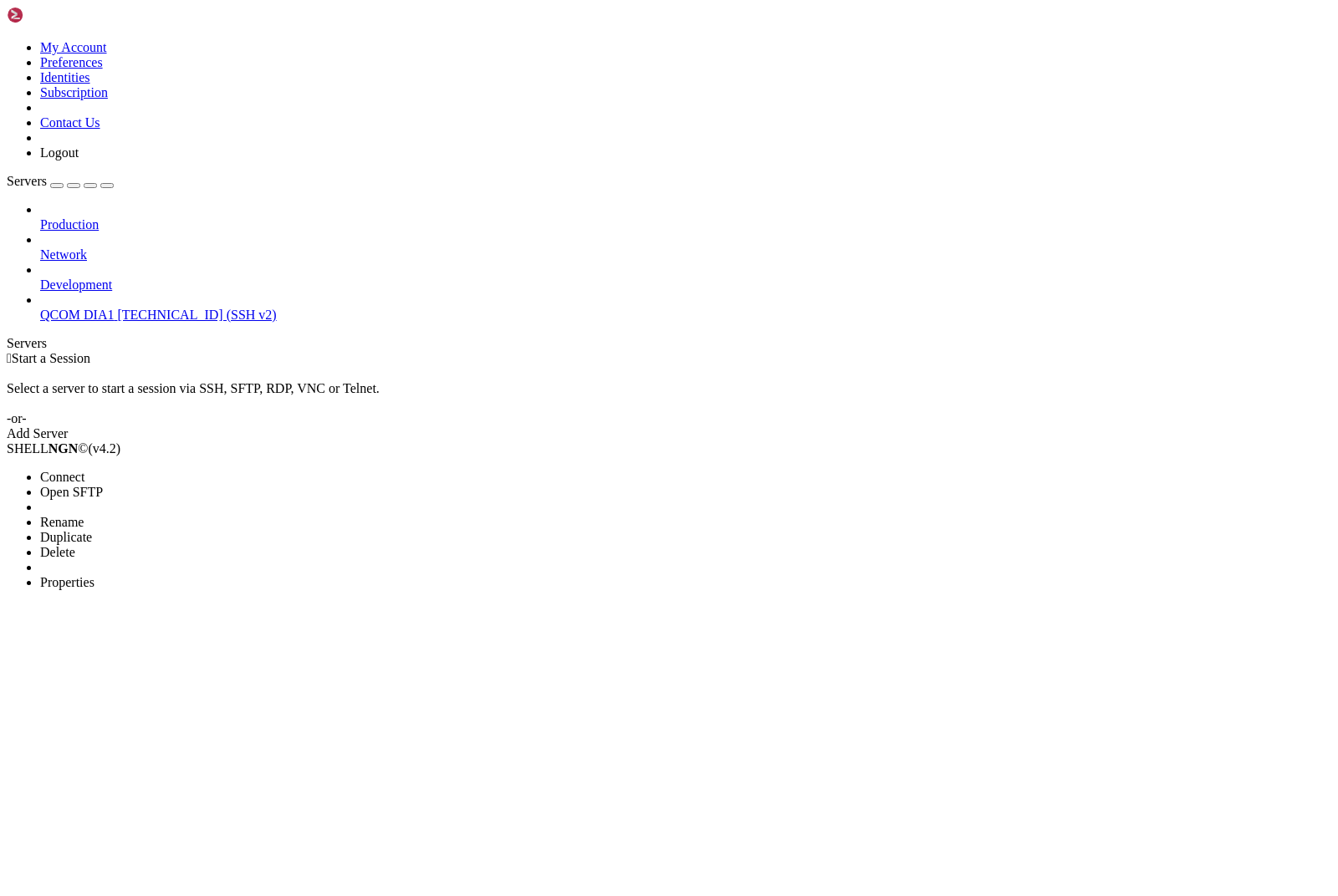
click at [112, 470] on li "Connect" at bounding box center [115, 477] width 152 height 15
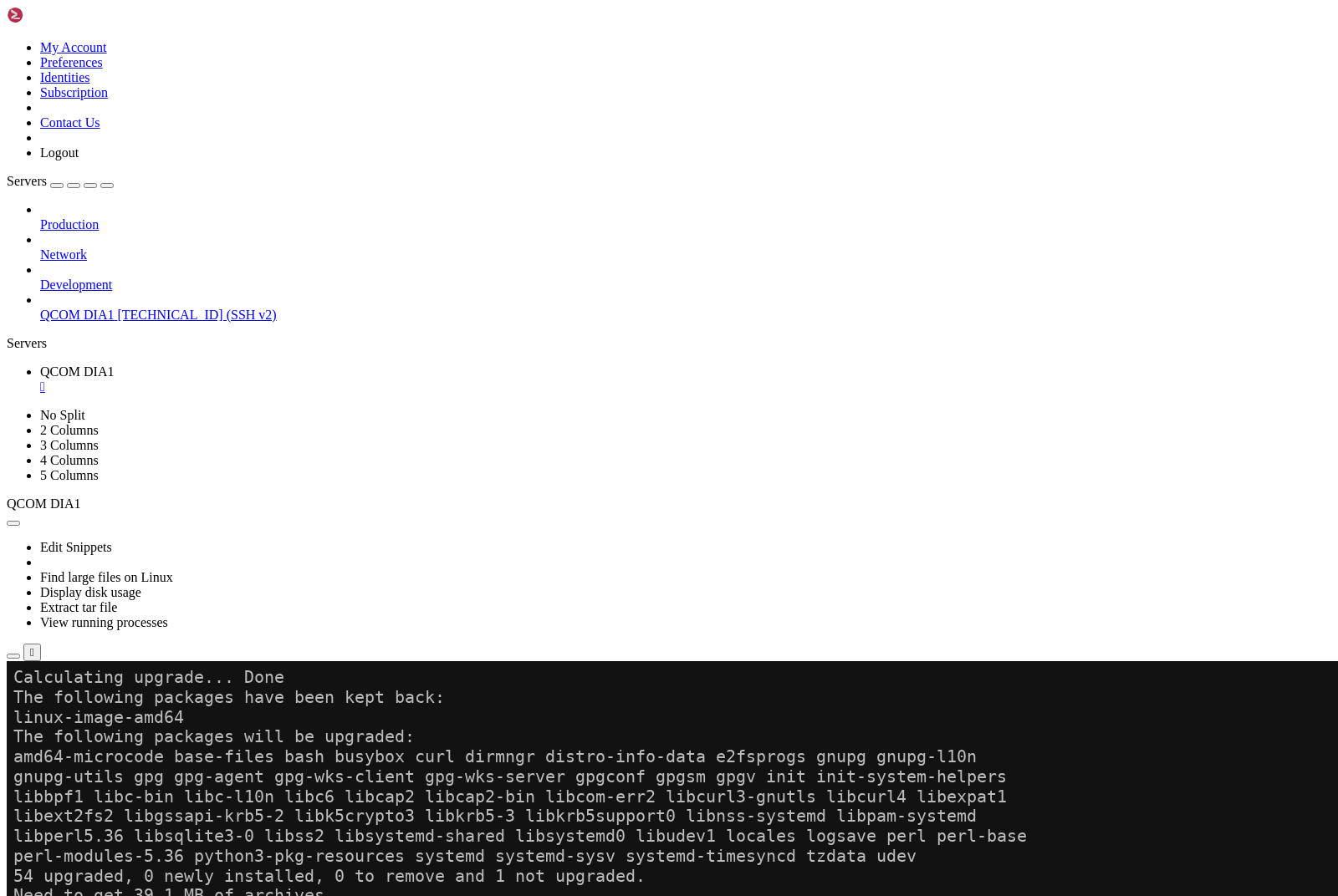
scroll to position [1469, 0]
click at [13, 688] on div "button" at bounding box center [13, 688] width 0 height 0
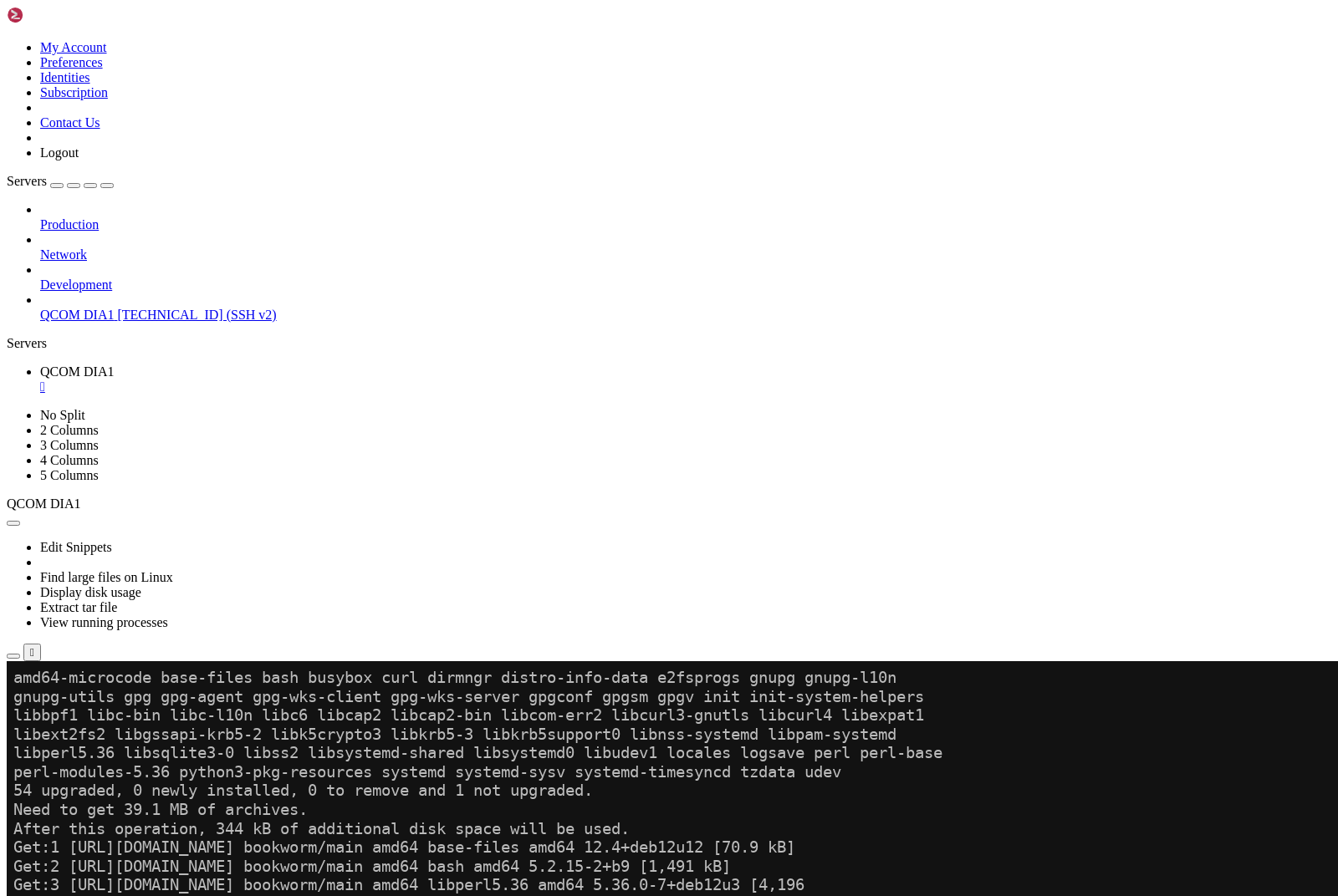
click at [13, 688] on div "button" at bounding box center [13, 688] width 0 height 0
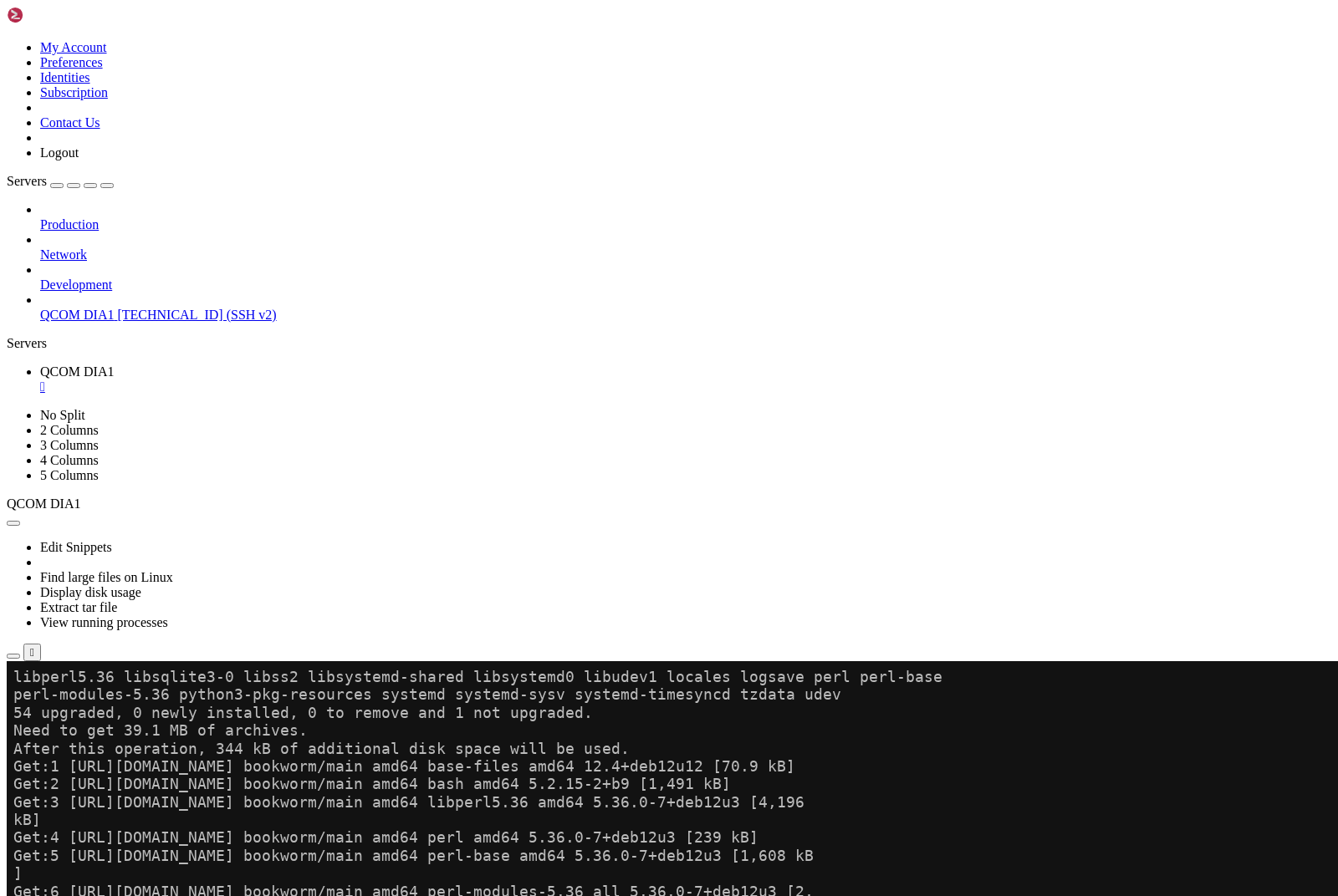
click at [13, 688] on div "button" at bounding box center [13, 688] width 0 height 0
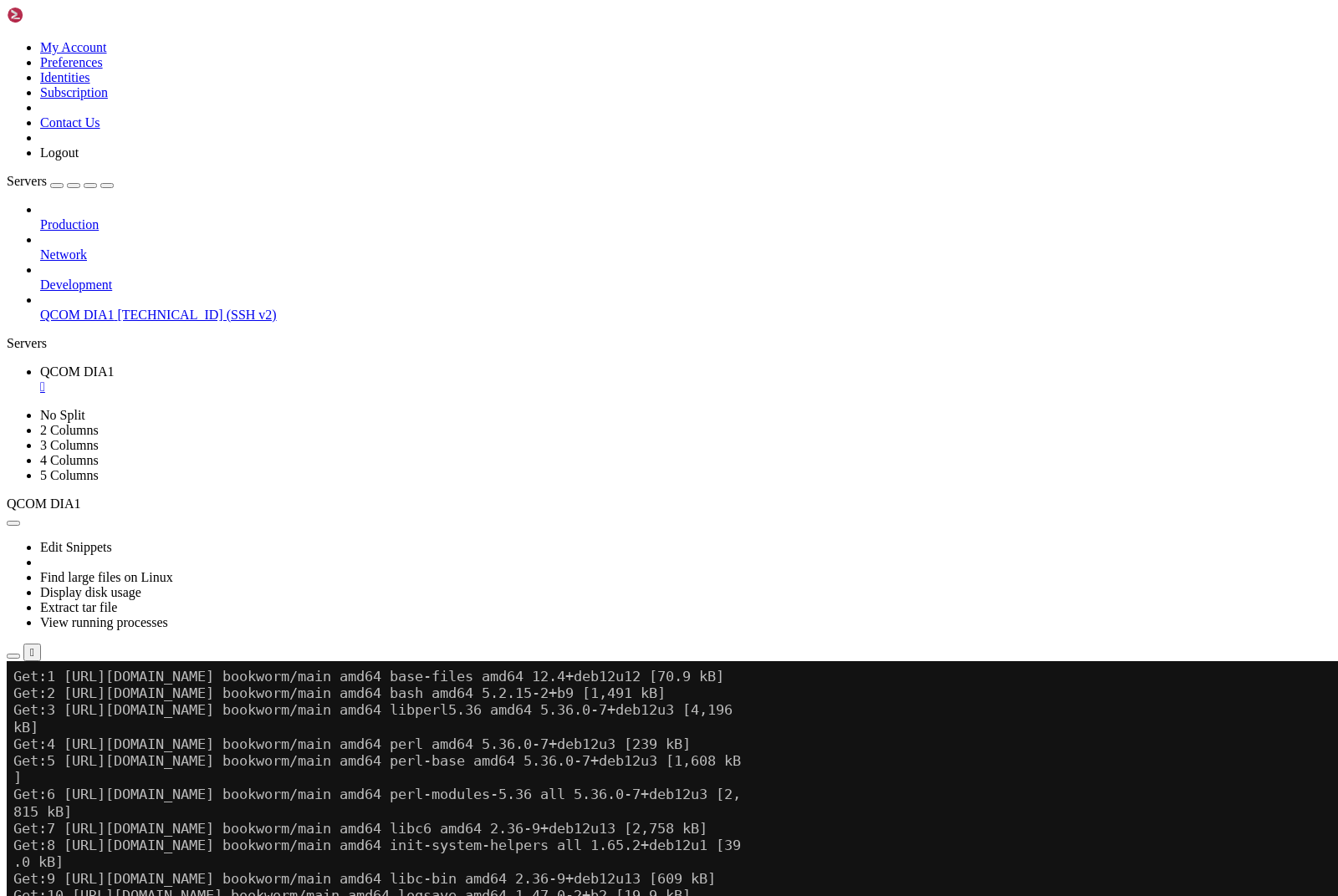
click at [13, 688] on div "button" at bounding box center [13, 688] width 0 height 0
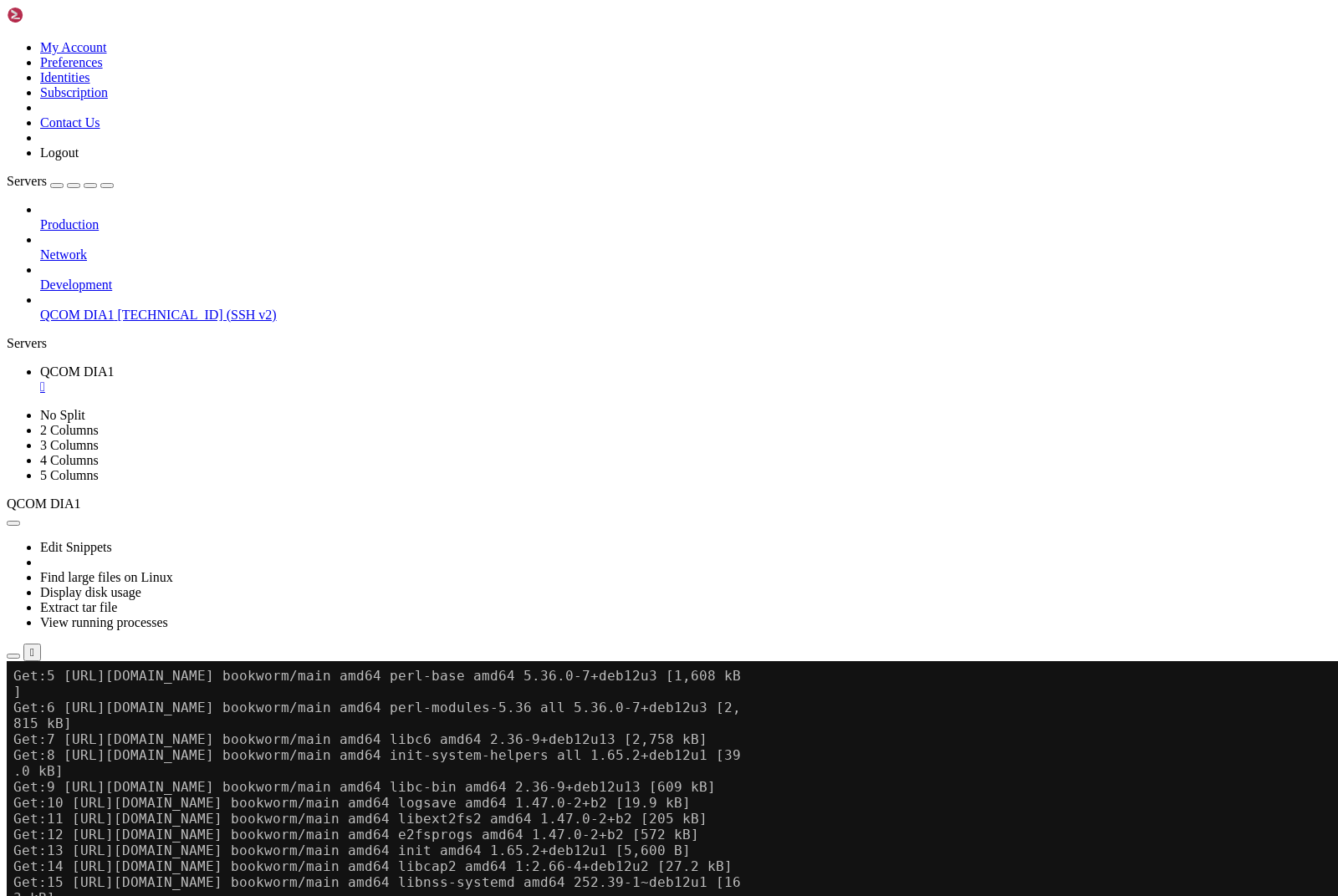
click at [13, 688] on div "button" at bounding box center [13, 688] width 0 height 0
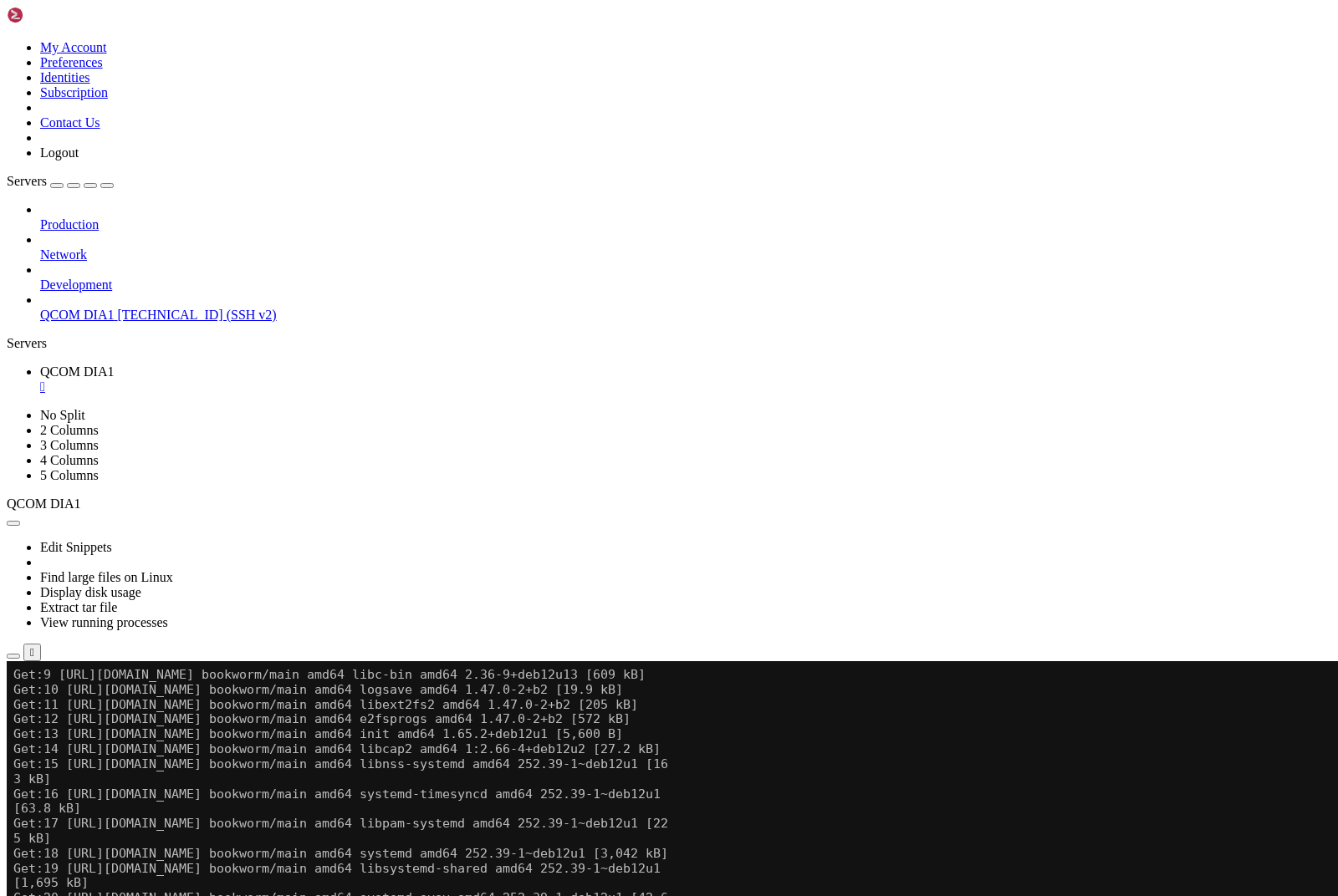
click at [13, 688] on div "button" at bounding box center [13, 688] width 0 height 0
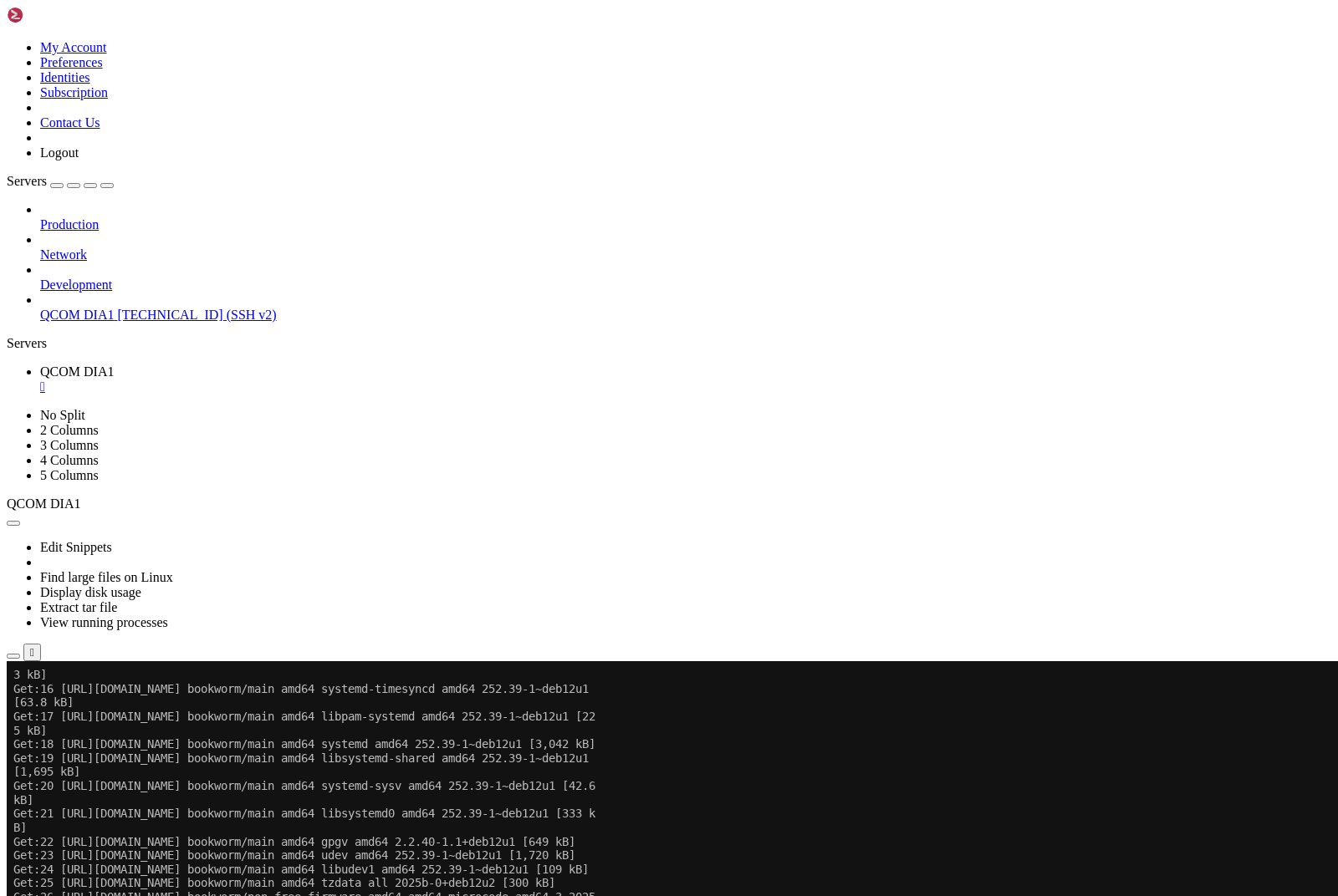
click at [13, 688] on div "button" at bounding box center [13, 688] width 0 height 0
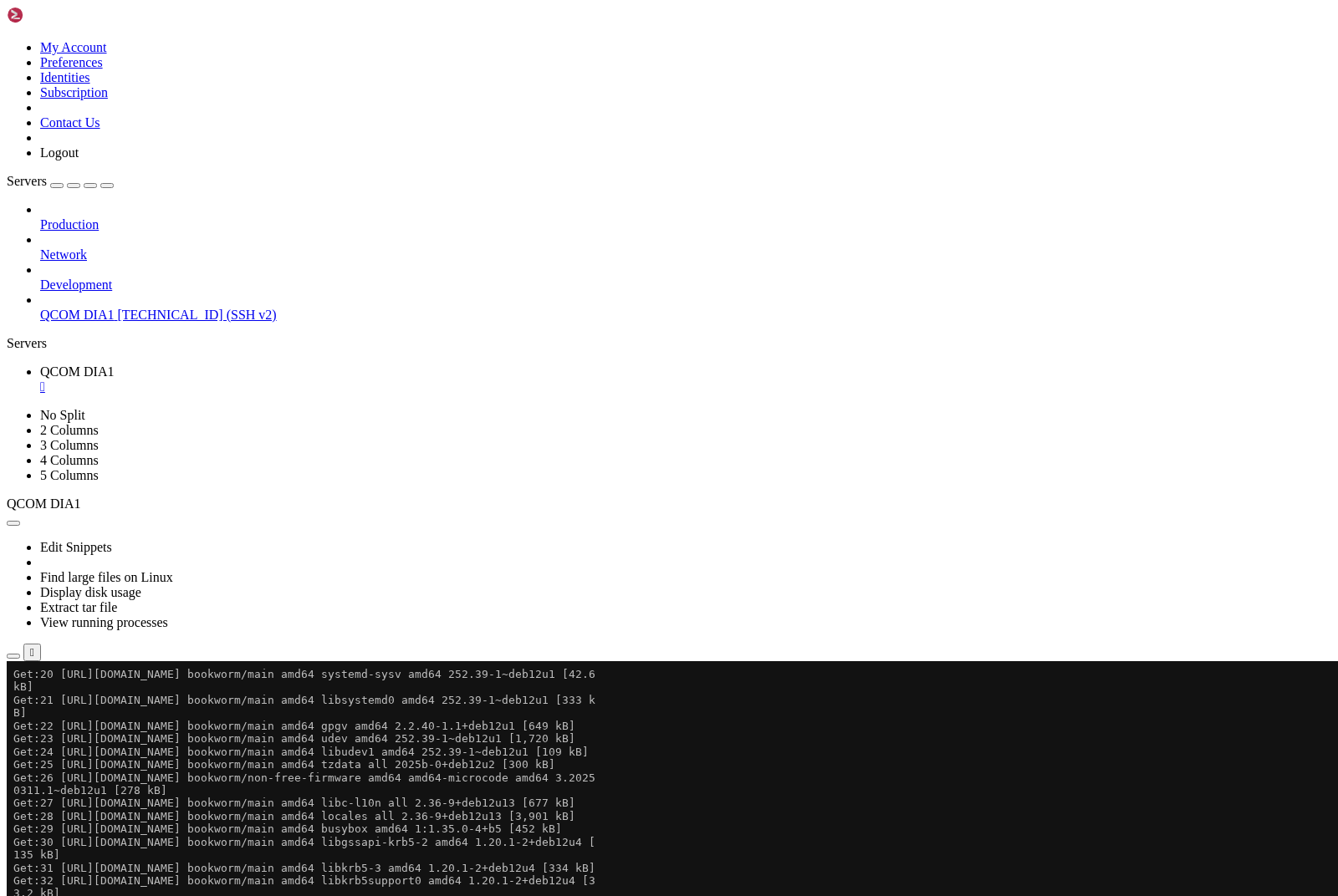
click at [13, 688] on div "button" at bounding box center [13, 688] width 0 height 0
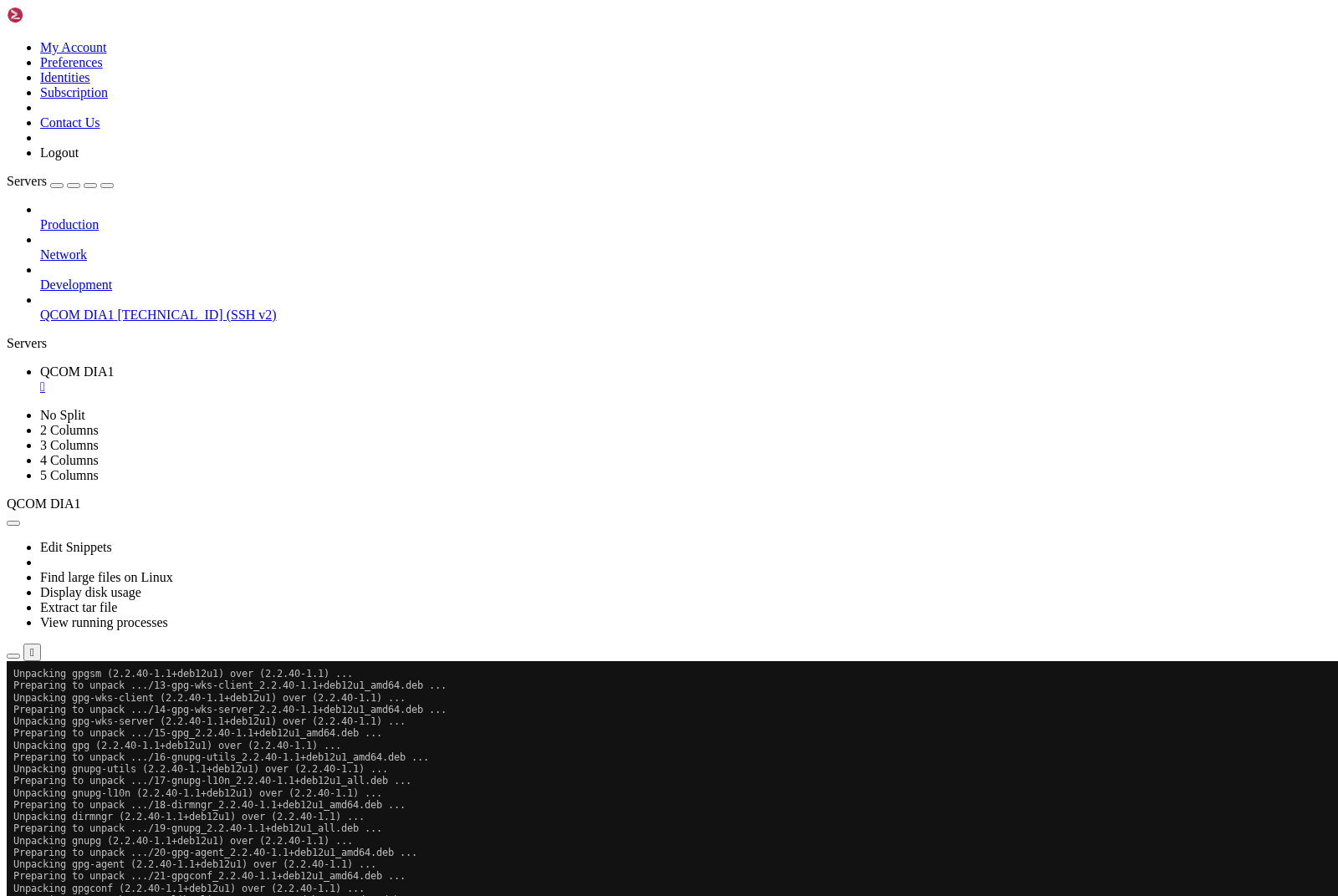
click at [13, 700] on div "button" at bounding box center [13, 700] width 0 height 0
click at [13, 699] on div "button" at bounding box center [13, 699] width 0 height 0
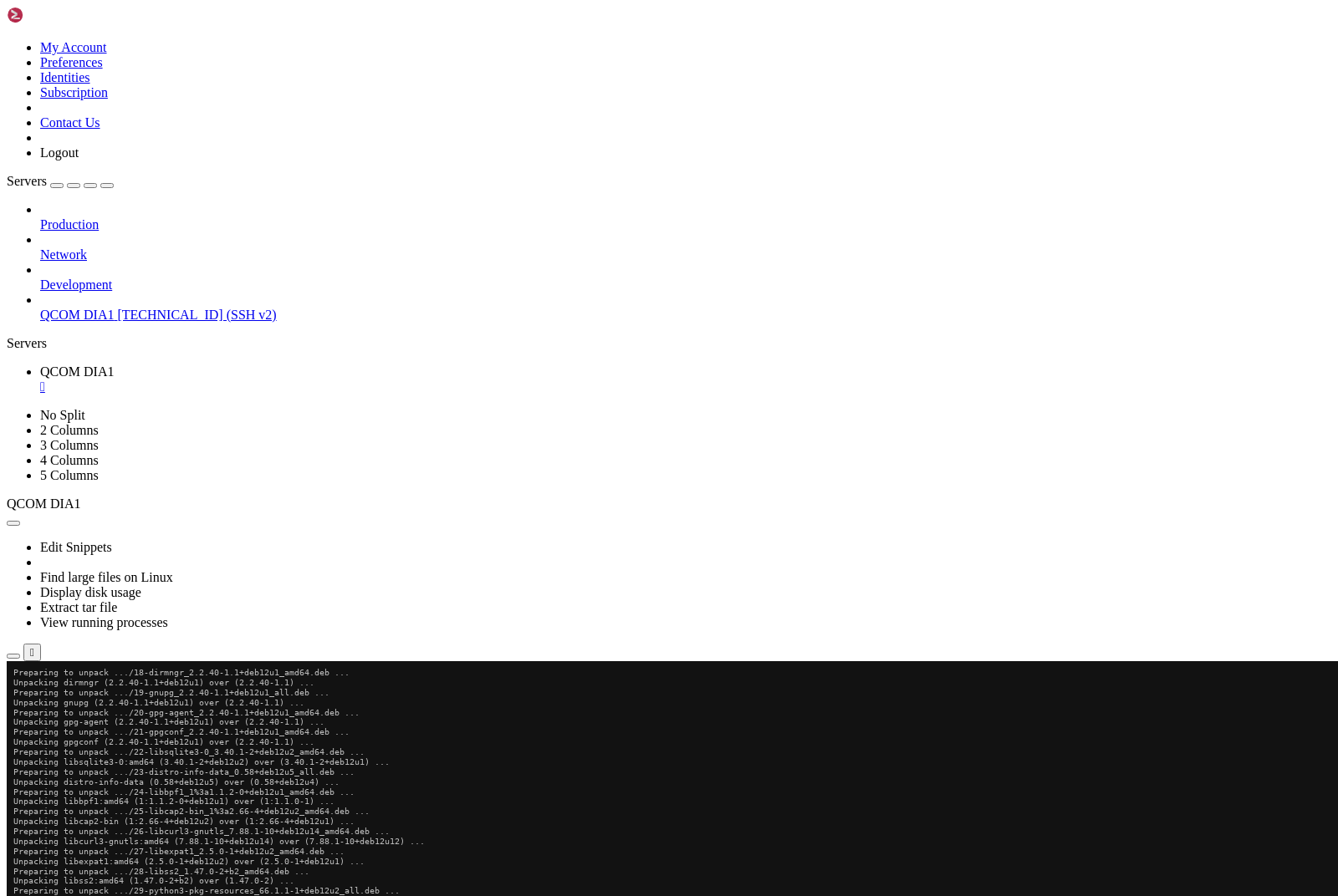
click at [13, 699] on div "button" at bounding box center [13, 699] width 0 height 0
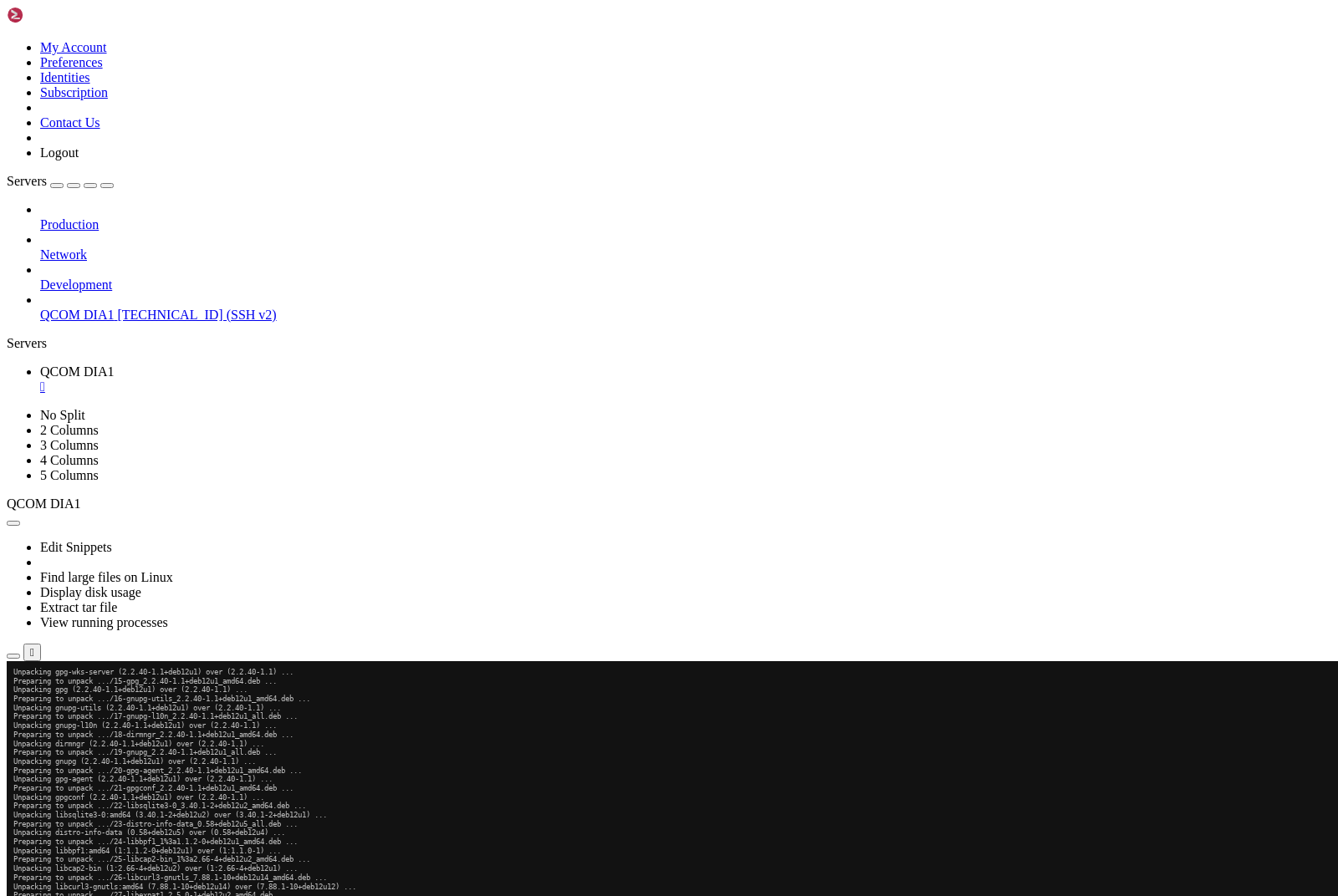
scroll to position [2448, 0]
click at [13, 699] on div "button" at bounding box center [13, 699] width 0 height 0
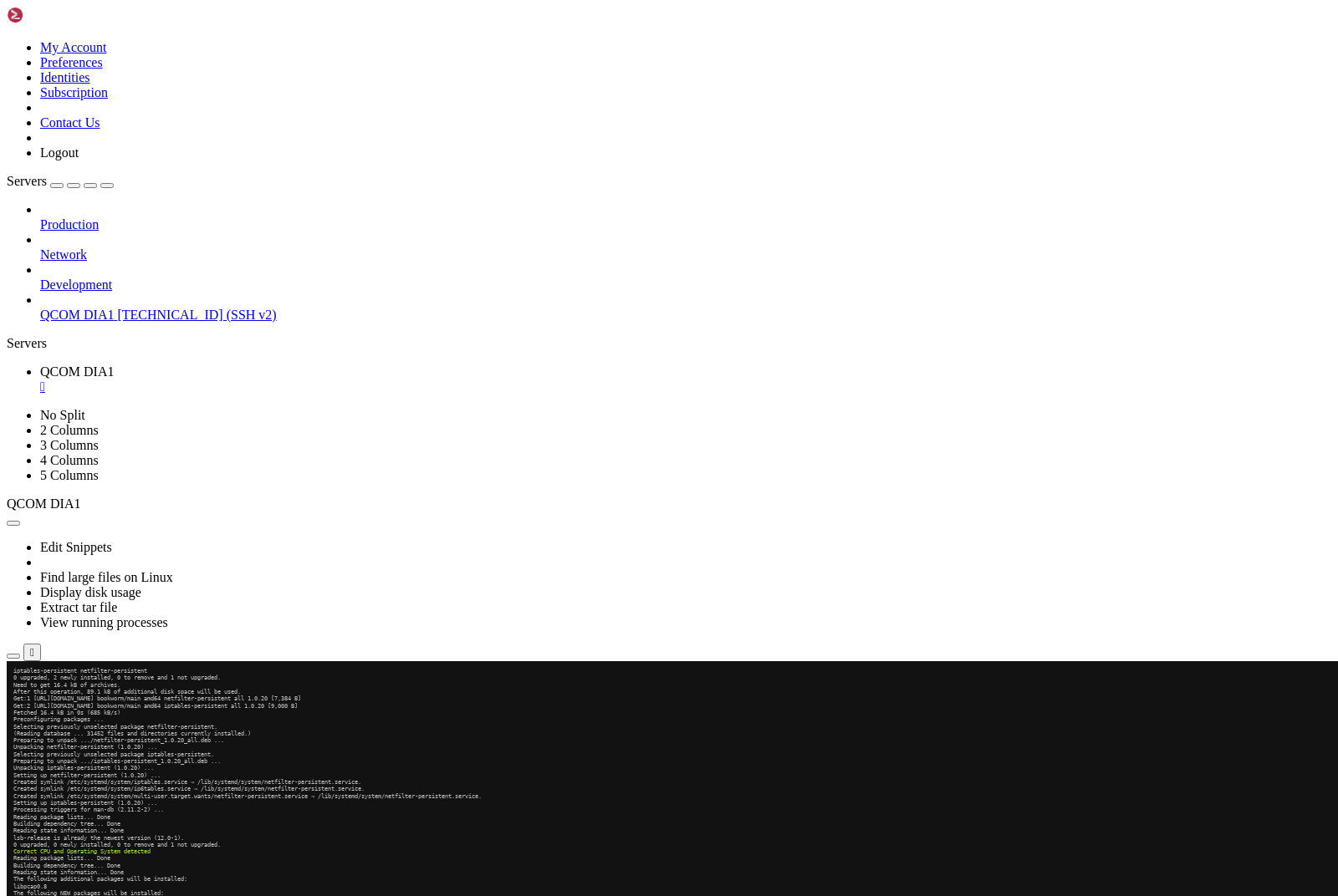
scroll to position [4044, 0]
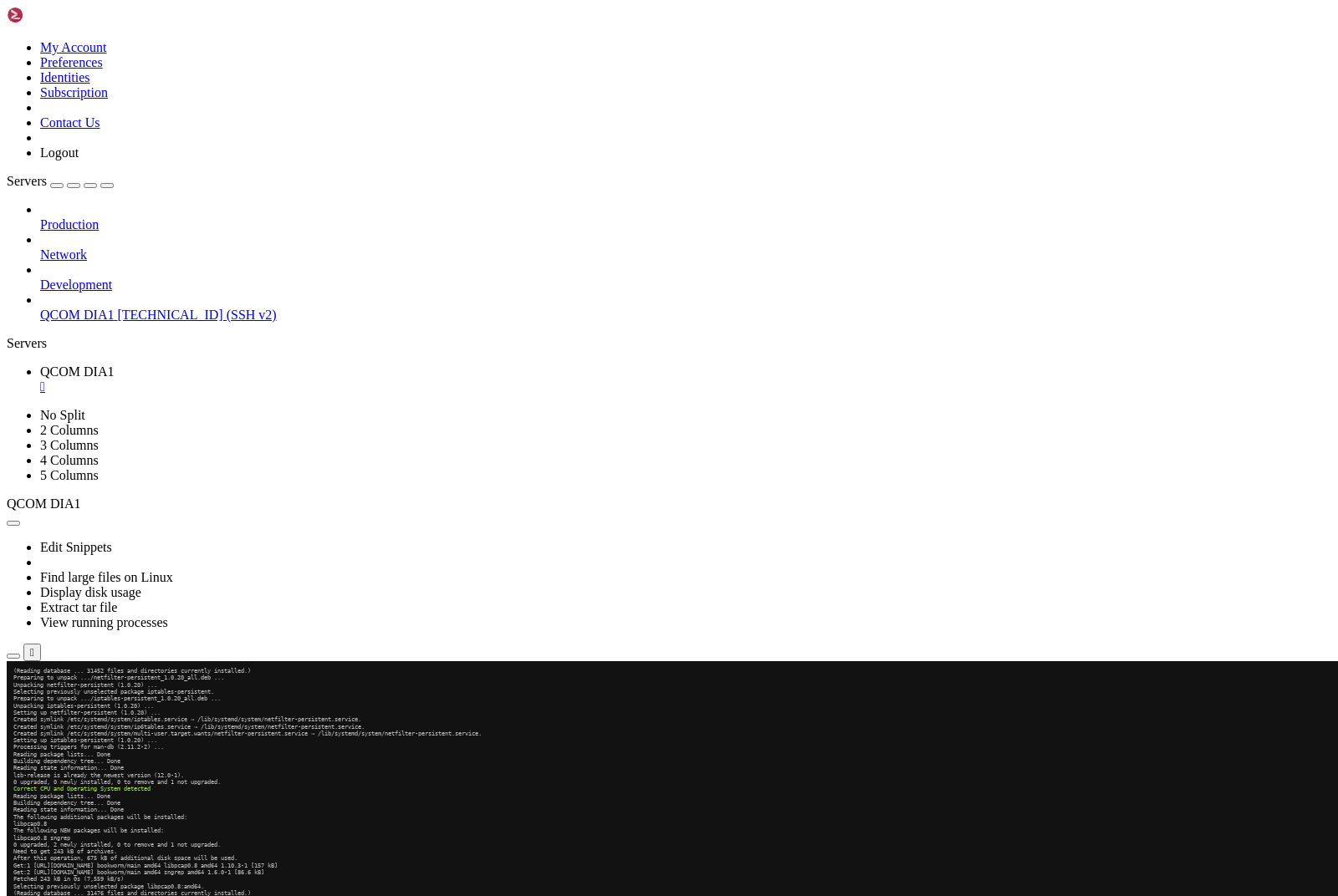
click at [30, 688] on div "button" at bounding box center [30, 688] width 0 height 0
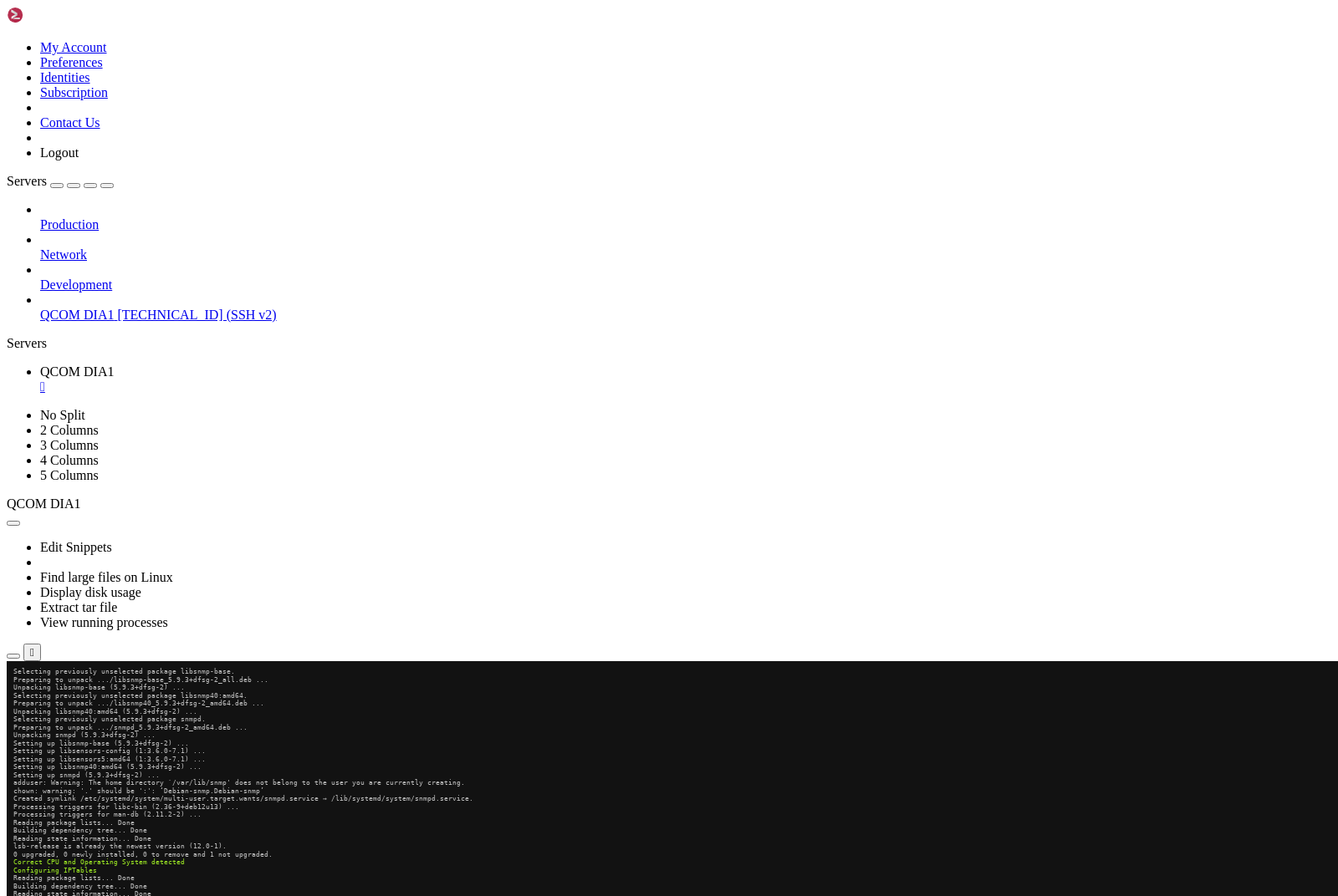
click at [13, 688] on div "button" at bounding box center [13, 688] width 0 height 0
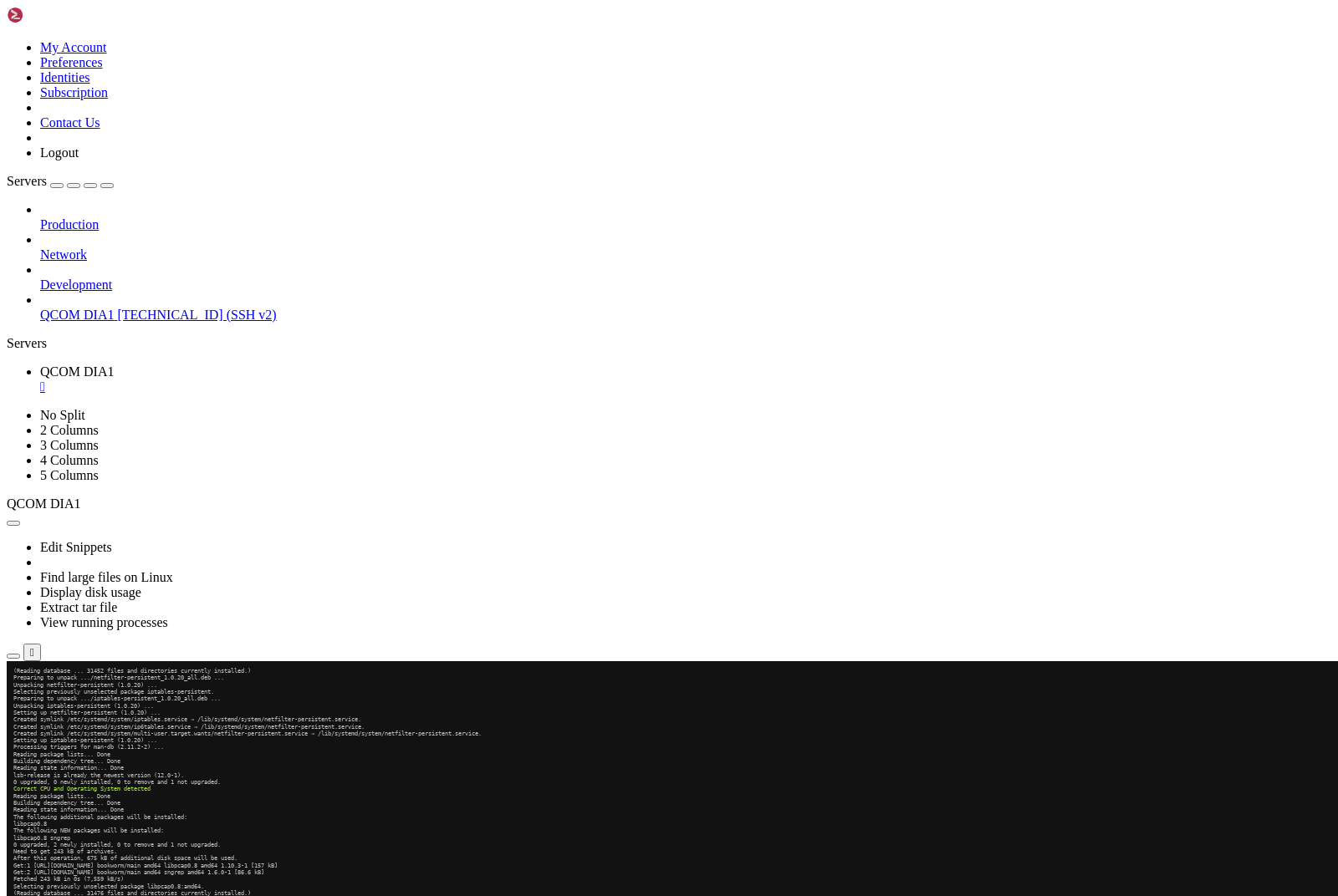
click at [13, 688] on div "button" at bounding box center [13, 688] width 0 height 0
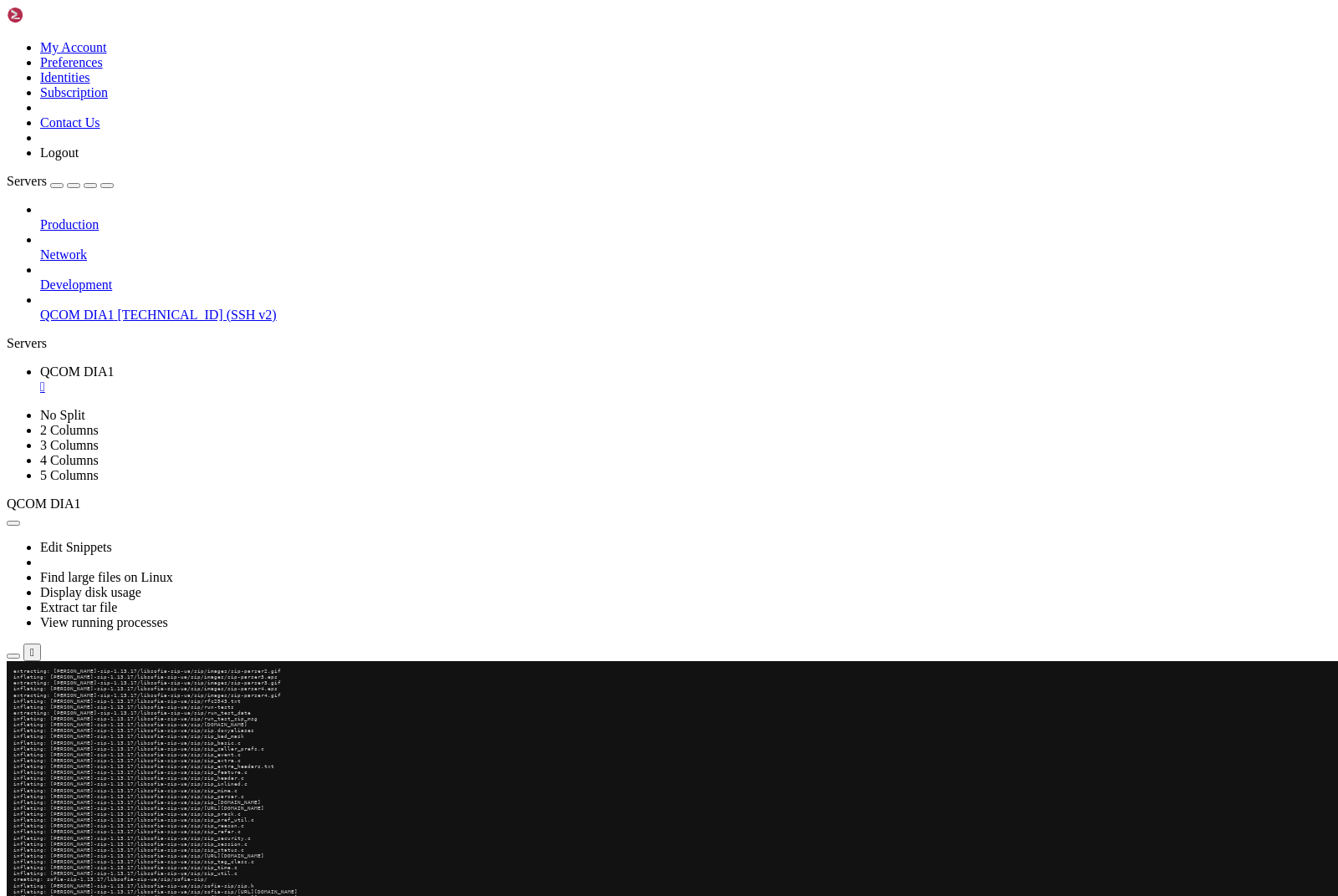
scroll to position [23240, 0]
click at [13, 688] on div "button" at bounding box center [13, 688] width 0 height 0
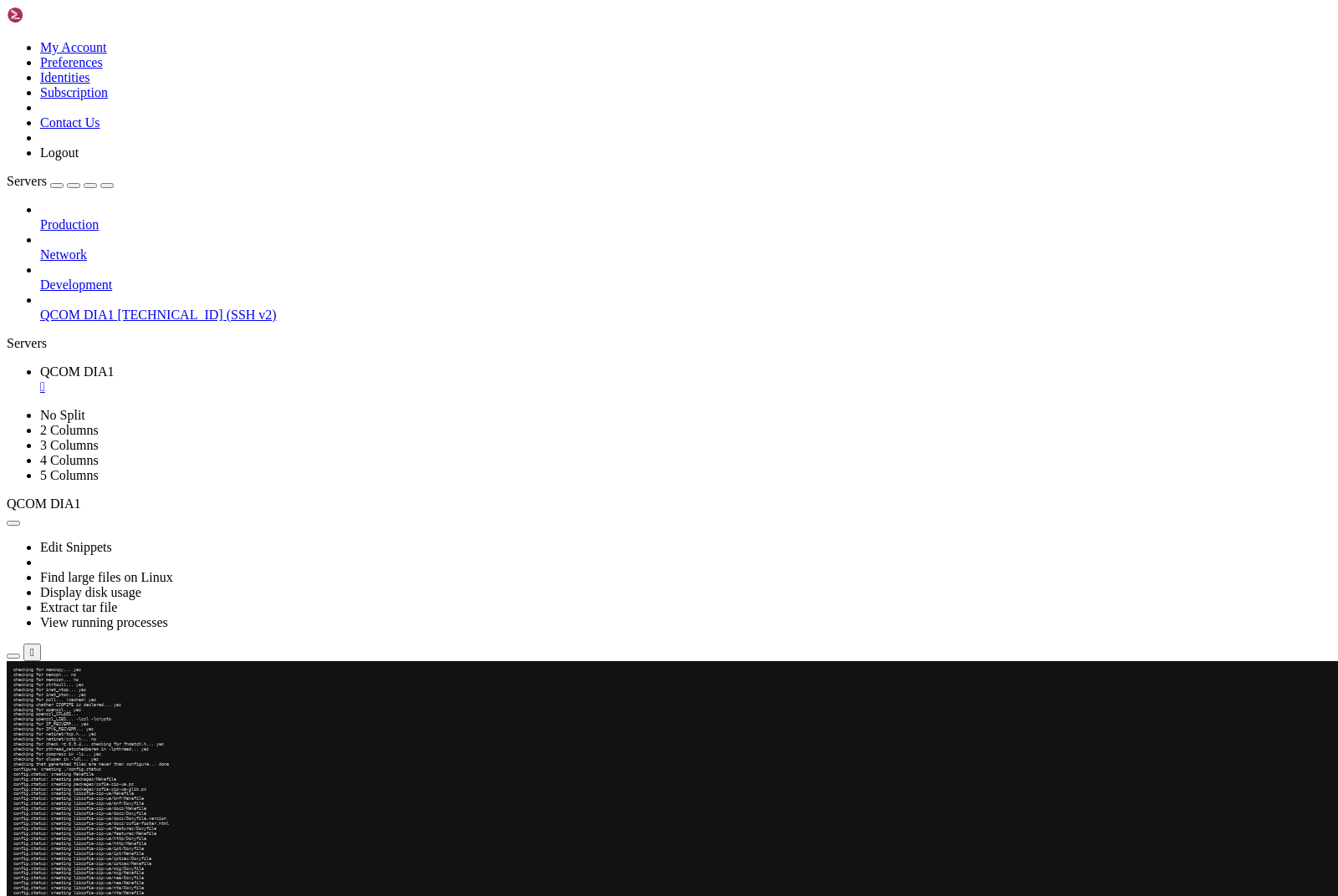
click at [30, 688] on div "button" at bounding box center [30, 688] width 0 height 0
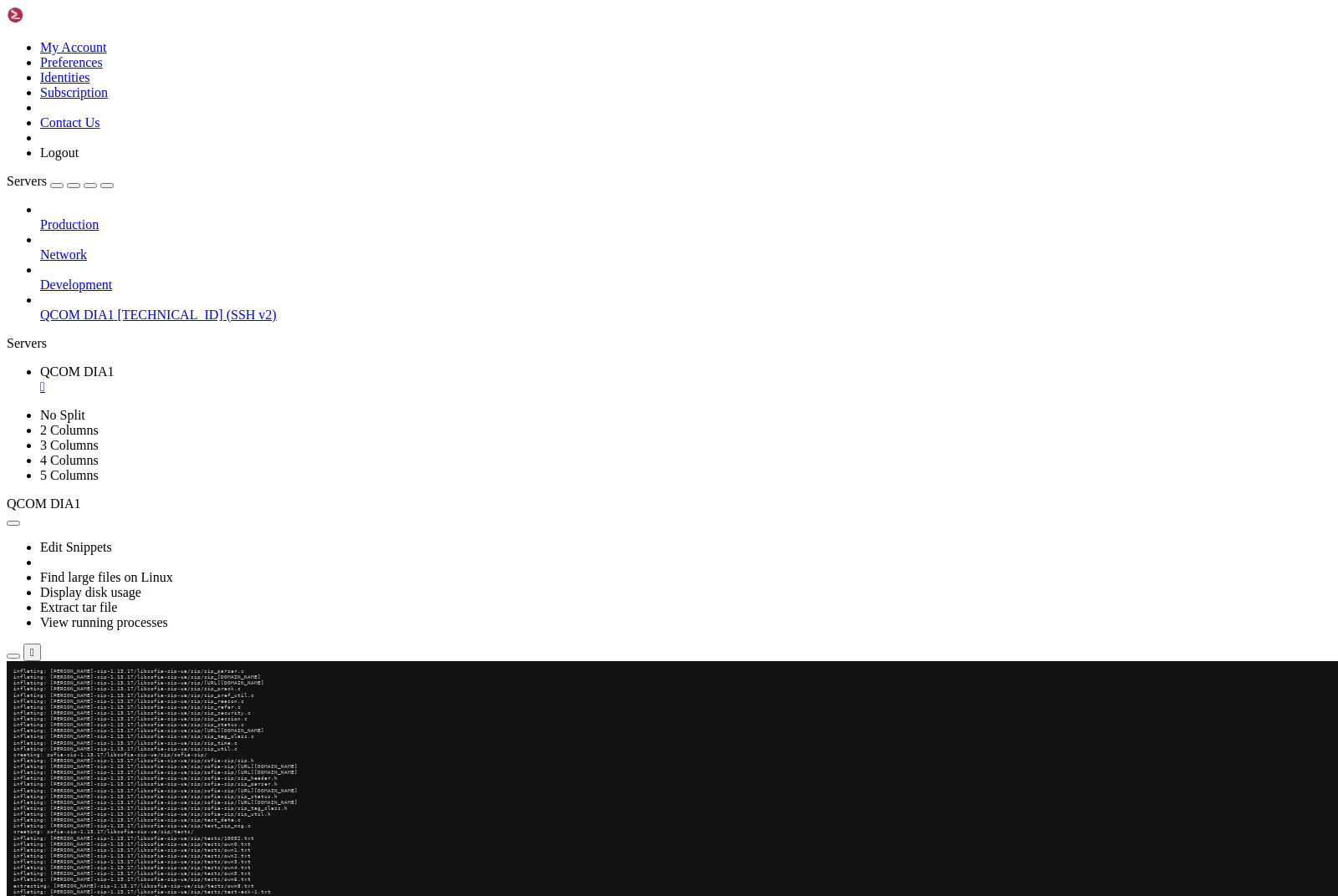
click at [30, 688] on div "button" at bounding box center [30, 688] width 0 height 0
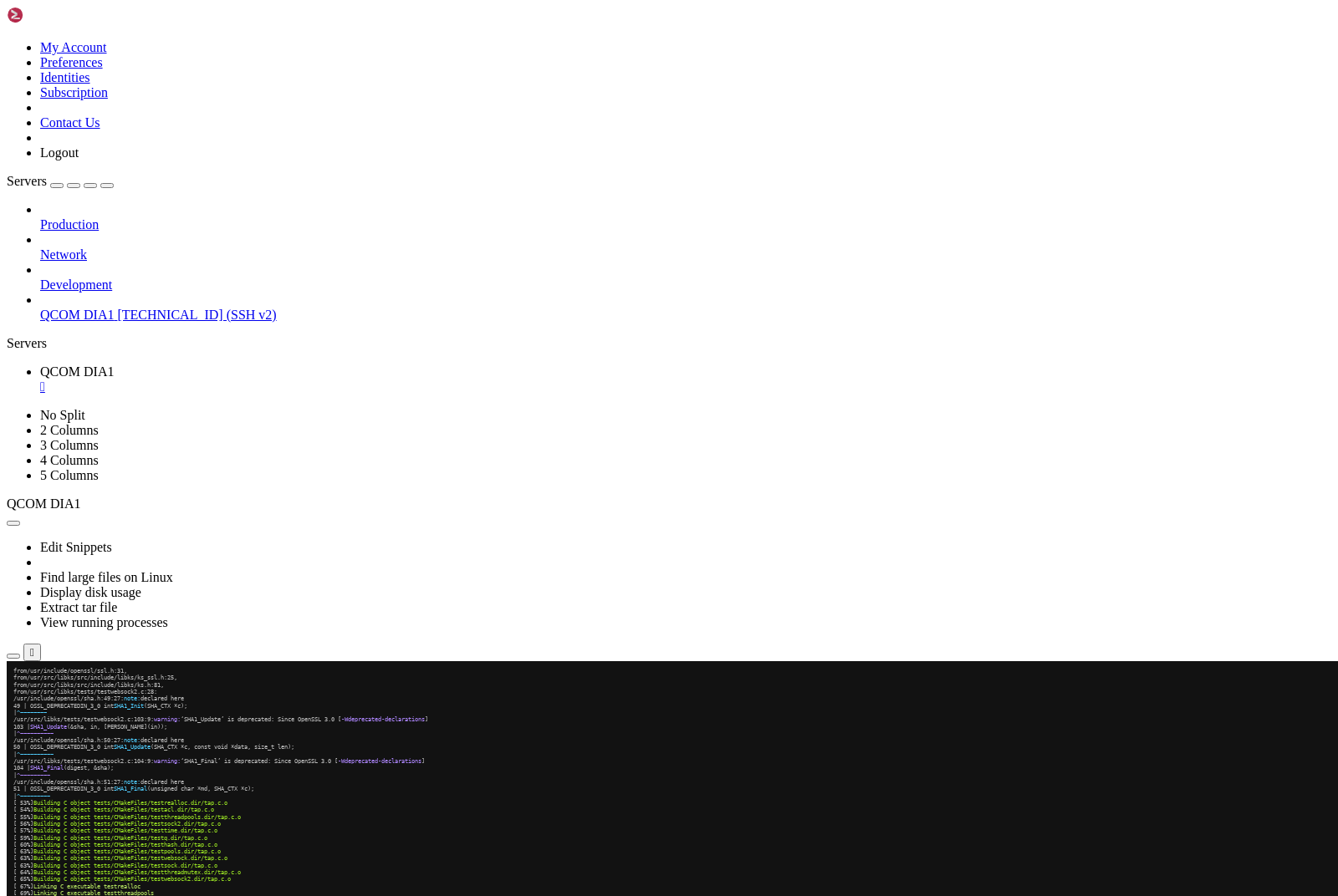
click at [30, 688] on div "button" at bounding box center [30, 688] width 0 height 0
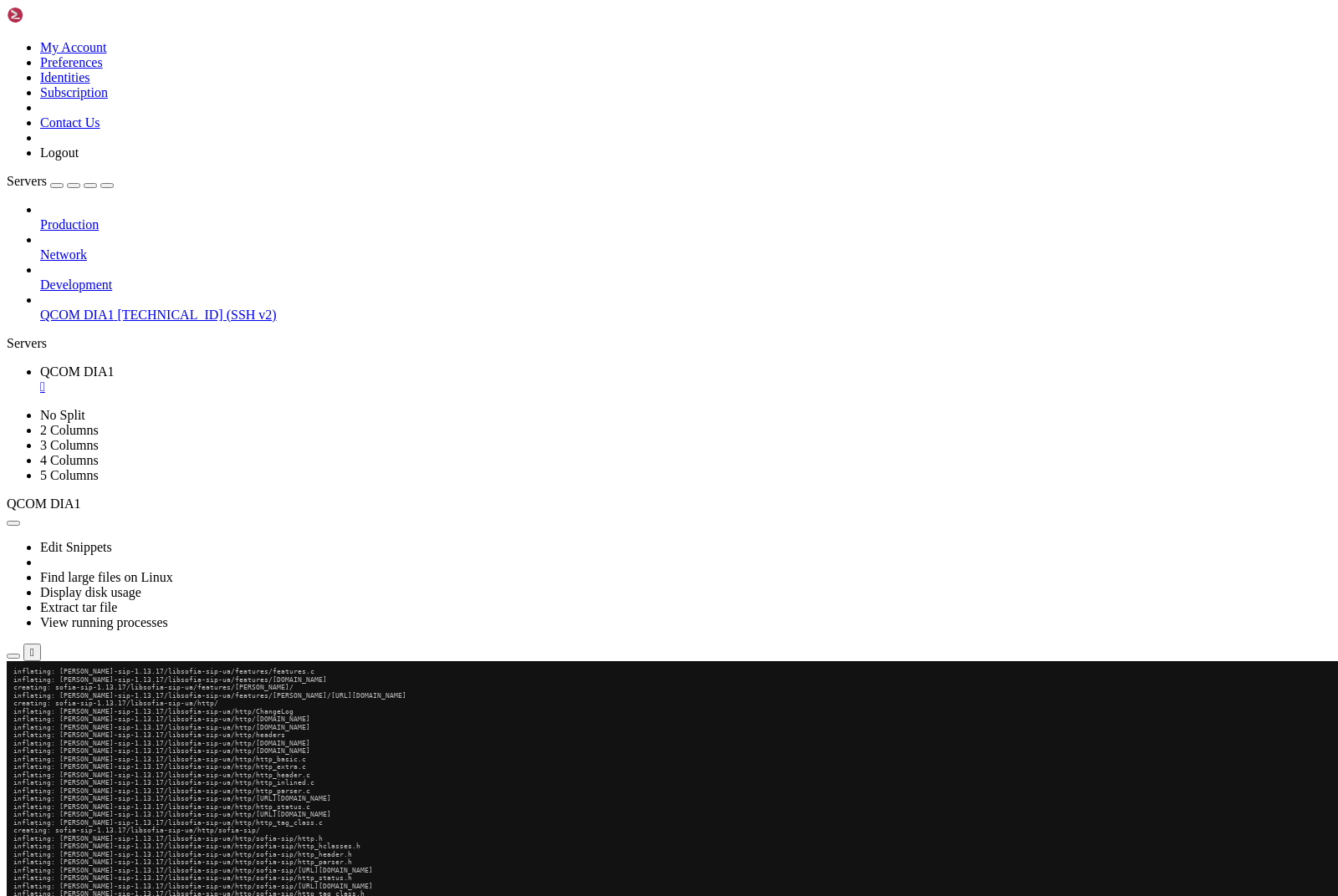
scroll to position [28820, 0]
click at [13, 688] on div "button" at bounding box center [13, 688] width 0 height 0
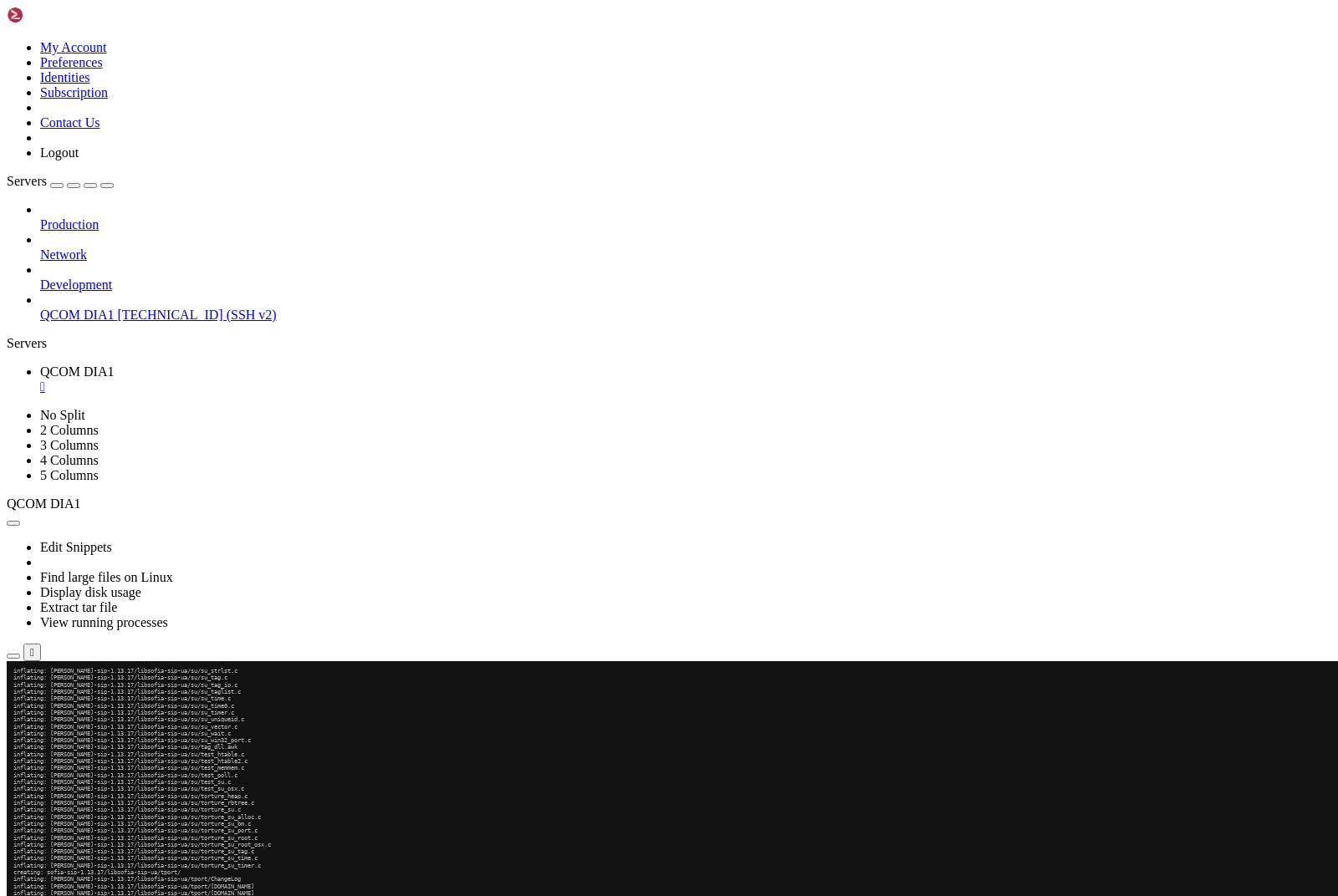
click at [13, 688] on div "button" at bounding box center [13, 688] width 0 height 0
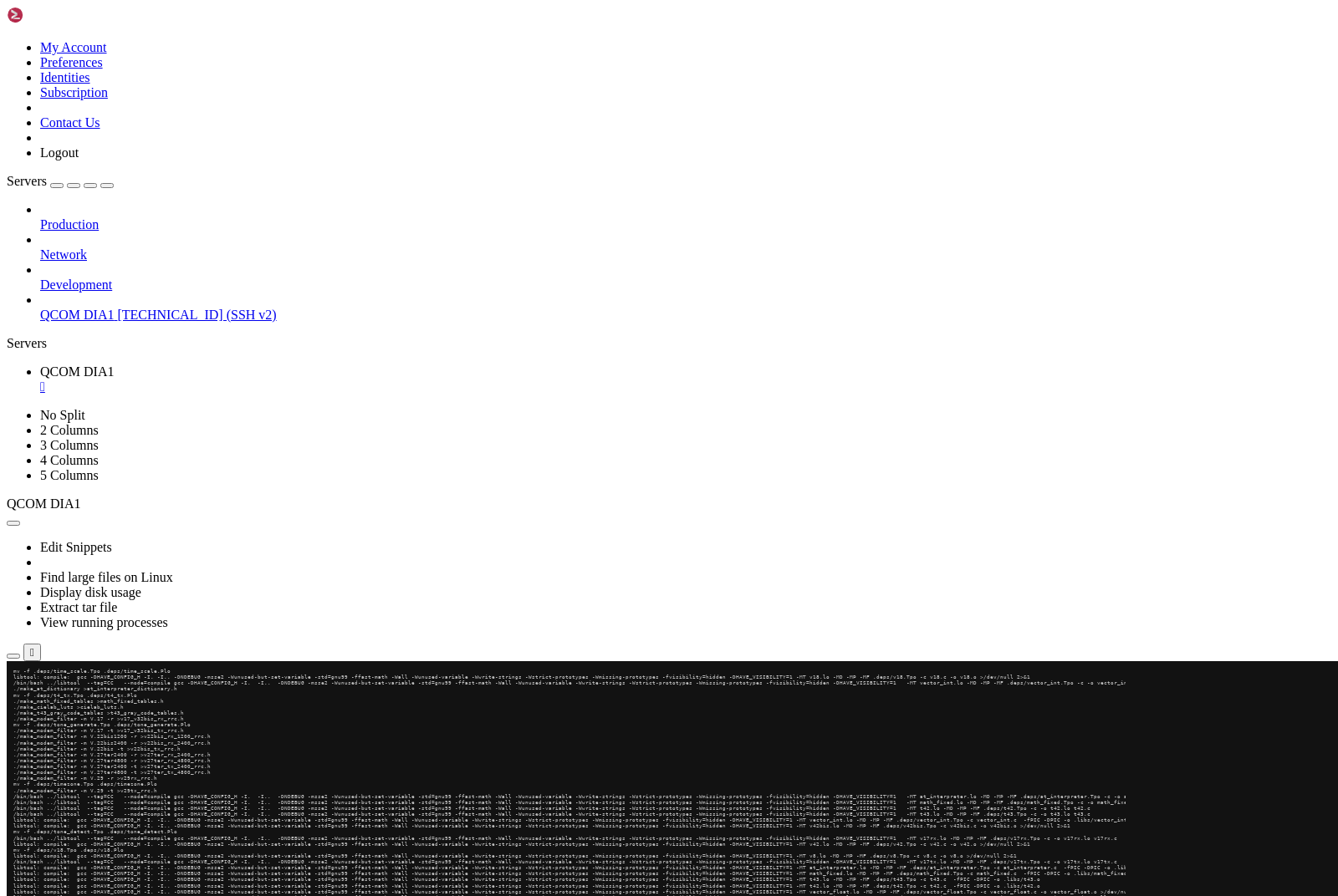
click at [20, 691] on button "button" at bounding box center [13, 688] width 13 height 5
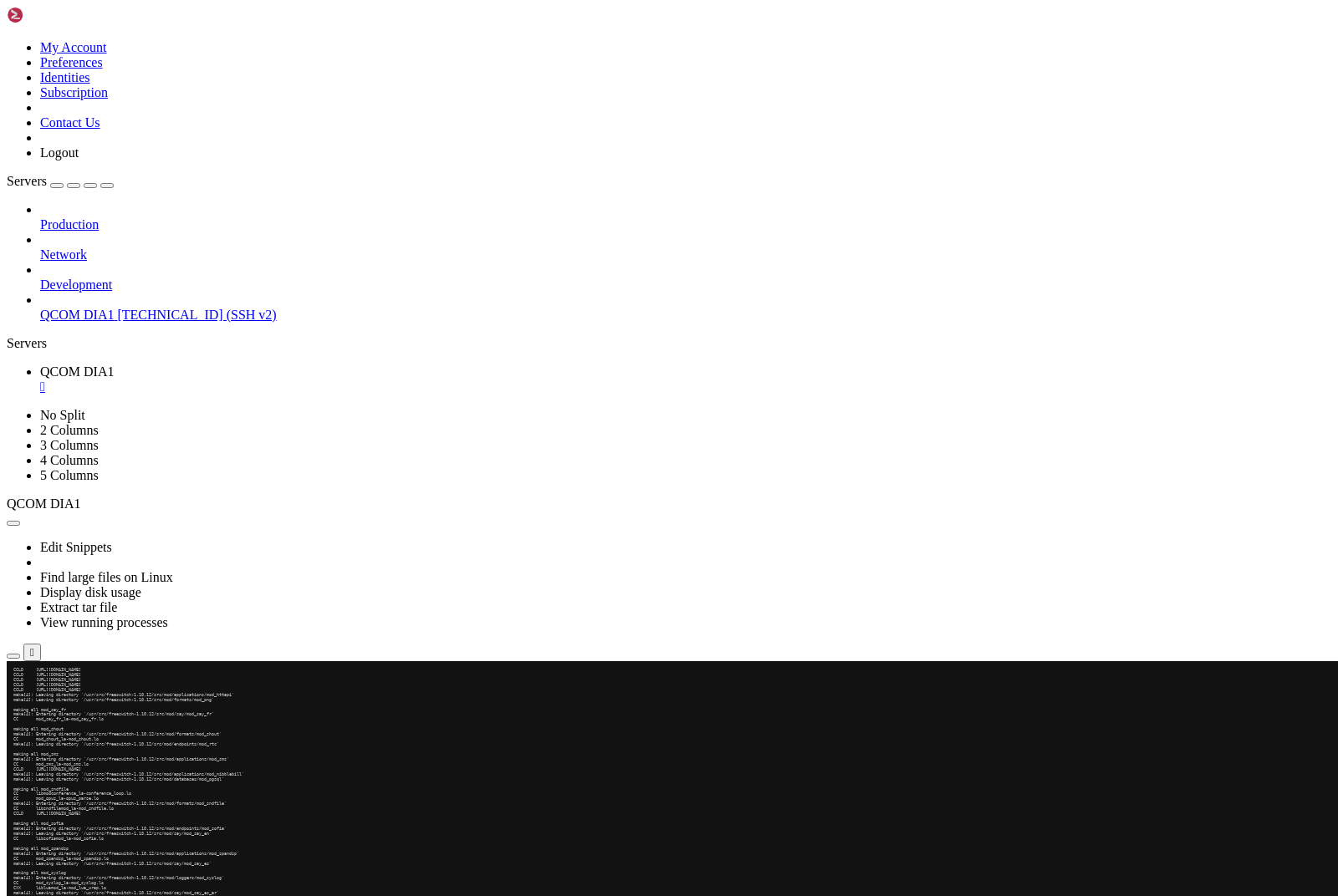
scroll to position [51995, 0]
click at [1135, 706] on div "SHELL NGN © (v 4.2 ) [TECHNICAL_ID] Connected" at bounding box center [669, 684] width 1325 height 46
click at [13, 688] on div "button" at bounding box center [13, 688] width 0 height 0
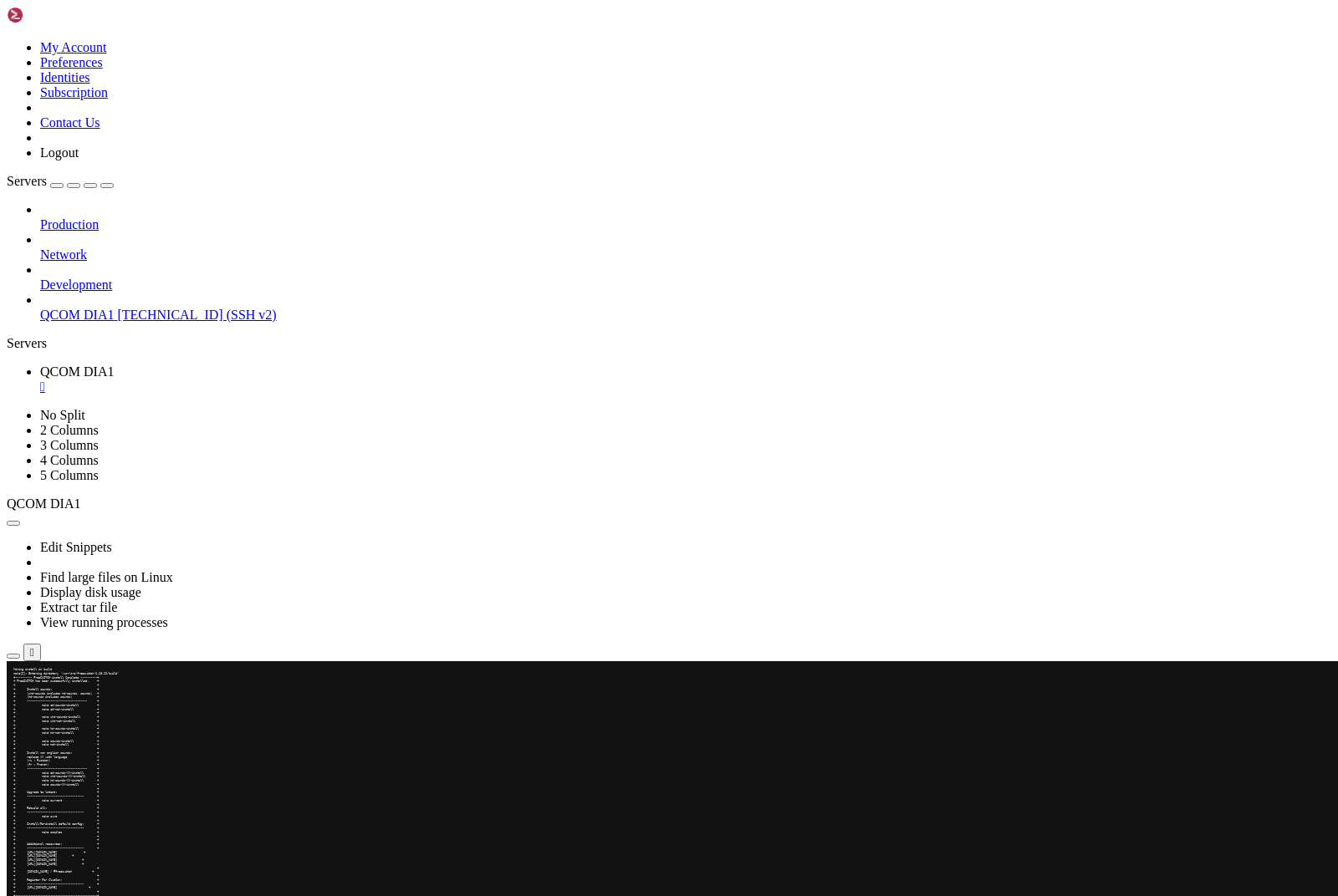
scroll to position [50645, 0]
click at [30, 693] on div "button" at bounding box center [30, 693] width 0 height 0
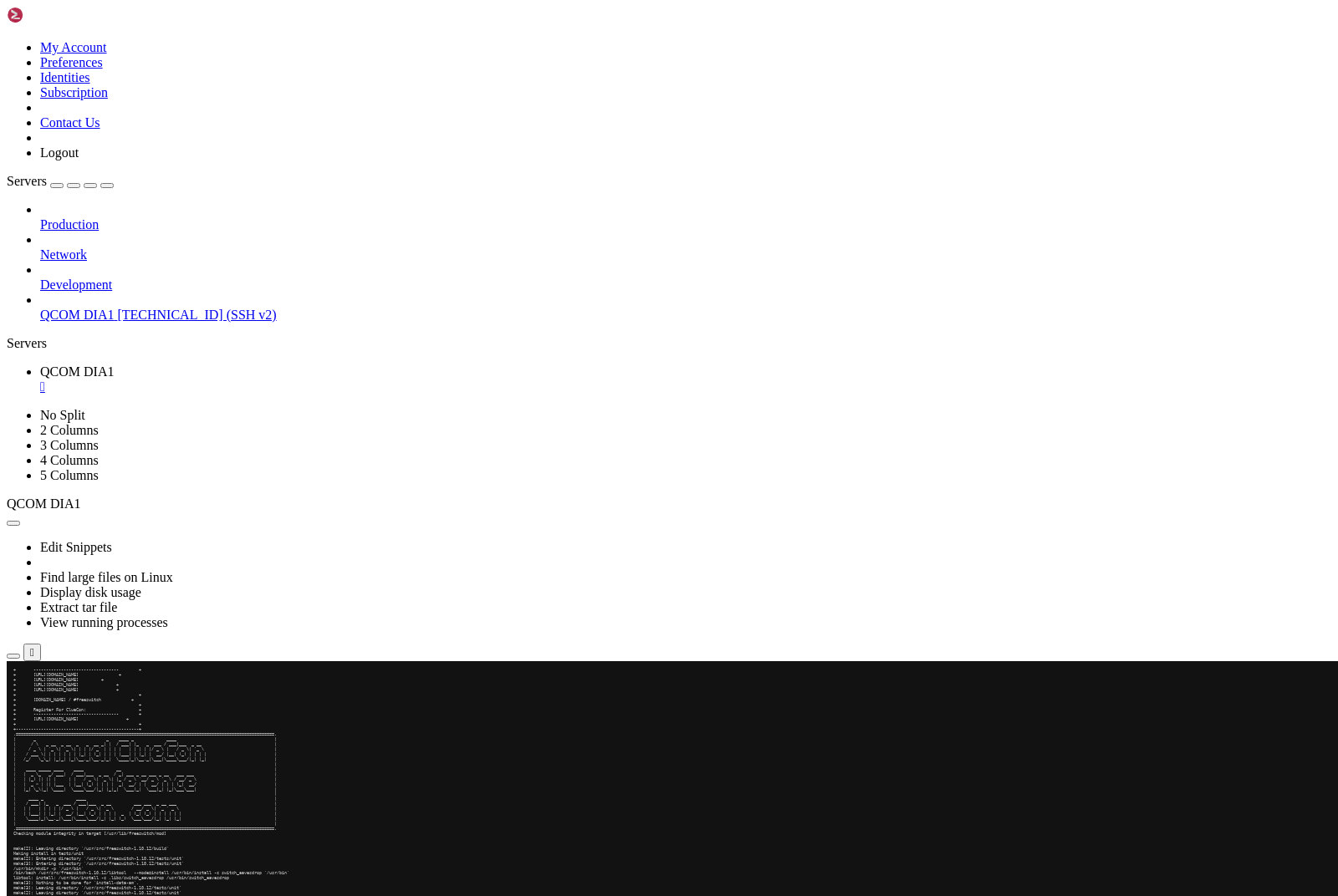
scroll to position [63511, 0]
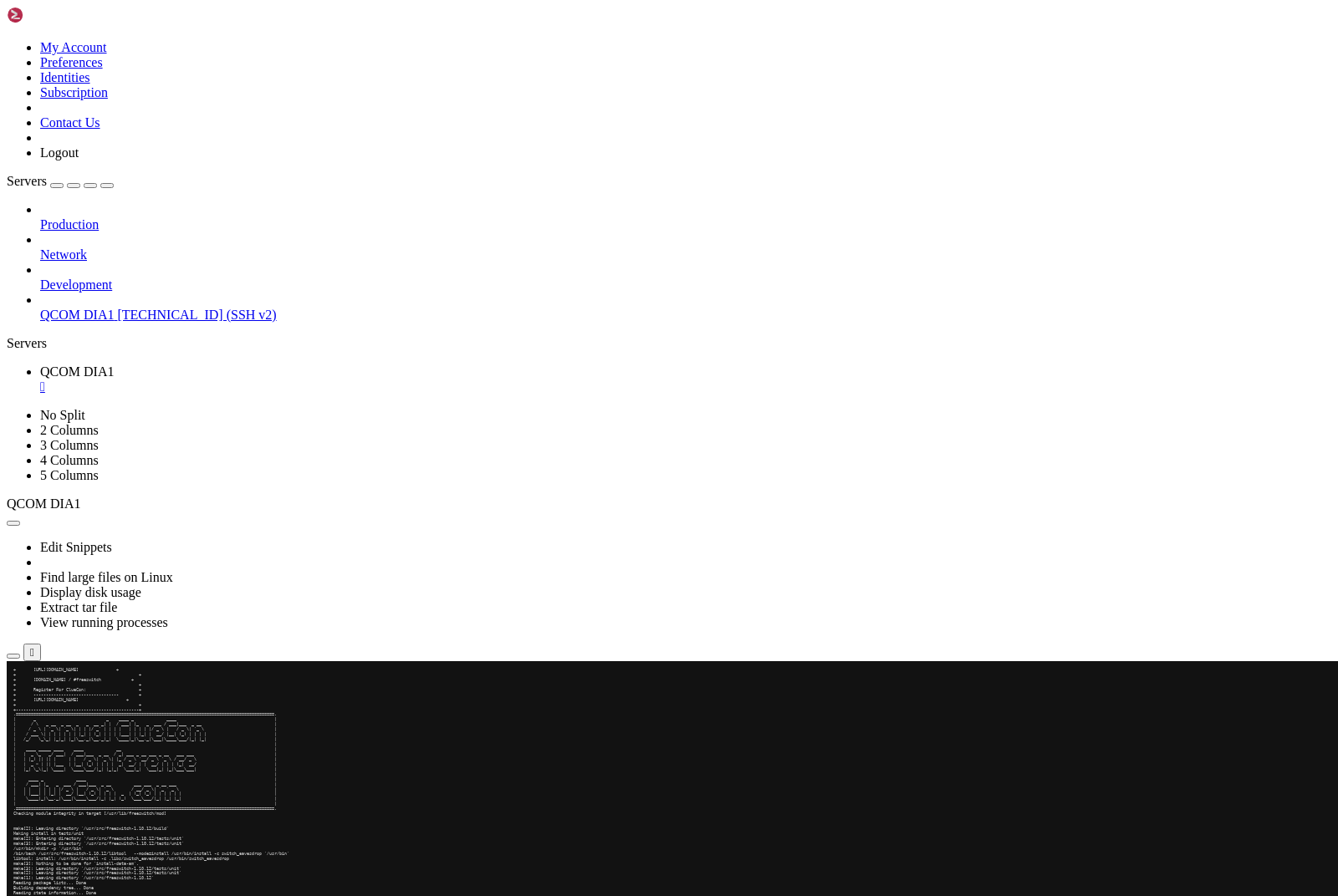
click at [30, 694] on div "button" at bounding box center [30, 694] width 0 height 0
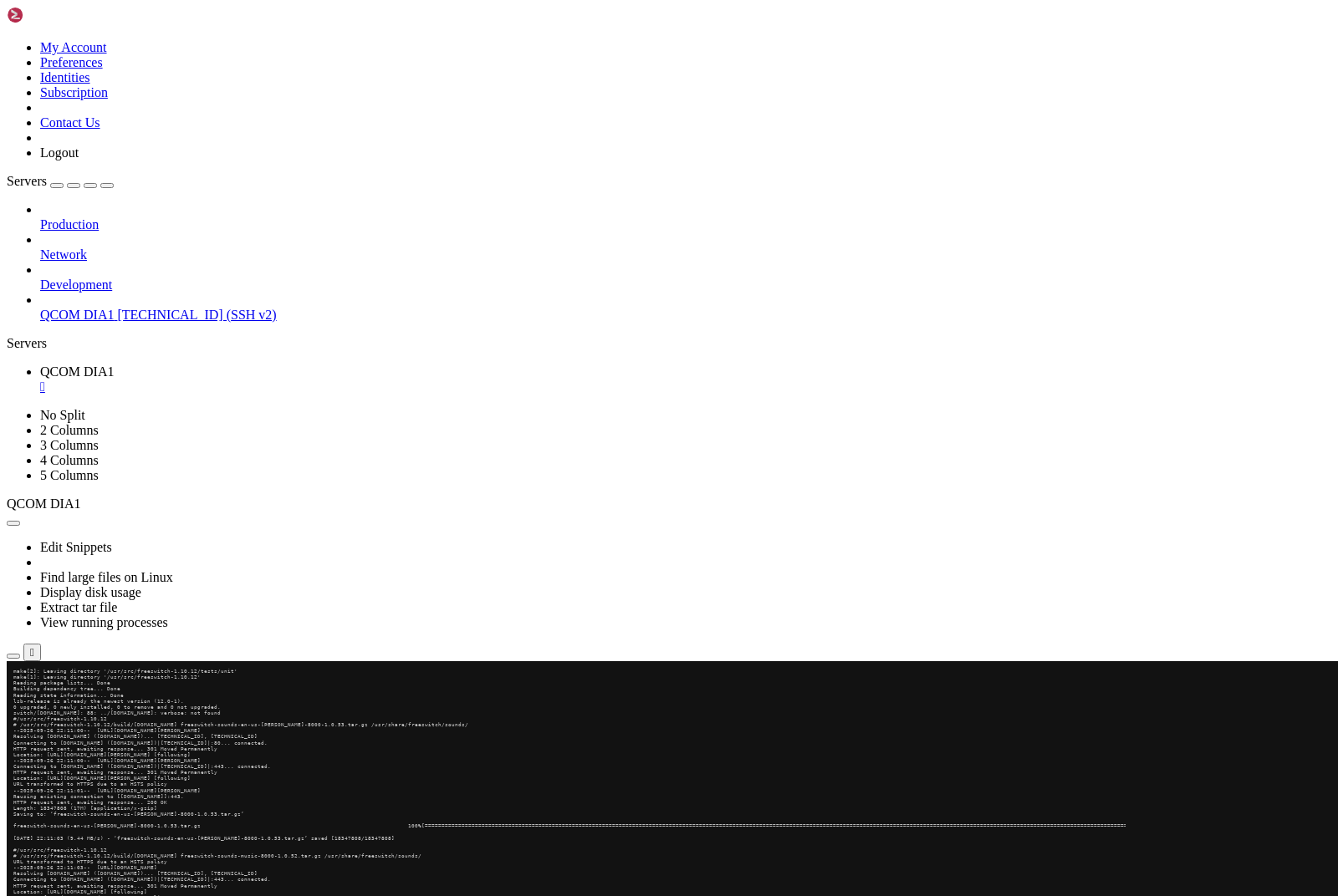
click at [30, 694] on div "button" at bounding box center [30, 694] width 0 height 0
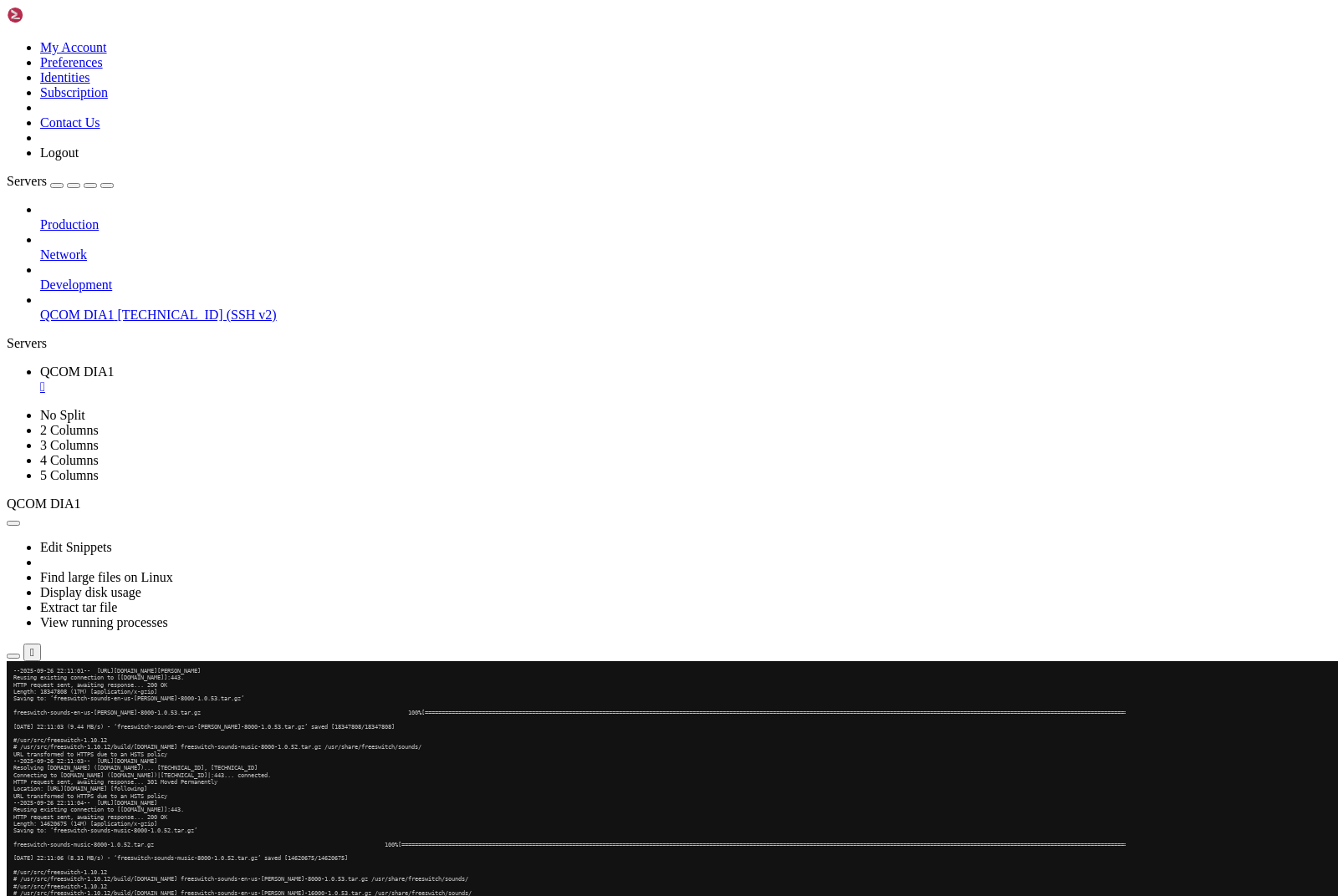
scroll to position [89368, 0]
click at [30, 695] on div "button" at bounding box center [30, 695] width 0 height 0
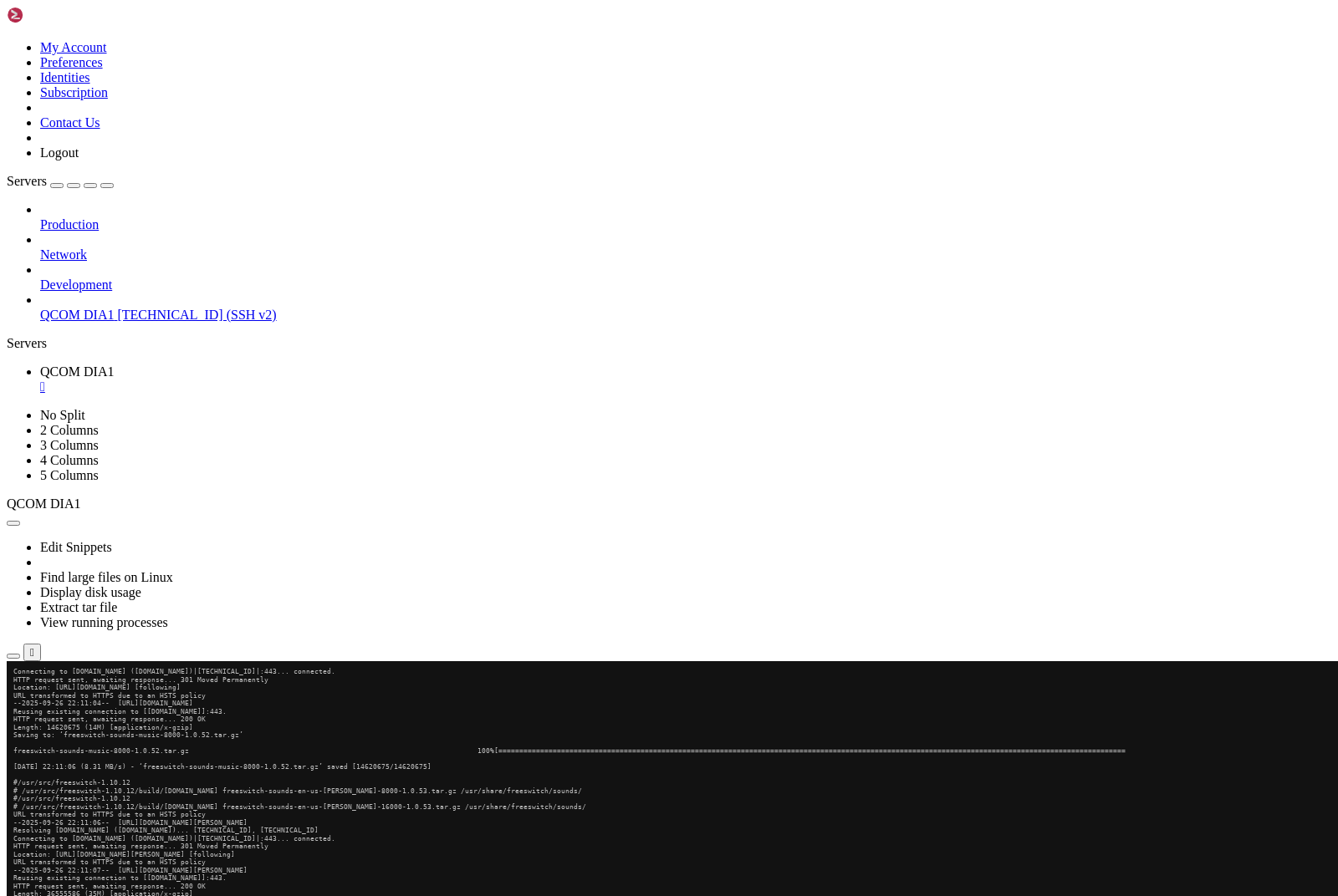
click at [30, 697] on div "button" at bounding box center [30, 697] width 0 height 0
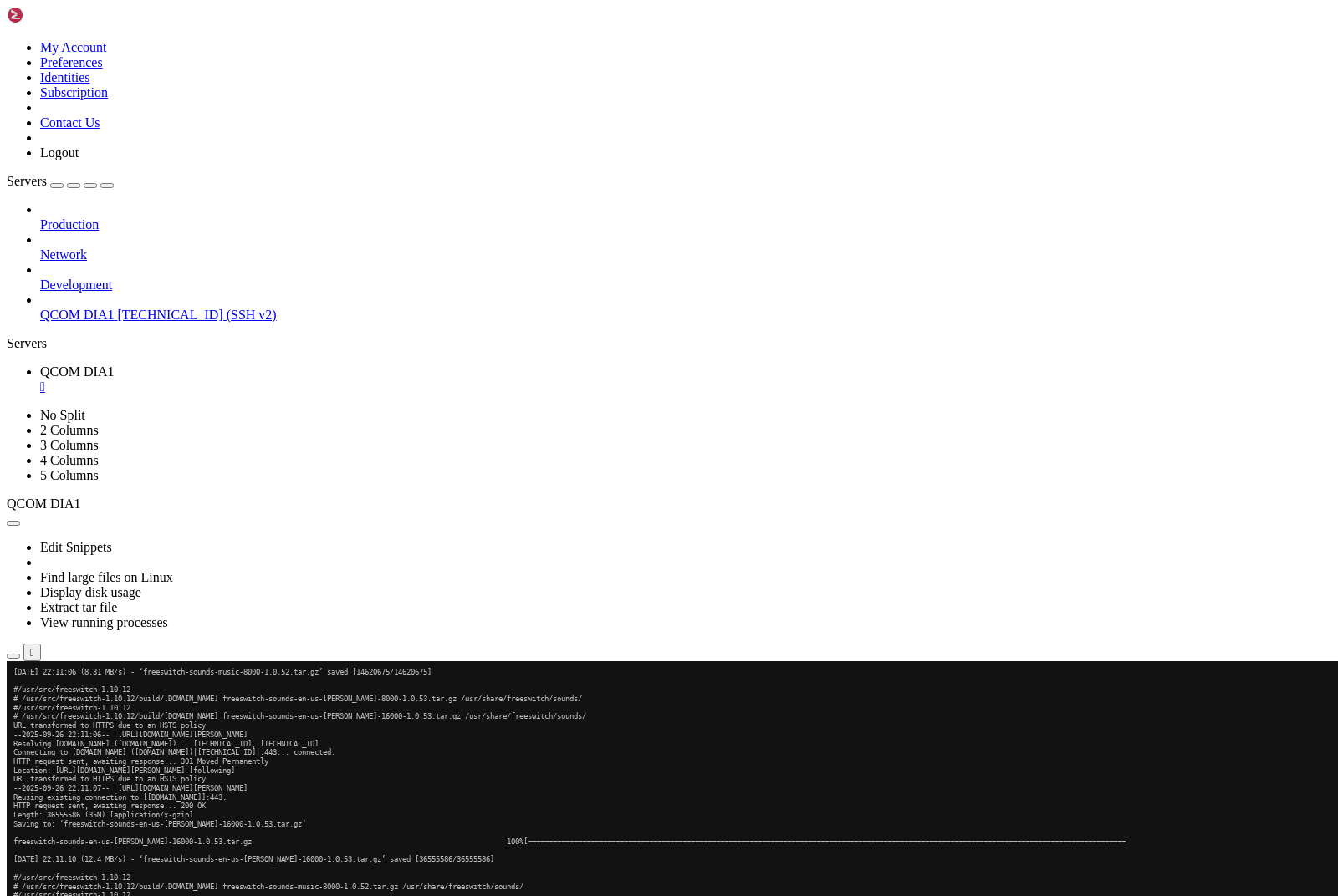
scroll to position [115142, 0]
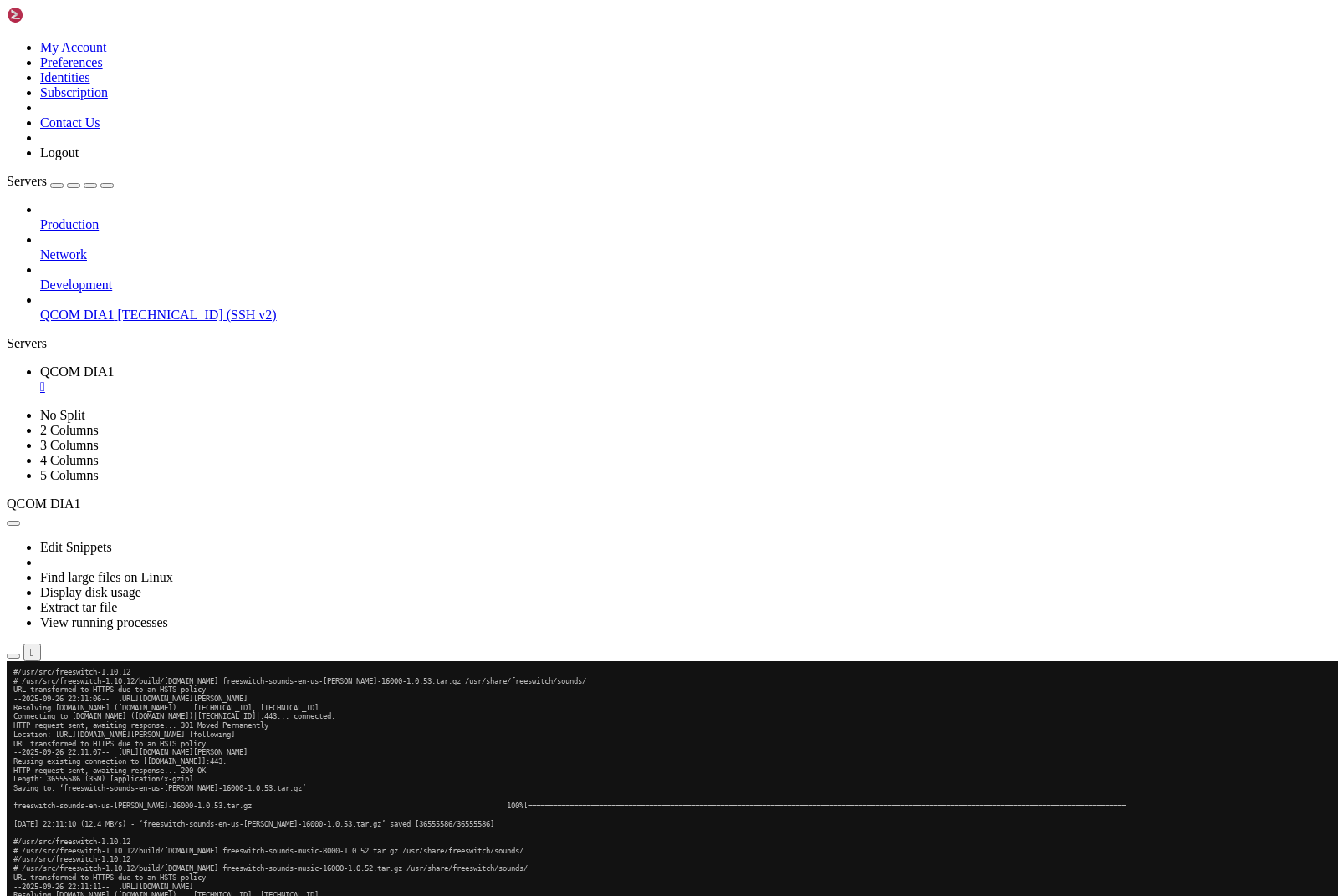
click at [30, 698] on div "button" at bounding box center [30, 698] width 0 height 0
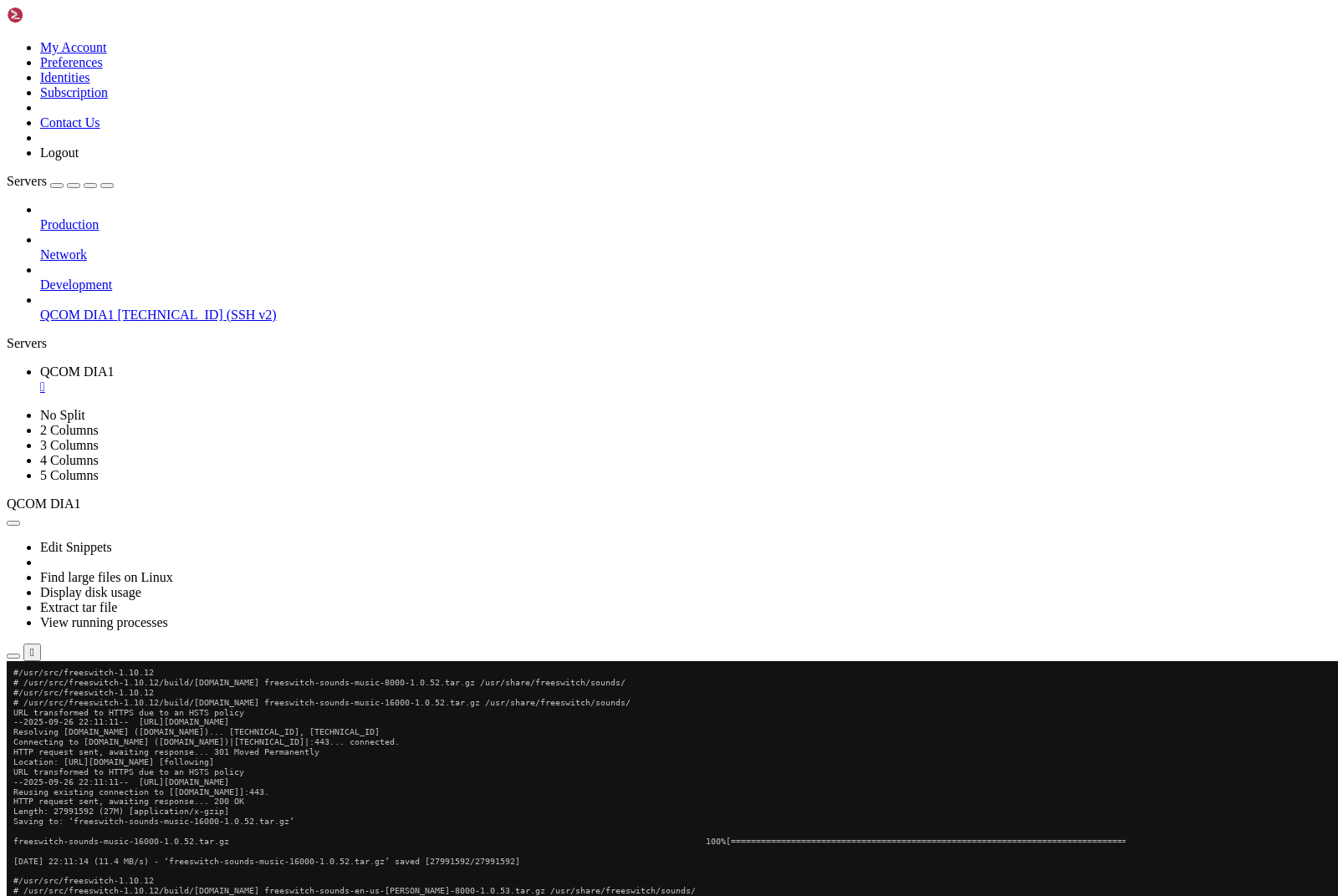
click at [30, 699] on div "button" at bounding box center [30, 699] width 0 height 0
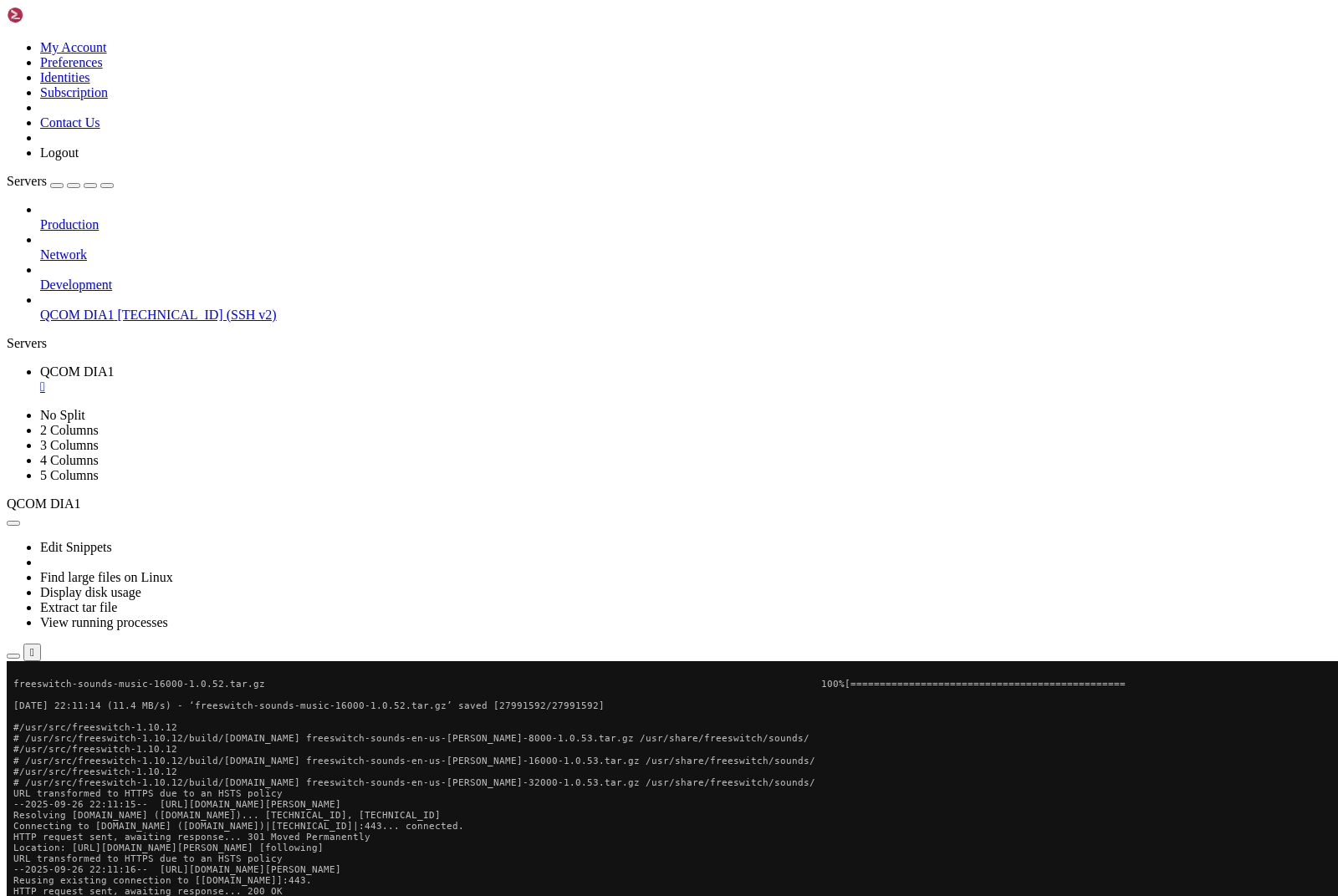
scroll to position [141166, 0]
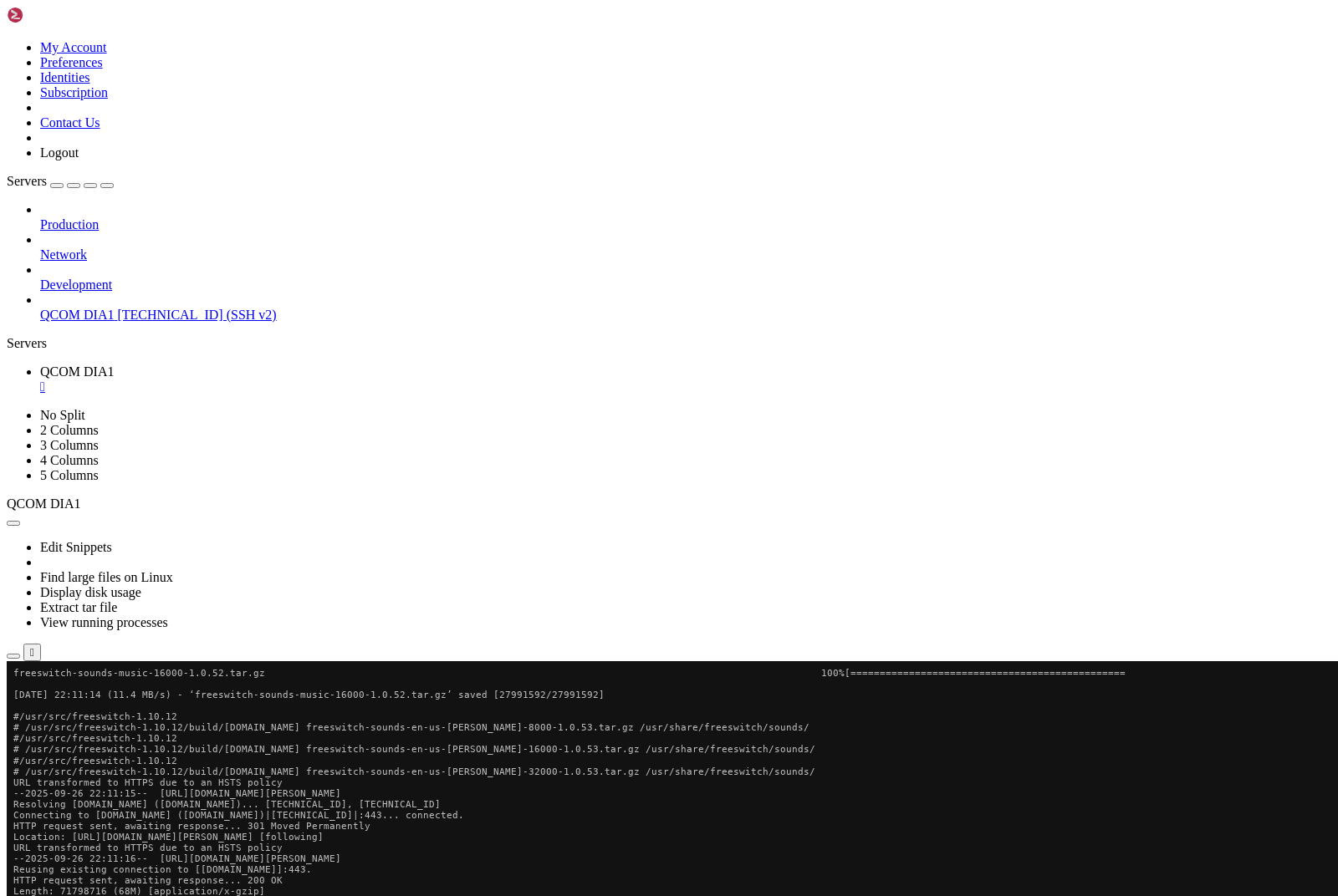
click at [30, 699] on div "button" at bounding box center [30, 699] width 0 height 0
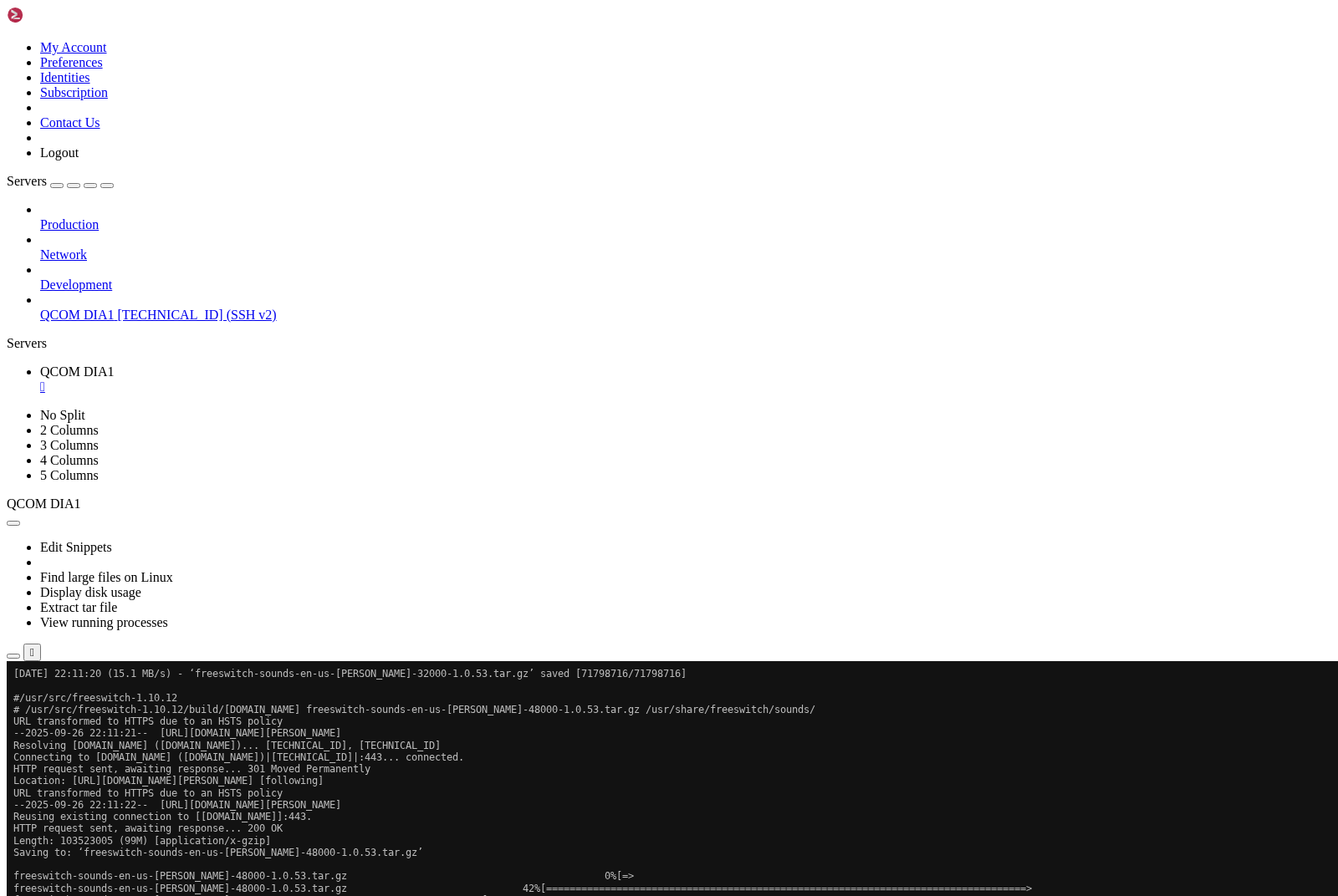
click at [30, 700] on div "button" at bounding box center [30, 700] width 0 height 0
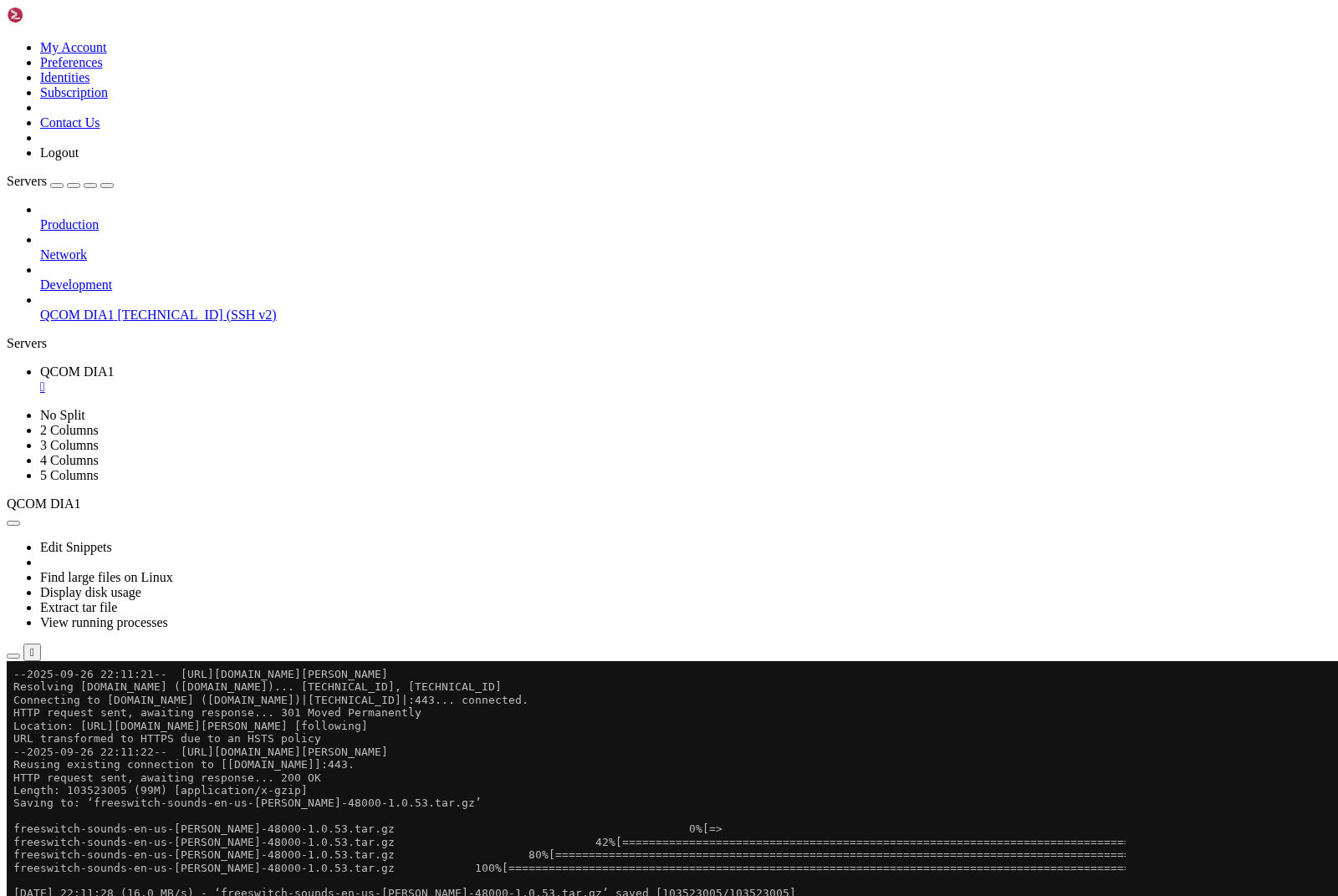
scroll to position [167233, 0]
click at [30, 701] on div "button" at bounding box center [30, 701] width 0 height 0
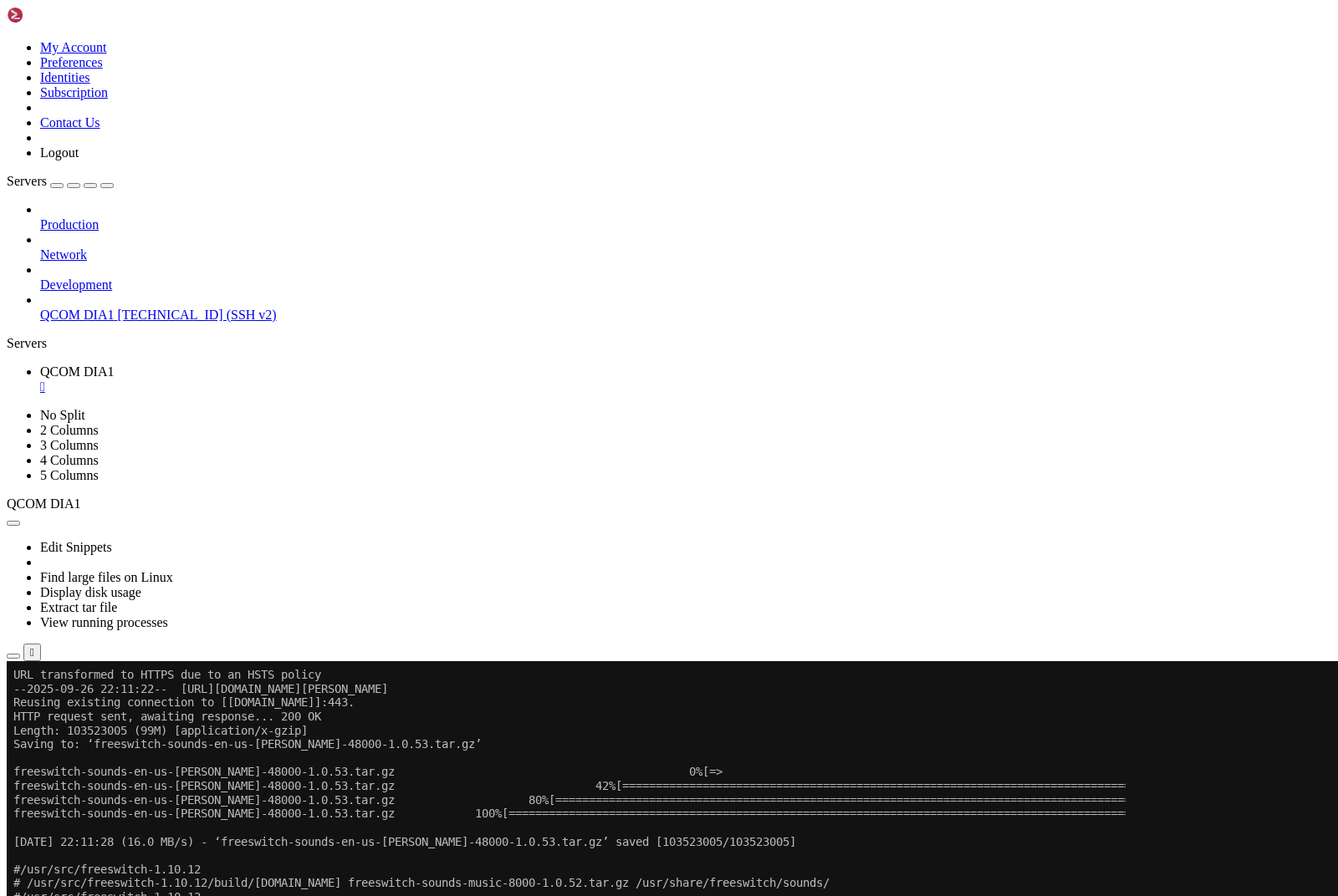
click at [30, 703] on div "button" at bounding box center [30, 703] width 0 height 0
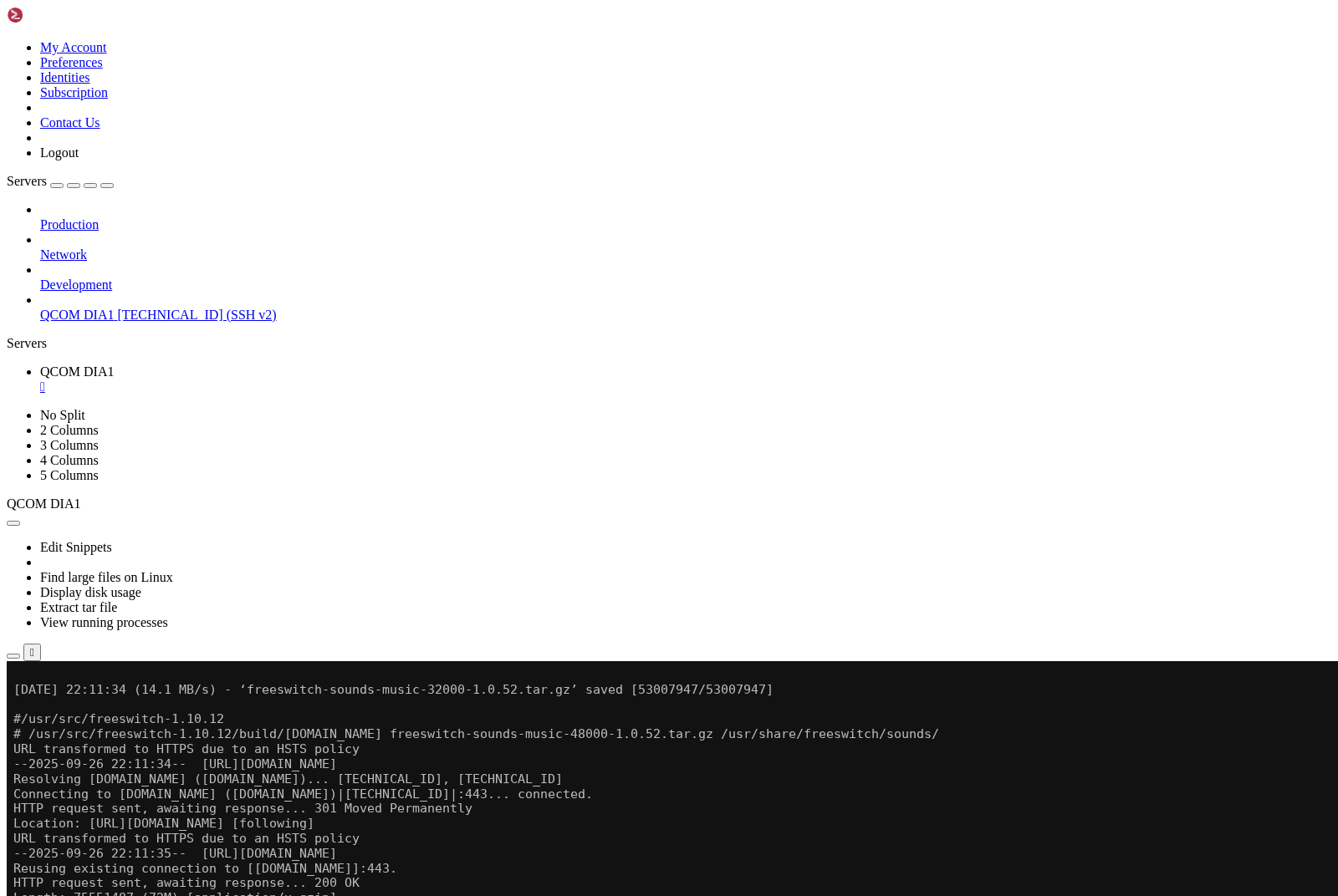
scroll to position [193572, 0]
click at [13, 688] on div "button" at bounding box center [13, 688] width 0 height 0
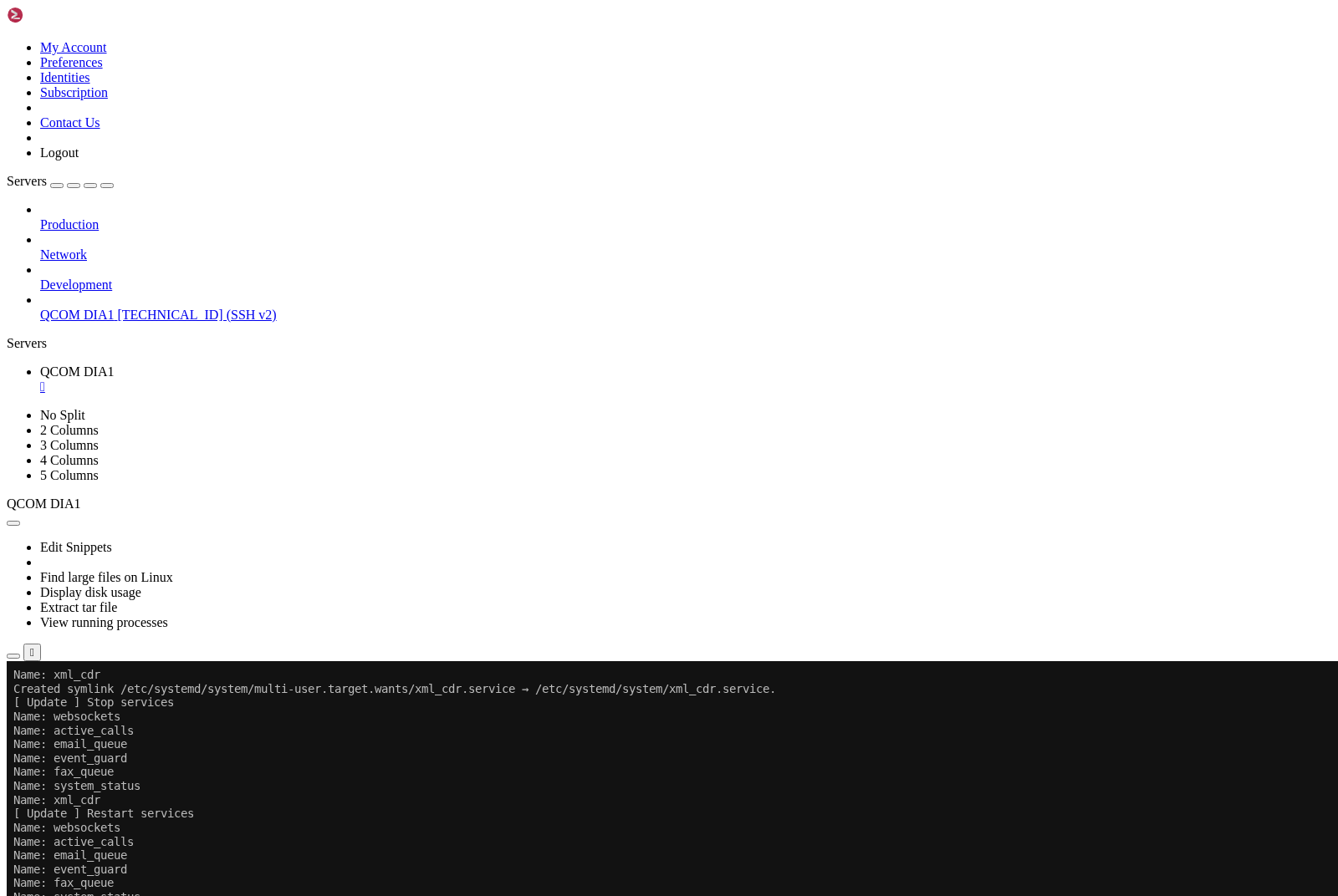
scroll to position [184504, 0]
click at [20, 521] on button "button" at bounding box center [13, 523] width 13 height 5
click at [320, 527] on div at bounding box center [669, 527] width 1325 height 0
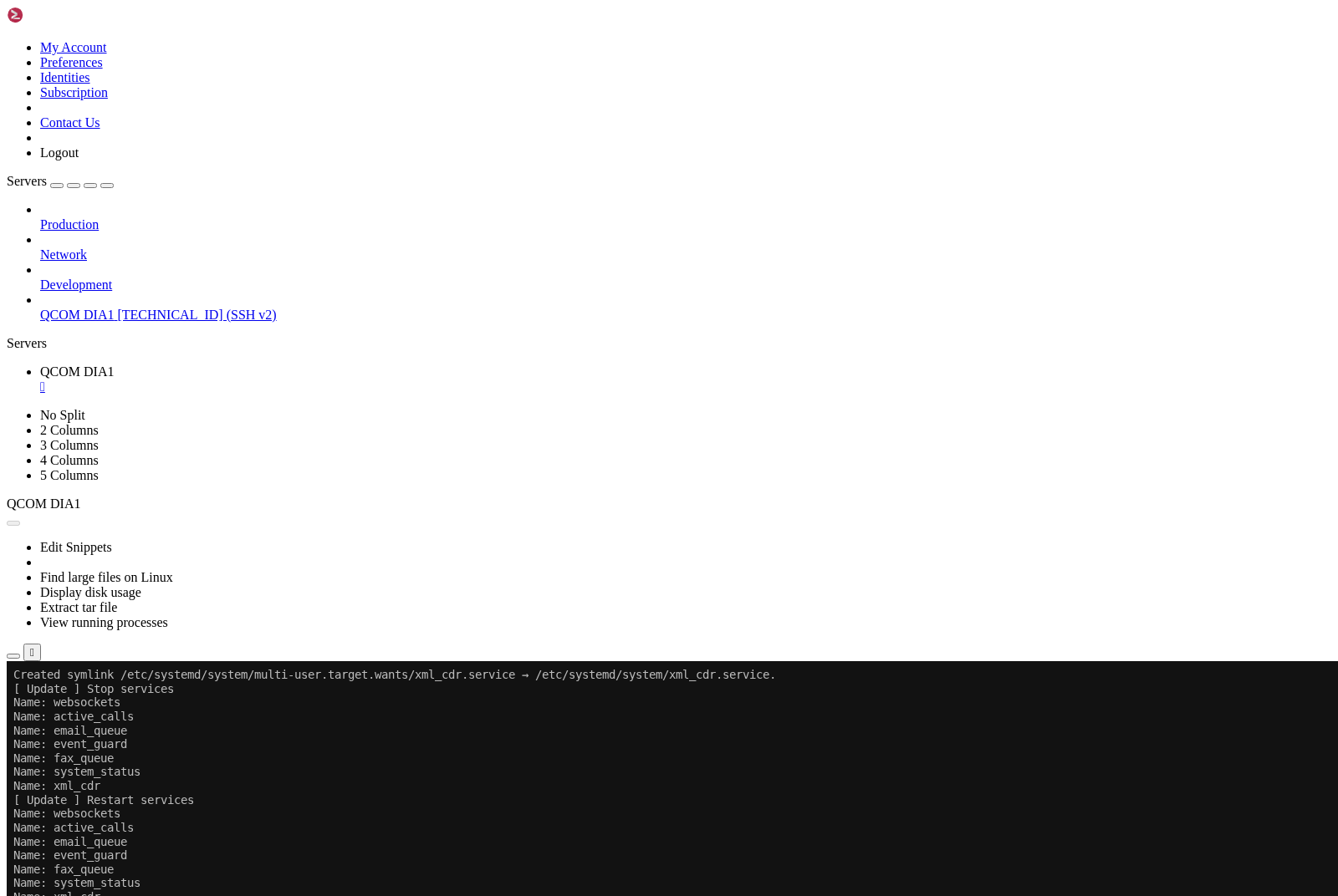
scroll to position [184517, 0]
click at [73, 708] on button "Reconnect" at bounding box center [40, 717] width 67 height 18
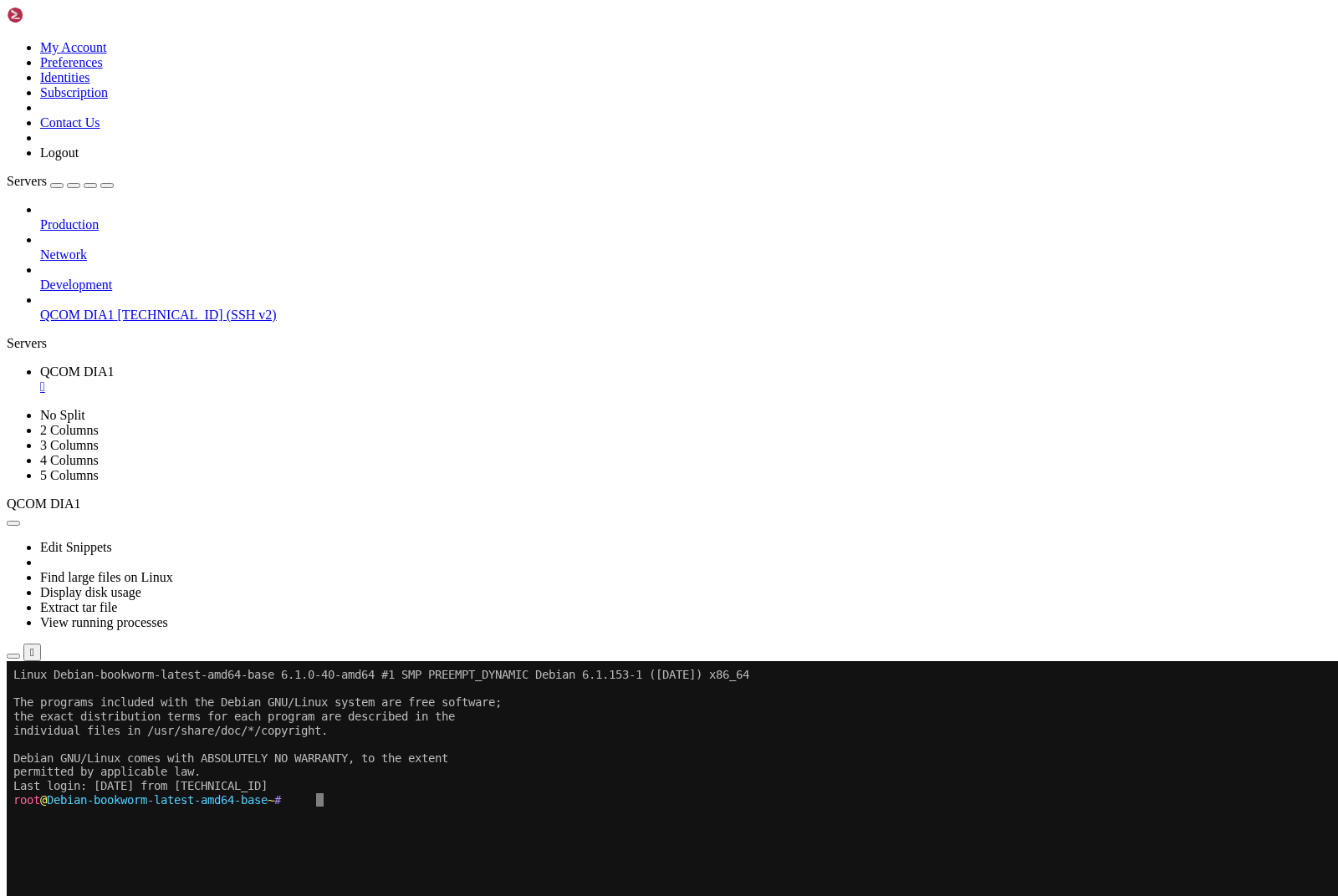
click at [1294, 364] on ul "QCOM DIA1 " at bounding box center [669, 379] width 1325 height 30
click at [13, 523] on icon "button" at bounding box center [13, 523] width 0 height 0
click at [273, 527] on div at bounding box center [669, 527] width 1325 height 0
click at [13, 656] on icon "button" at bounding box center [13, 656] width 0 height 0
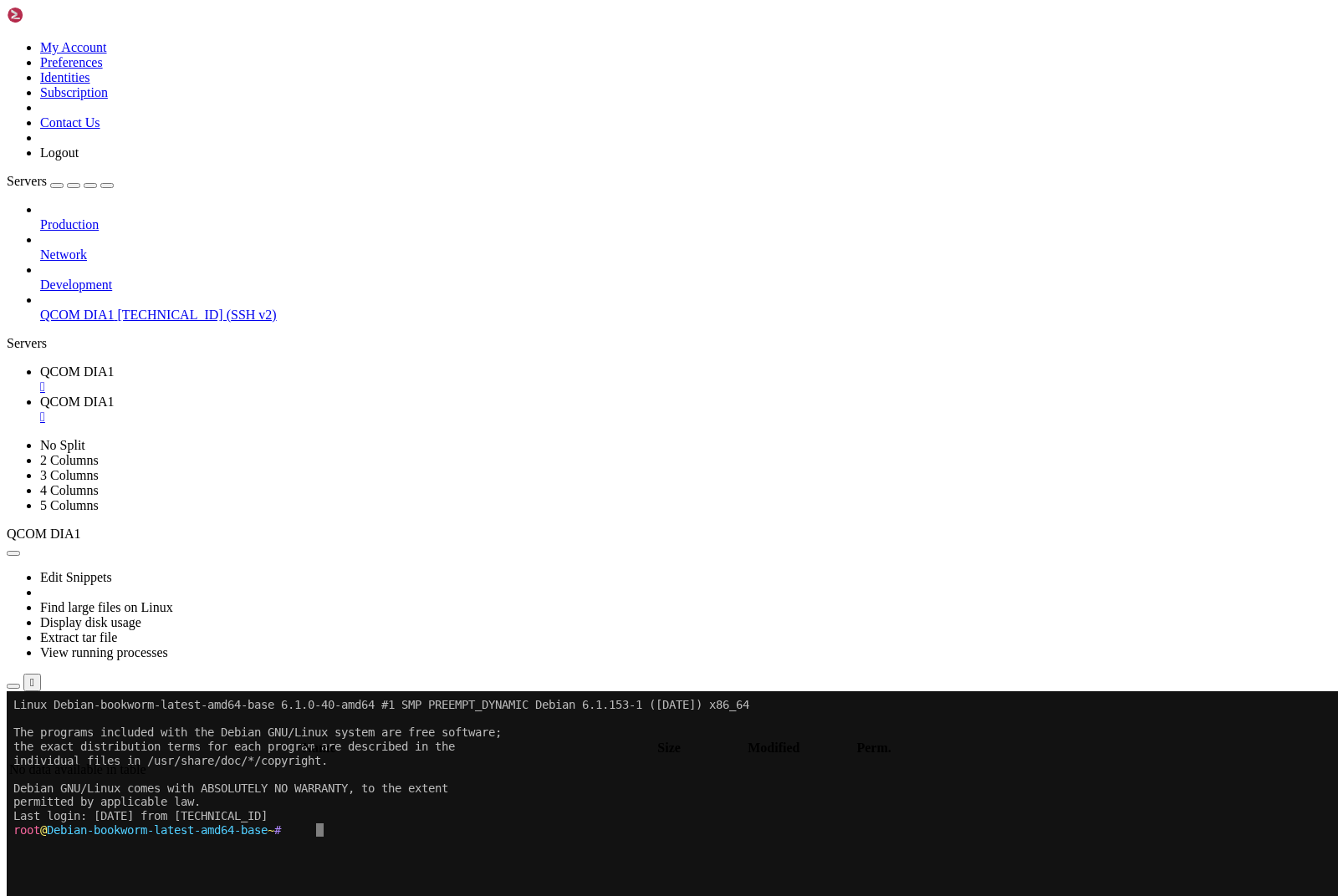
type input "/root"
click at [182, 733] on div "submit" at bounding box center [182, 733] width 0 height 0
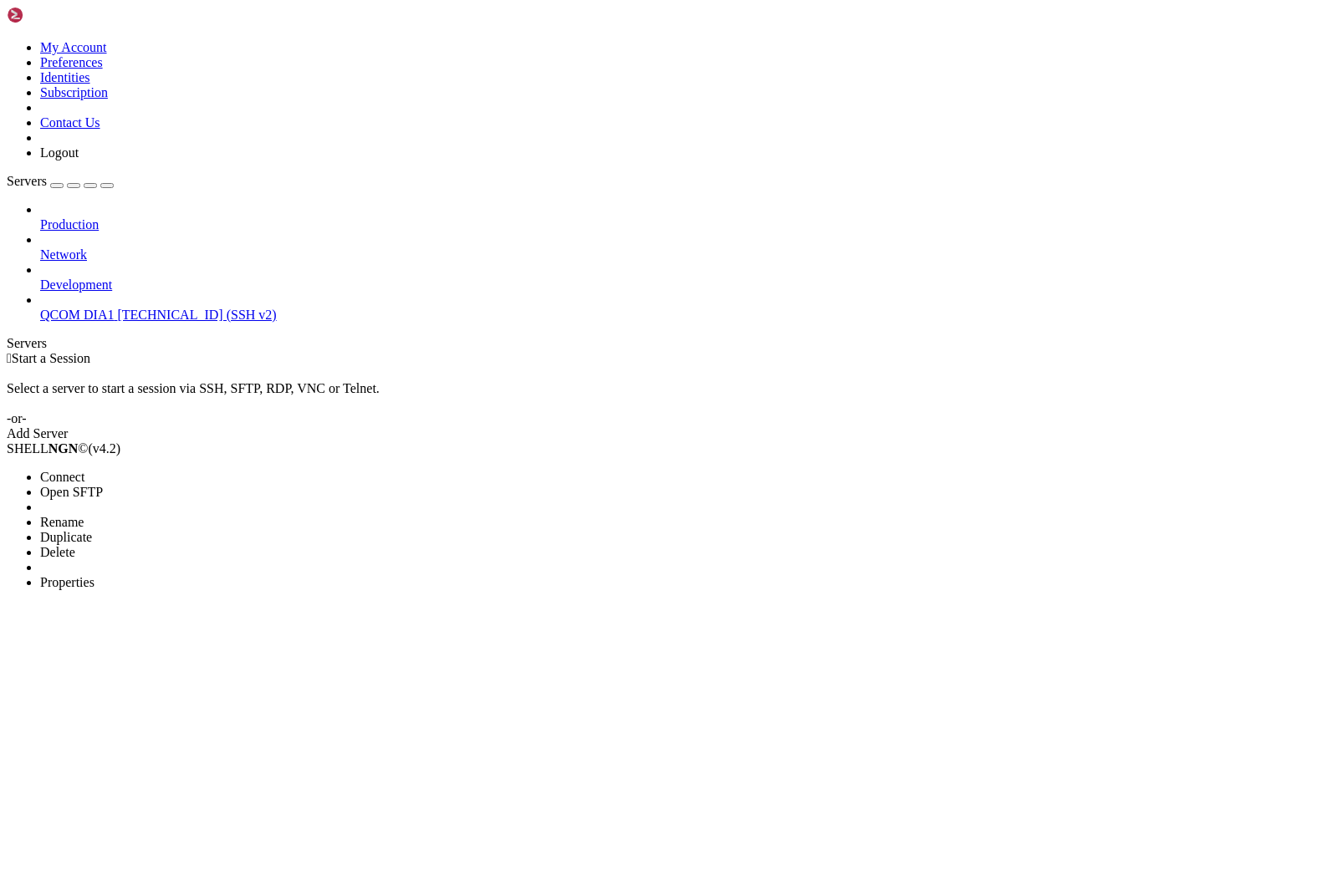
click at [67, 470] on span "Connect" at bounding box center [62, 477] width 45 height 14
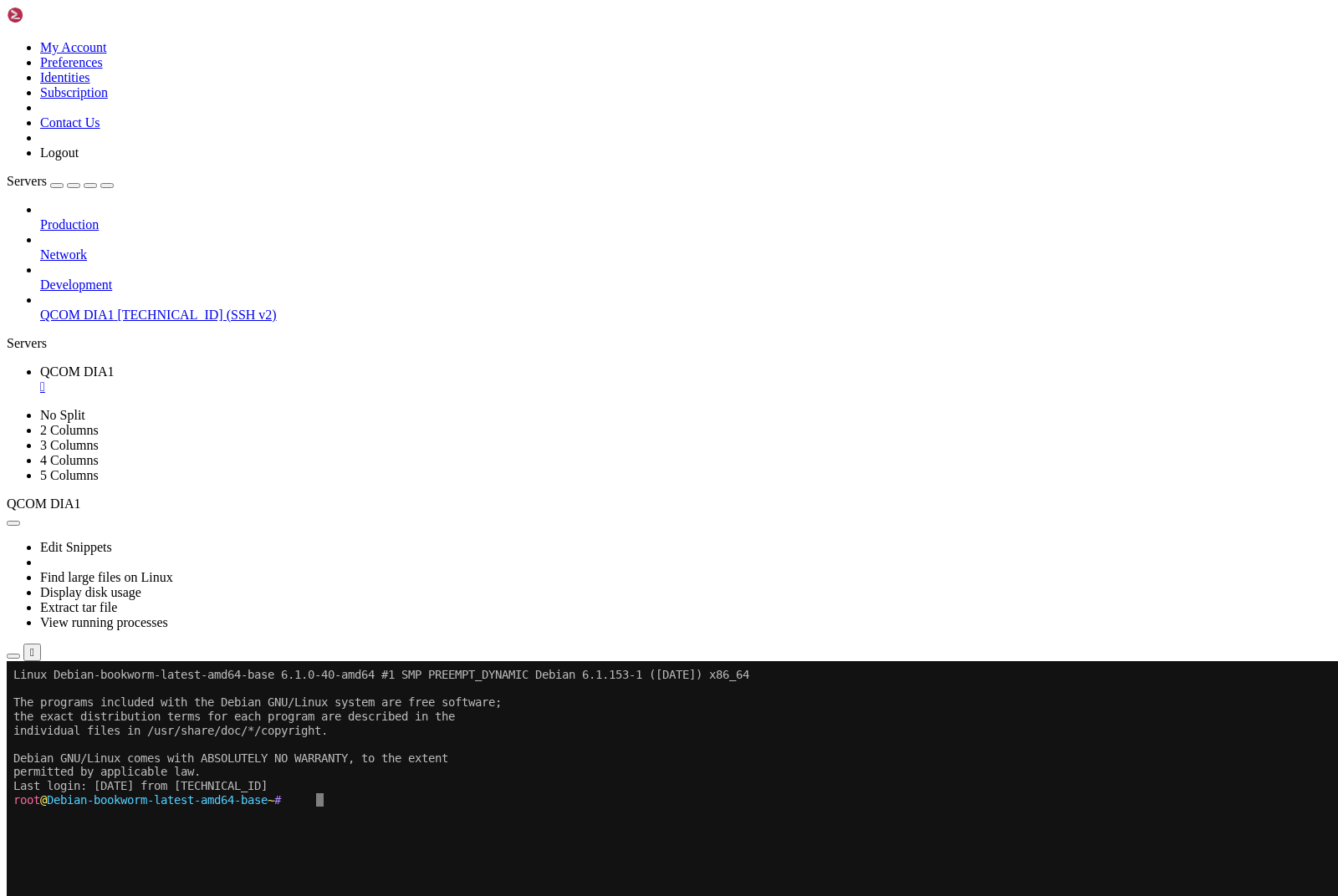
scroll to position [12, 0]
click at [13, 661] on div at bounding box center [10, 661] width 7 height 0
